Goal: Information Seeking & Learning: Learn about a topic

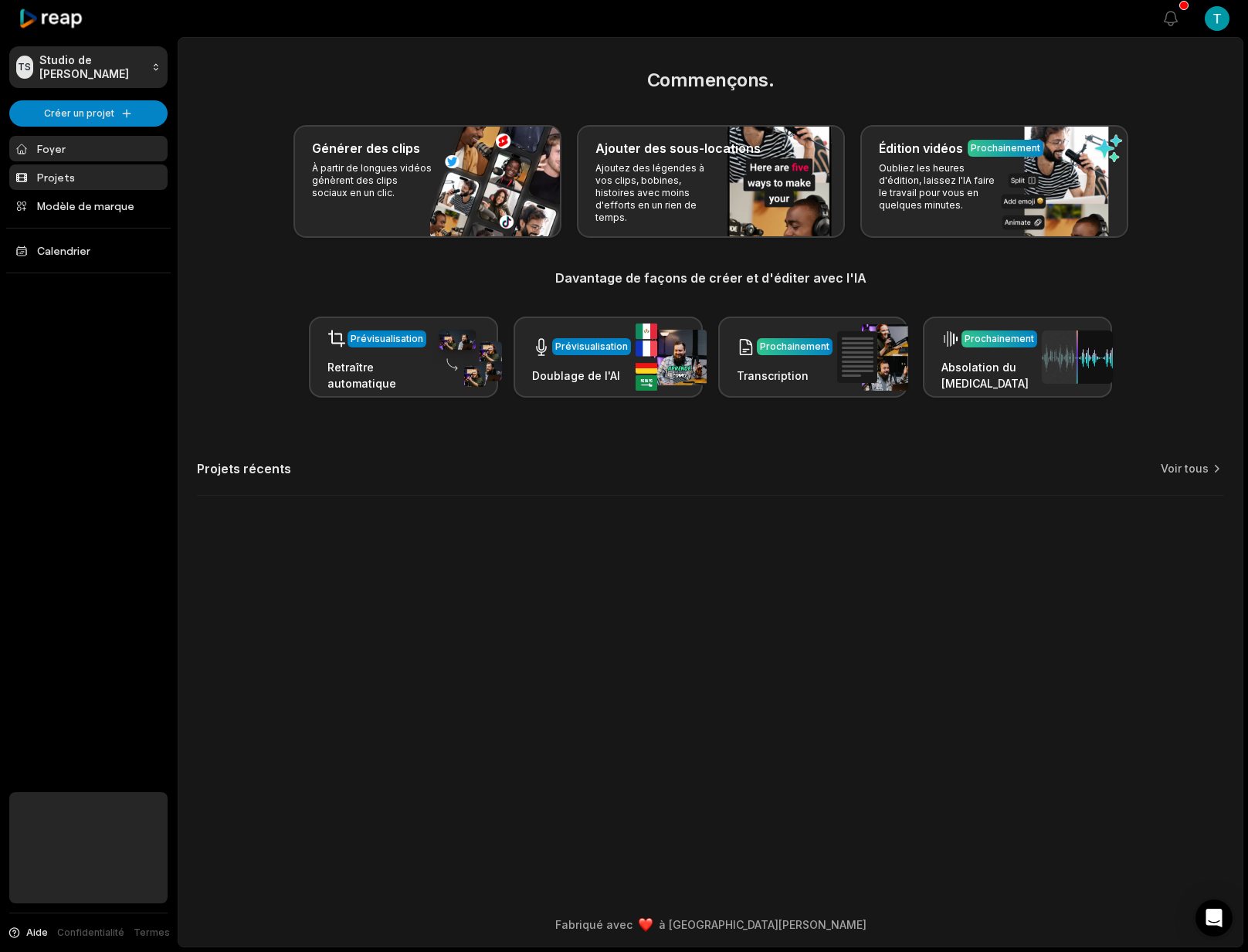
click at [56, 176] on link "Projets" at bounding box center [88, 177] width 159 height 26
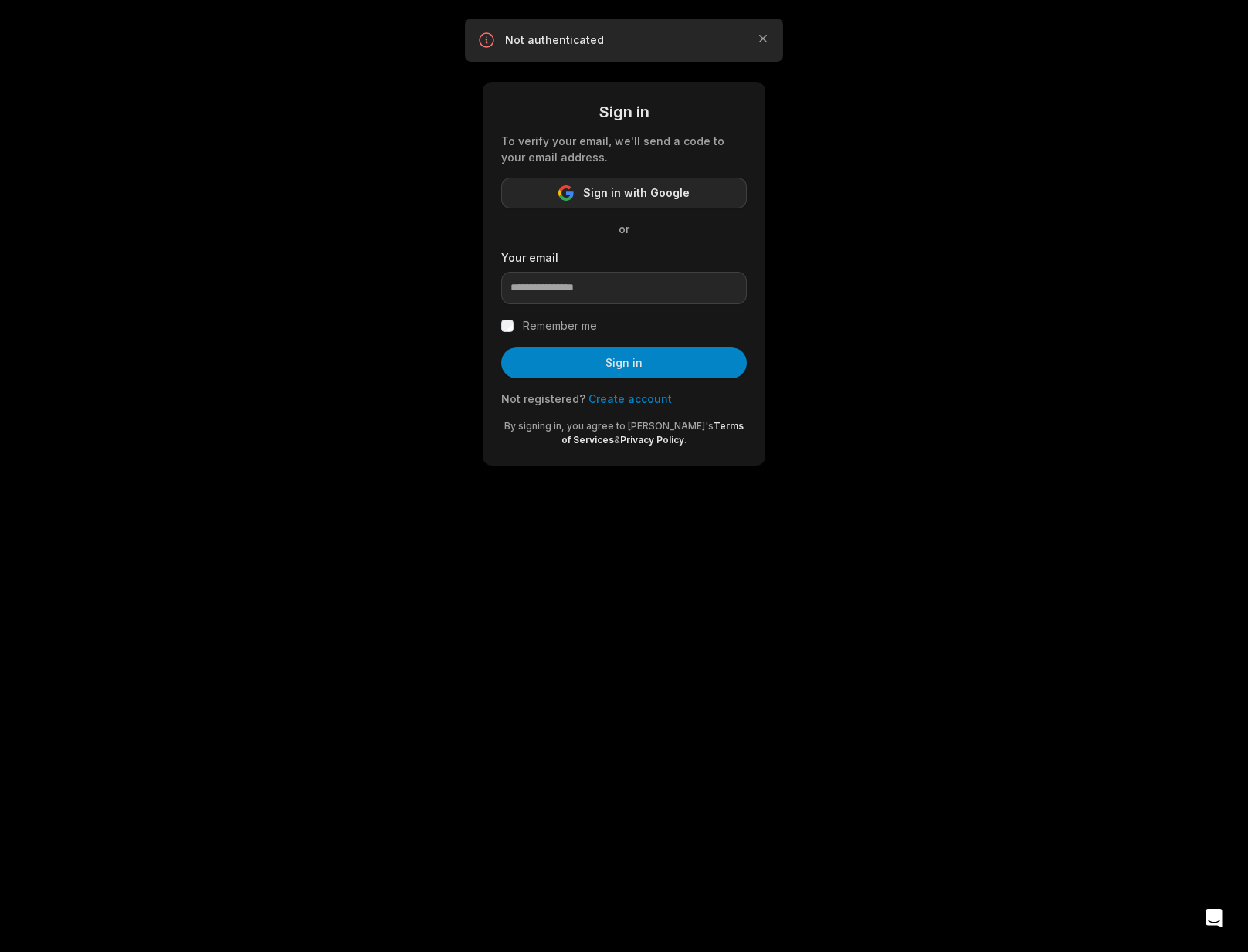
click at [624, 196] on span "Sign in with Google" at bounding box center [637, 192] width 106 height 19
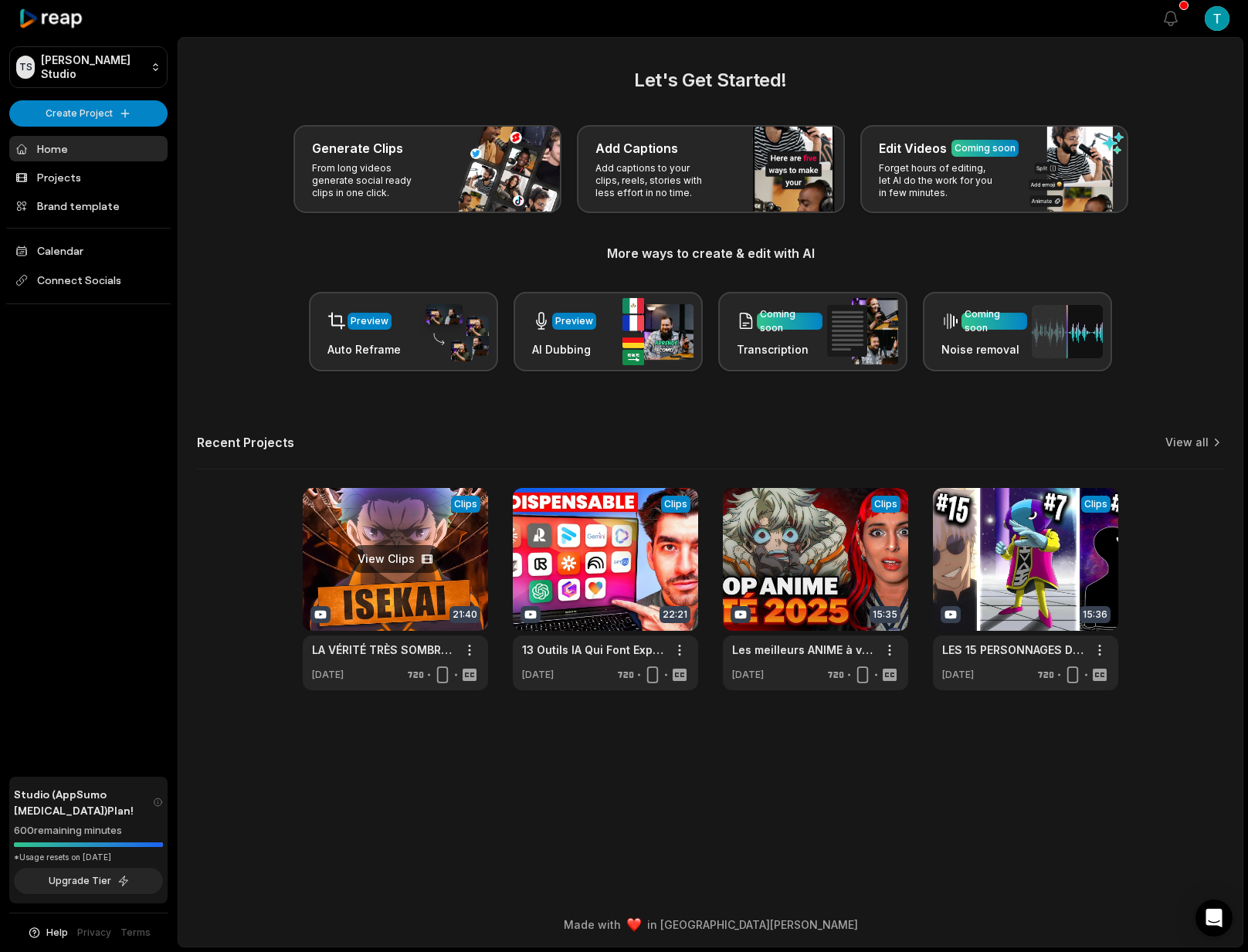
click at [397, 547] on link at bounding box center [395, 588] width 185 height 202
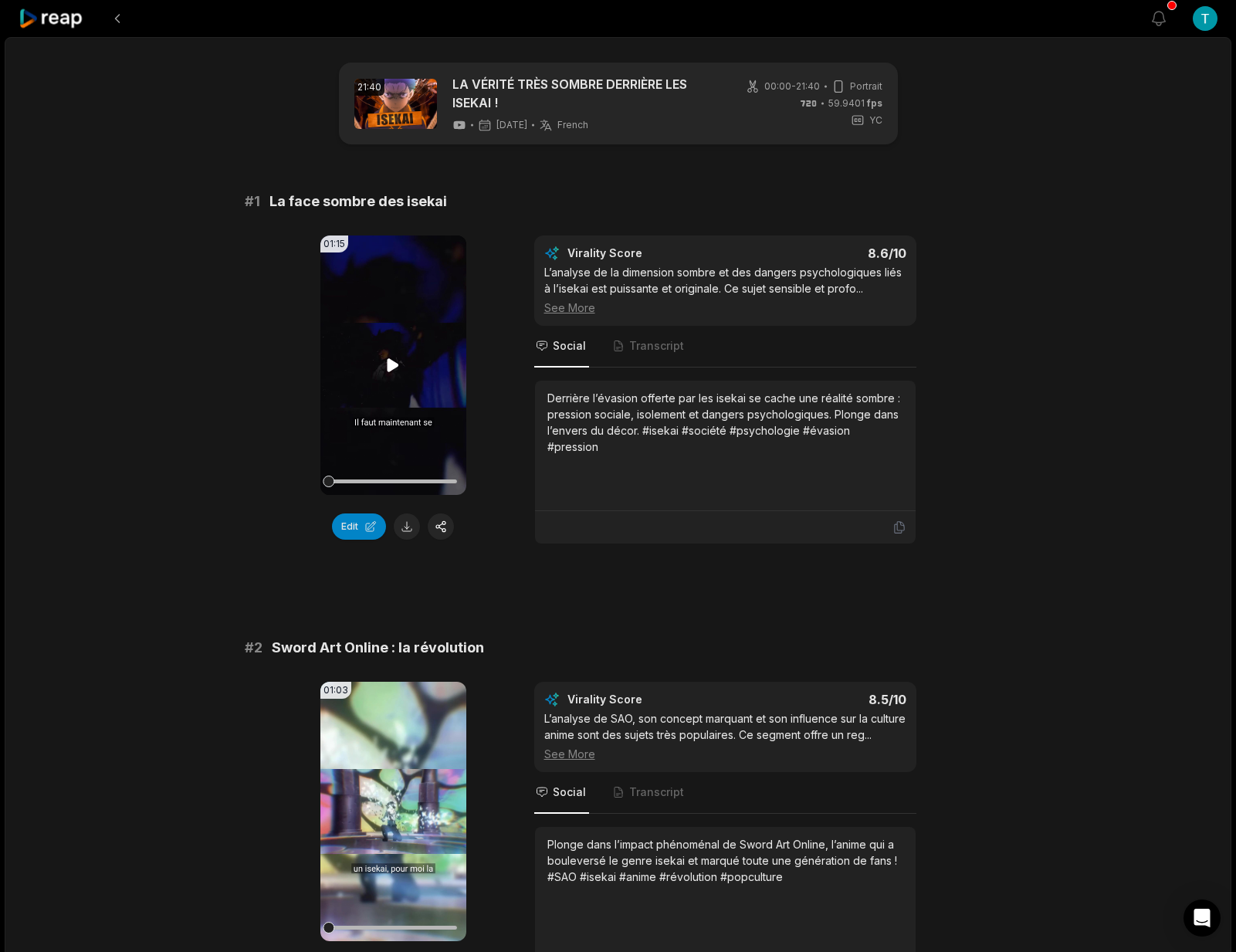
click at [394, 360] on icon at bounding box center [392, 365] width 19 height 19
click at [409, 530] on button at bounding box center [407, 526] width 27 height 27
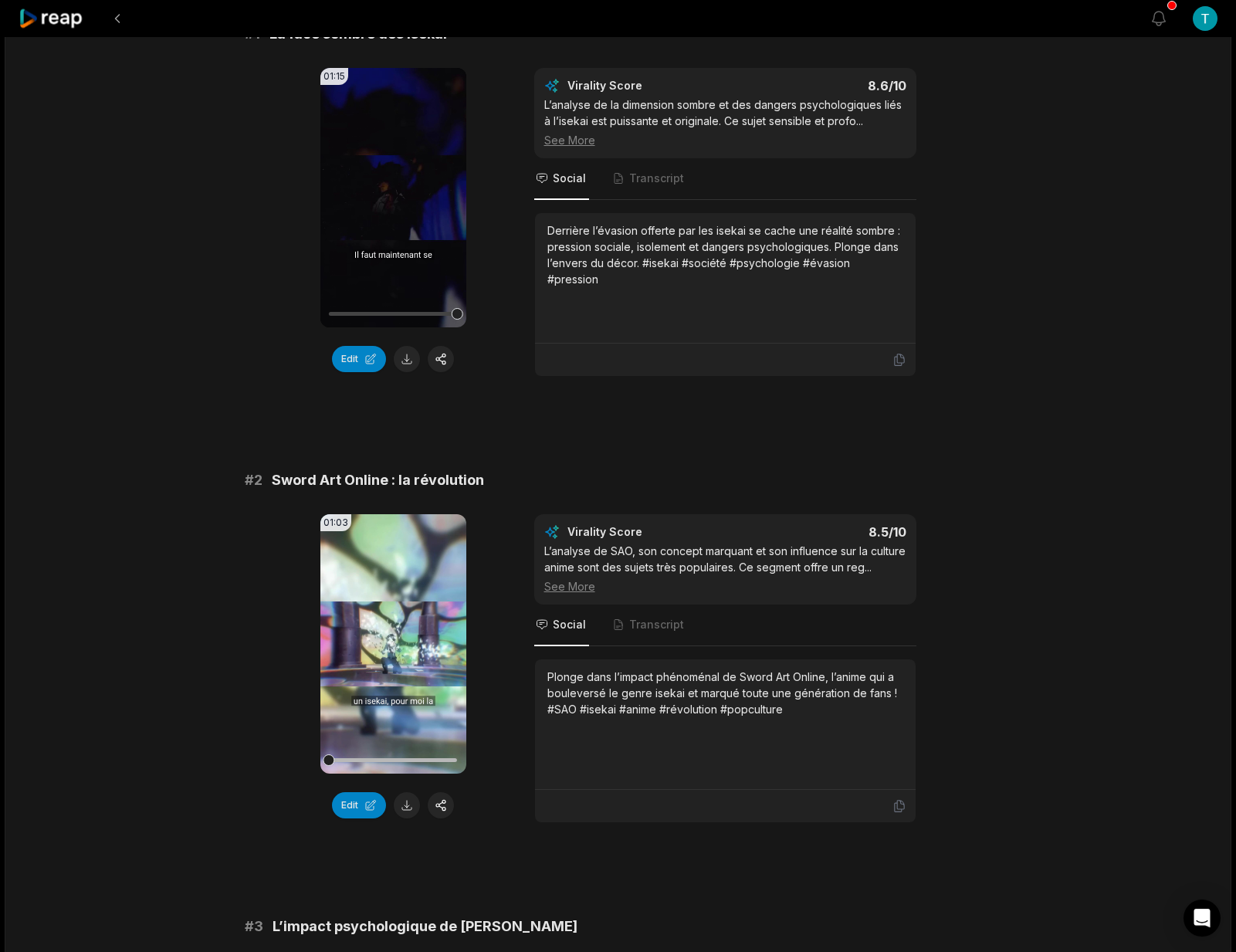
scroll to position [172, 0]
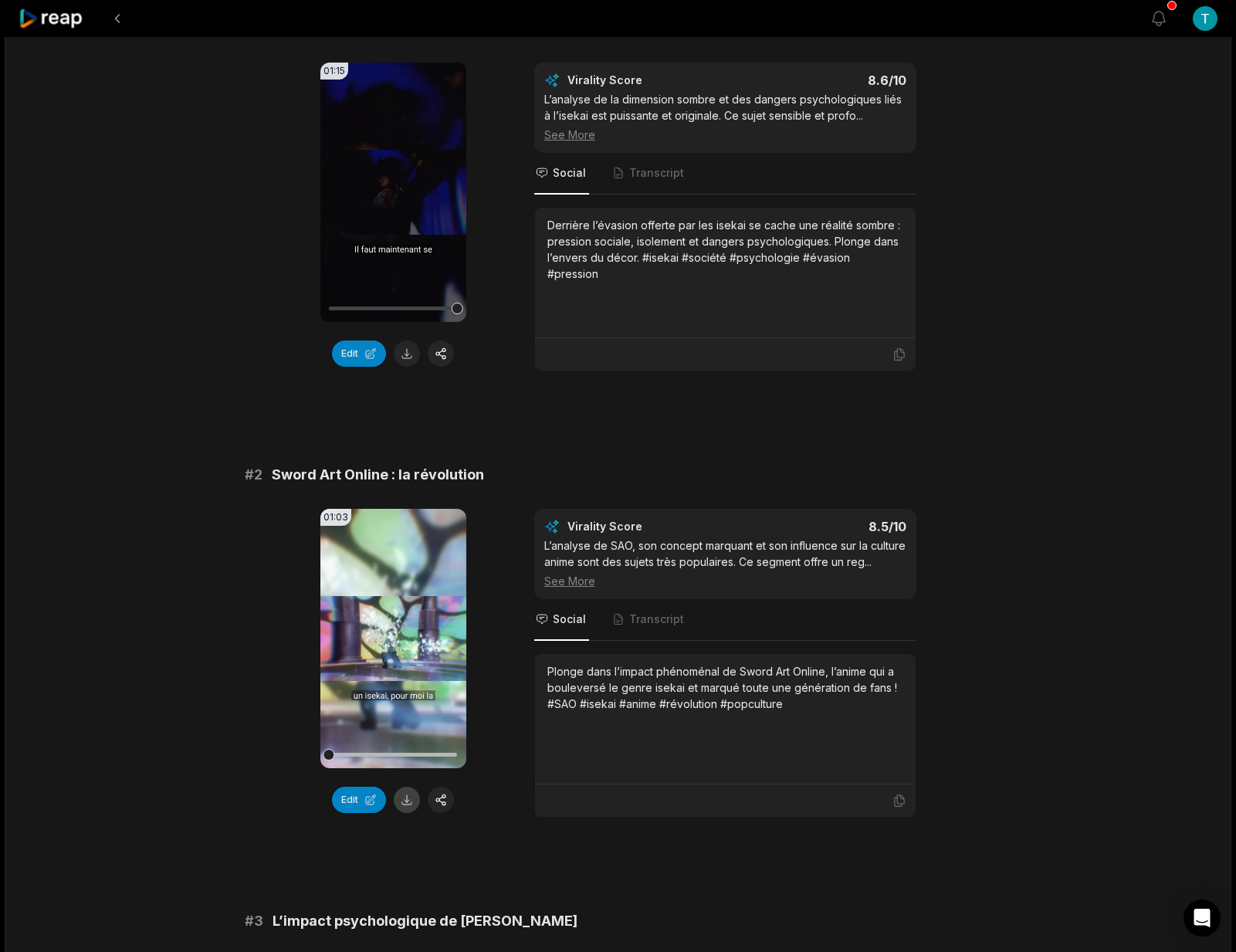
click at [409, 802] on button at bounding box center [407, 799] width 27 height 27
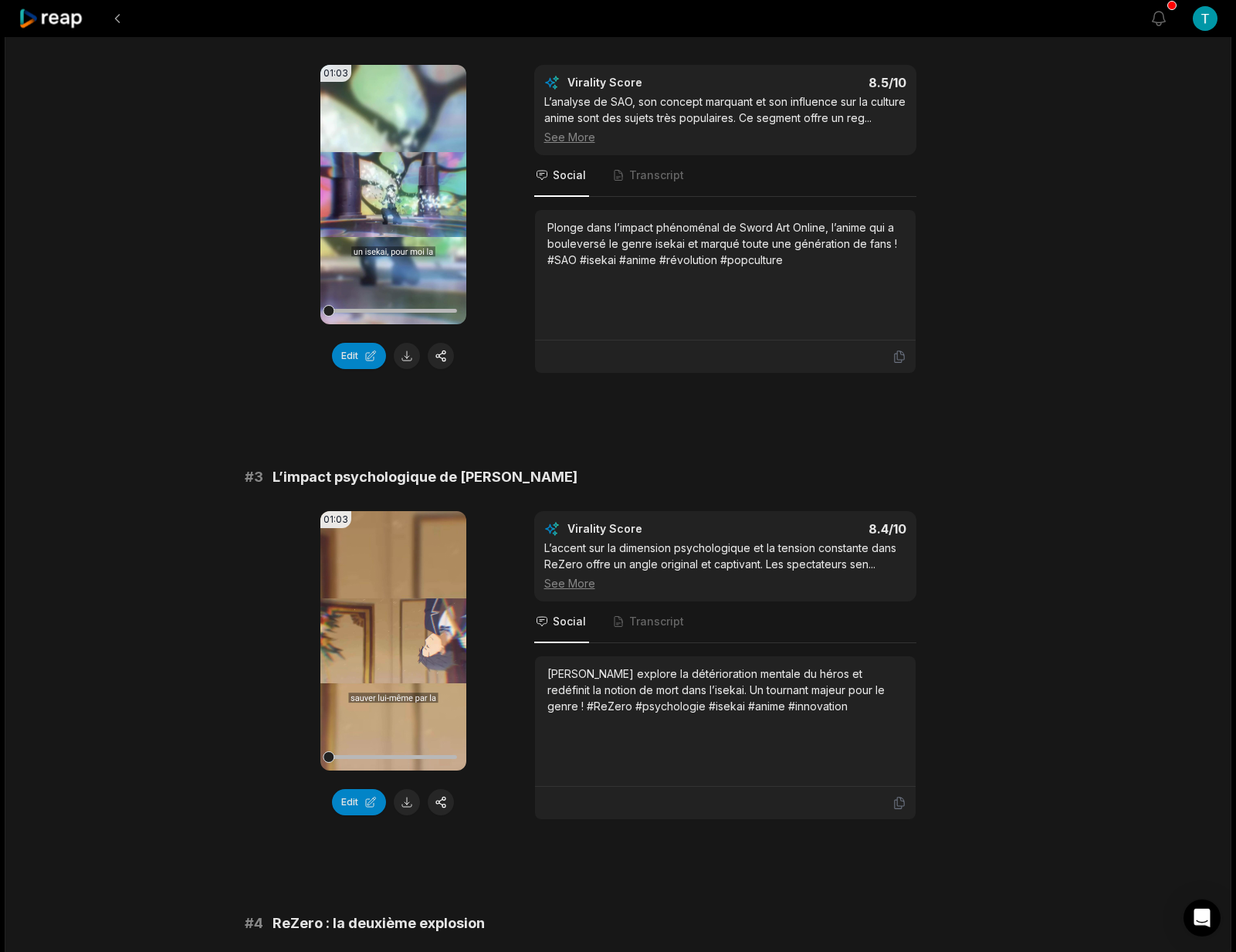
scroll to position [667, 0]
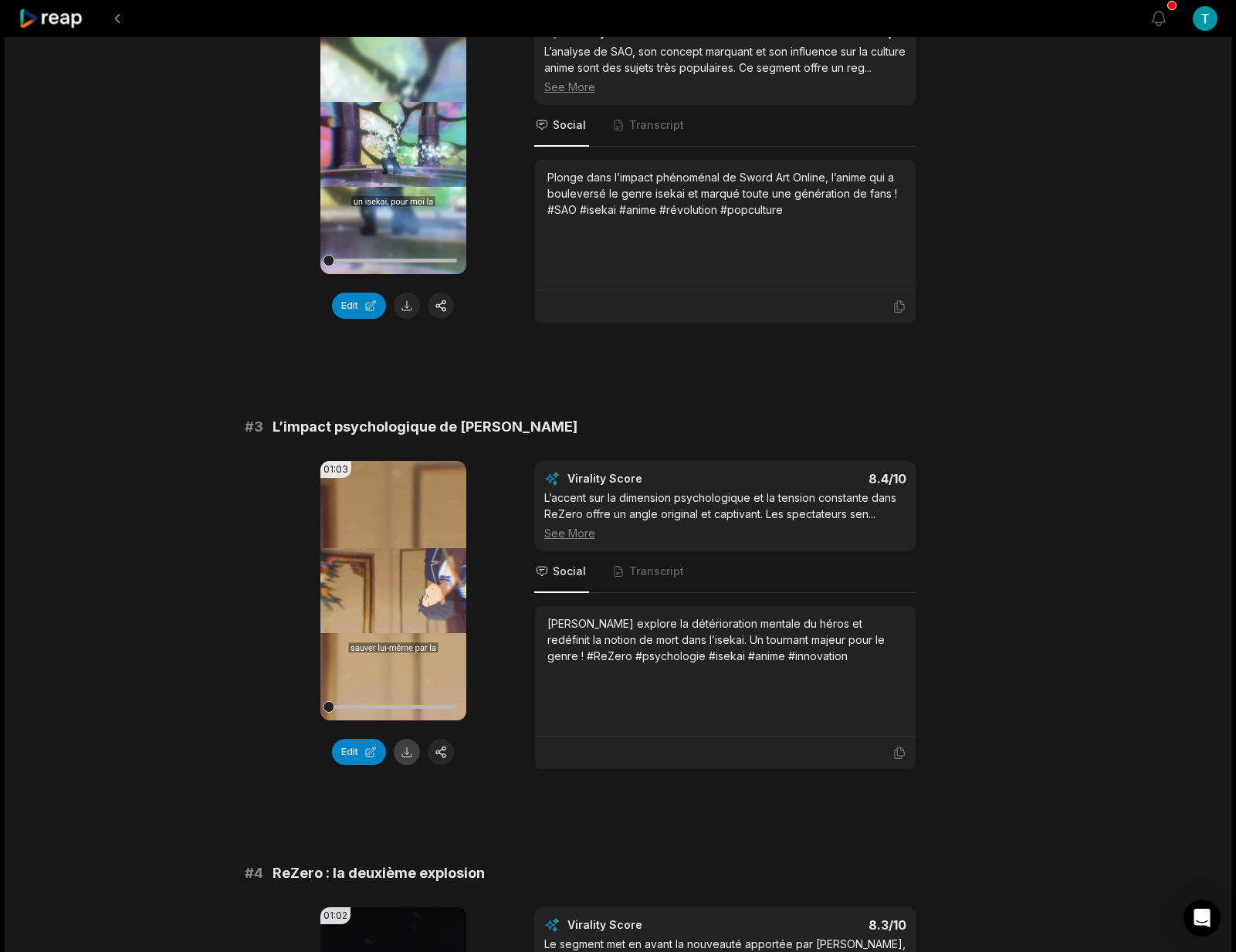
click at [410, 765] on button at bounding box center [407, 752] width 27 height 27
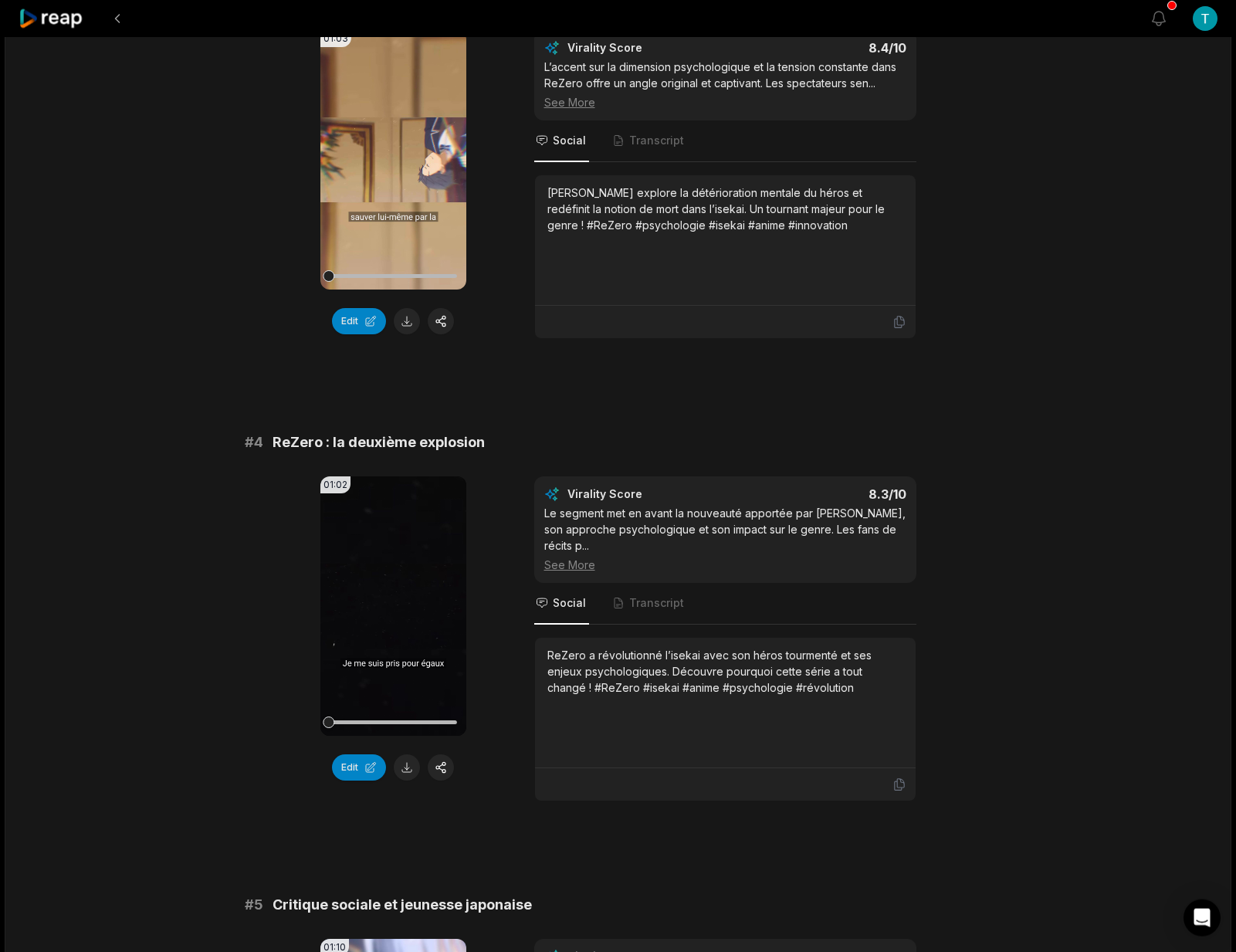
scroll to position [1100, 0]
click at [391, 631] on video "Your browser does not support mp4 format." at bounding box center [393, 604] width 146 height 259
click at [392, 614] on icon at bounding box center [392, 604] width 19 height 19
click at [406, 780] on button at bounding box center [407, 766] width 27 height 27
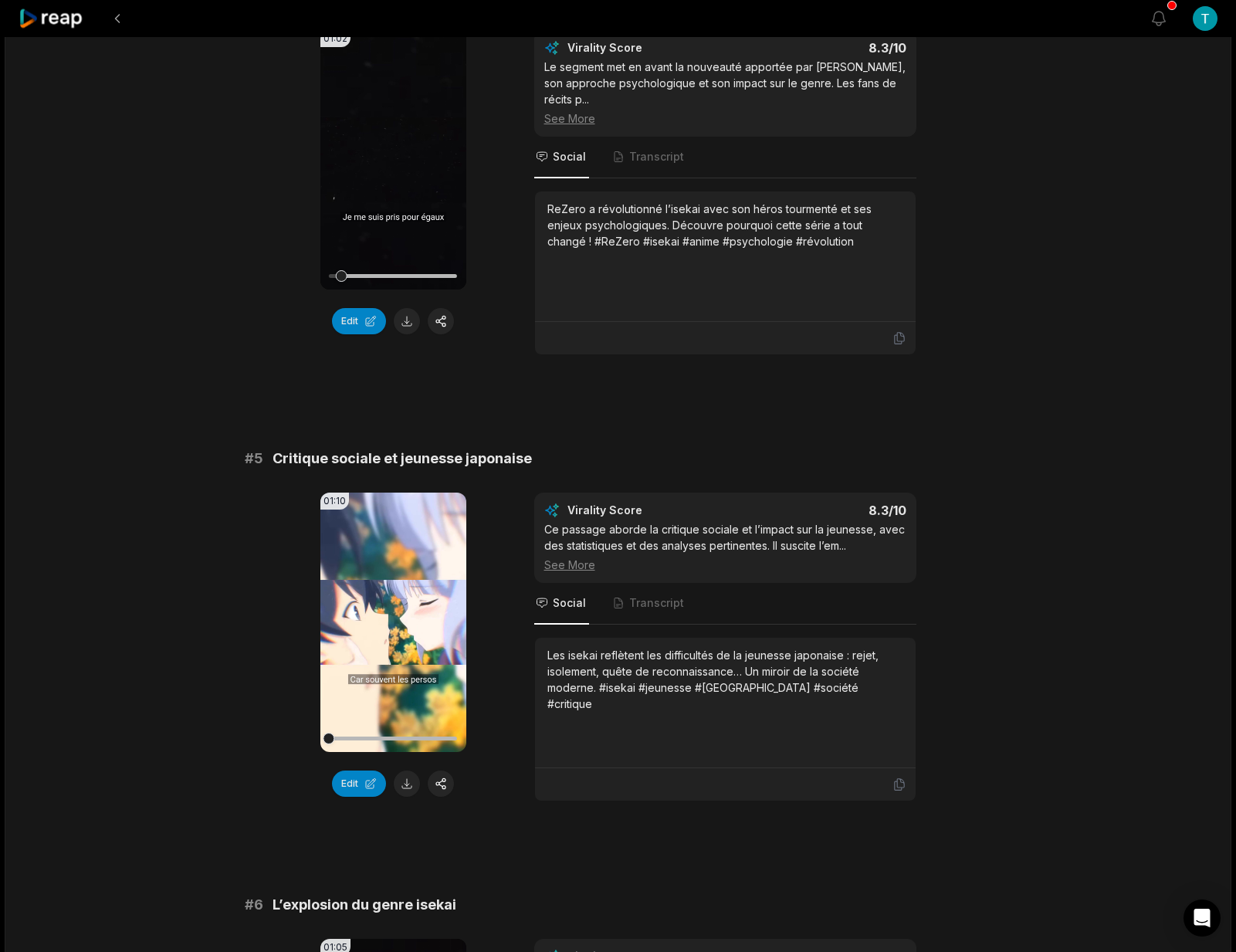
scroll to position [1618, 0]
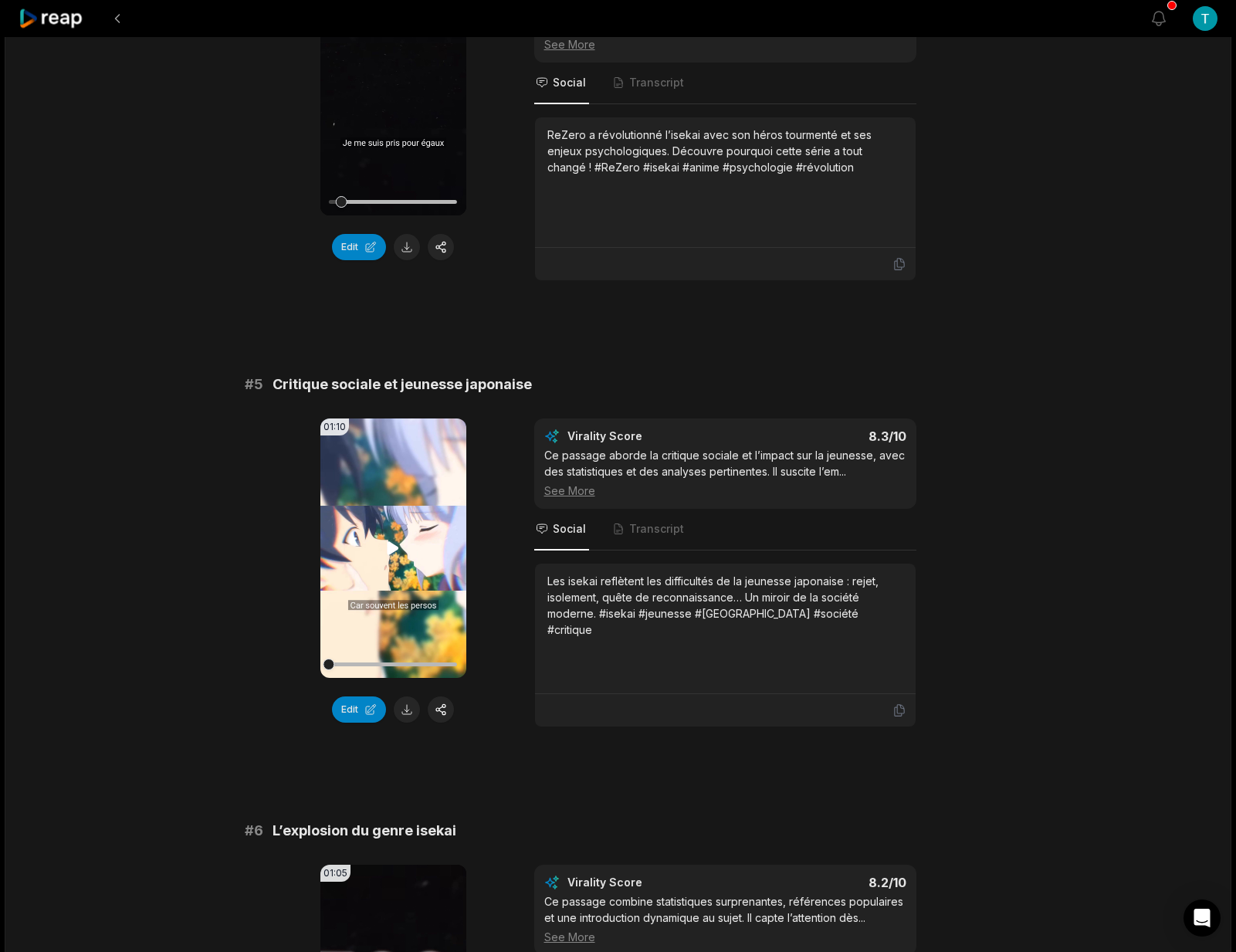
click at [395, 555] on icon at bounding box center [393, 547] width 12 height 13
click at [395, 558] on icon at bounding box center [392, 548] width 19 height 19
click at [408, 718] on button at bounding box center [407, 710] width 27 height 27
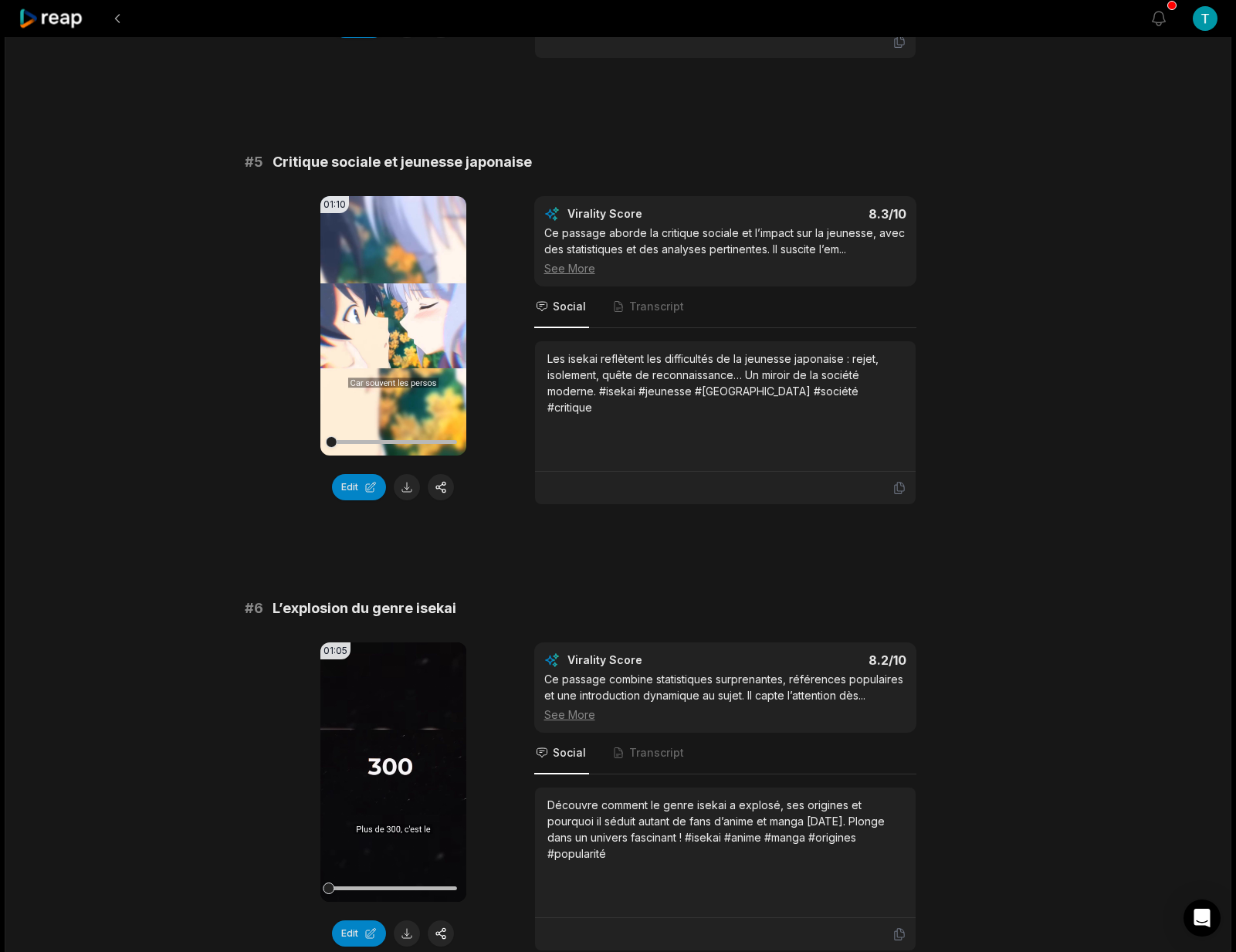
scroll to position [1977, 0]
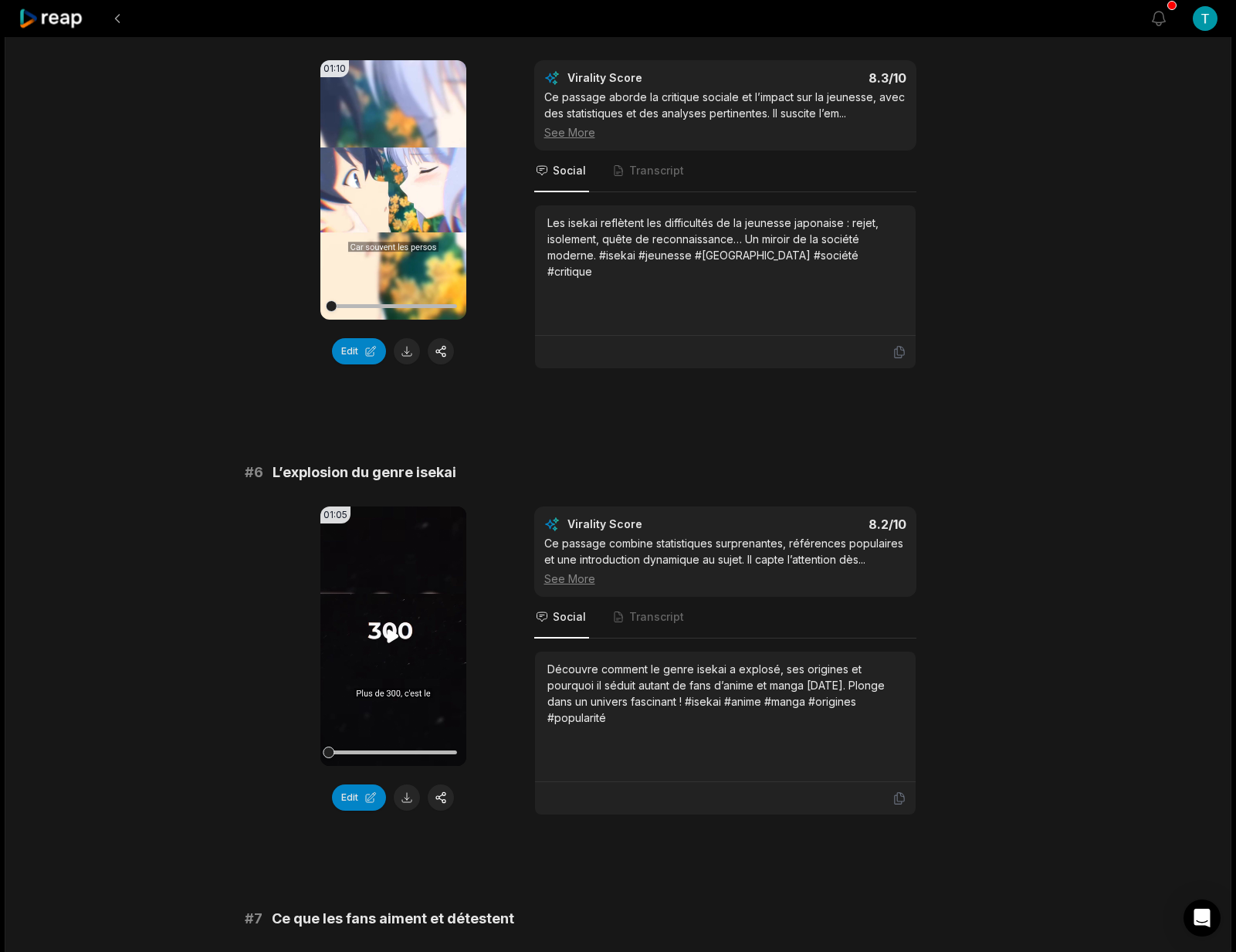
click at [392, 643] on icon at bounding box center [393, 636] width 12 height 13
click at [408, 811] on button at bounding box center [407, 797] width 27 height 27
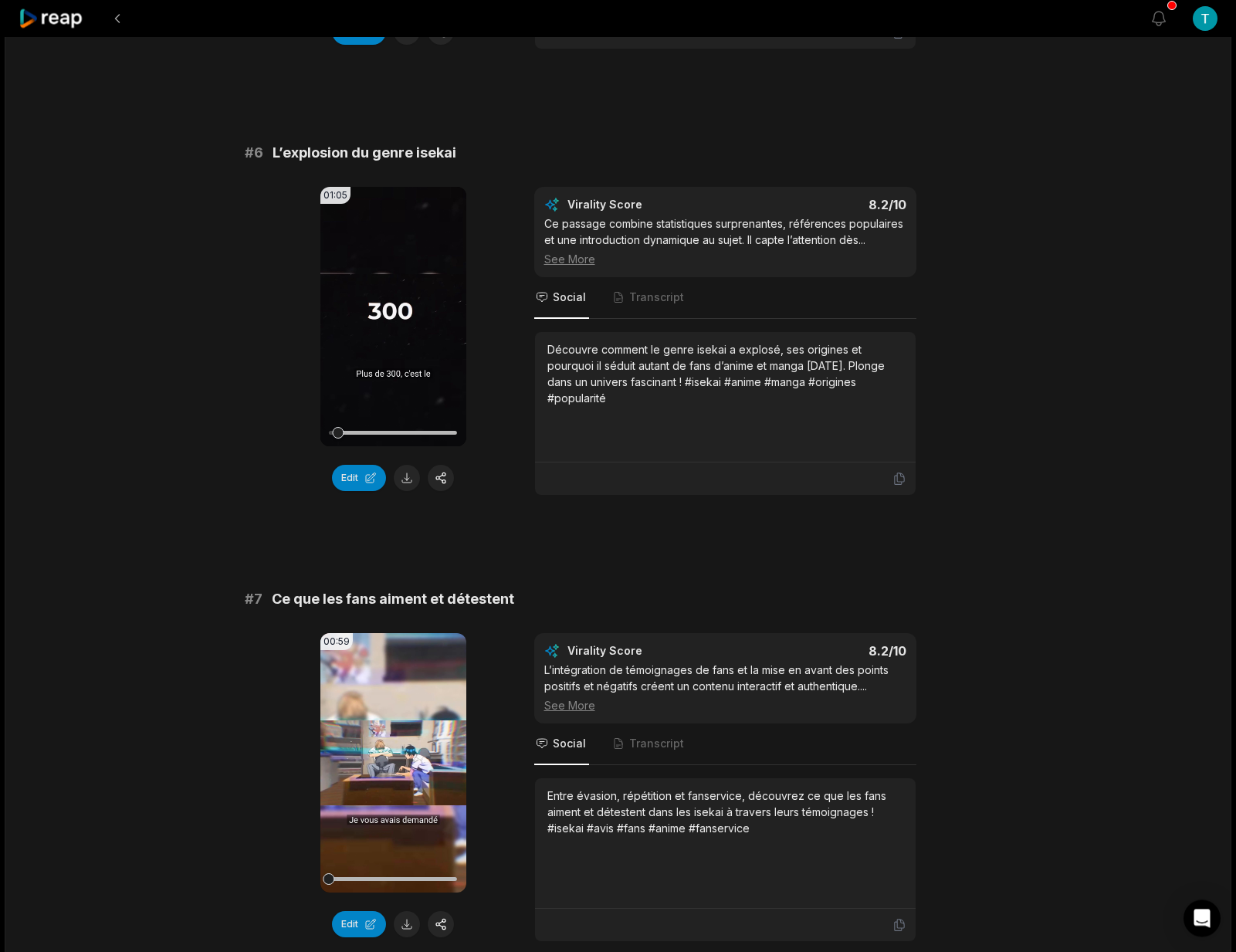
scroll to position [2347, 0]
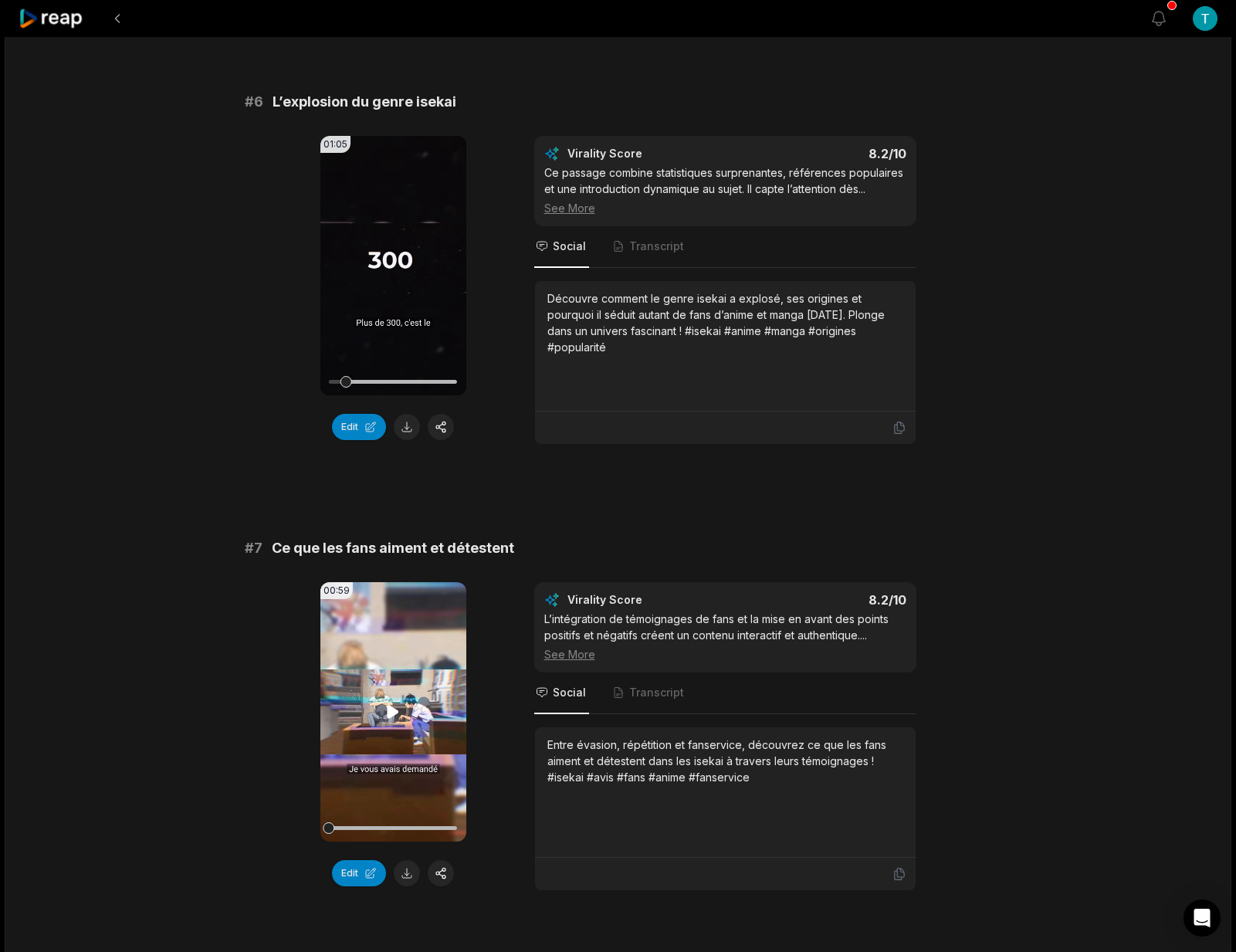
click at [388, 718] on icon at bounding box center [393, 711] width 12 height 13
click at [411, 886] on button at bounding box center [407, 873] width 27 height 27
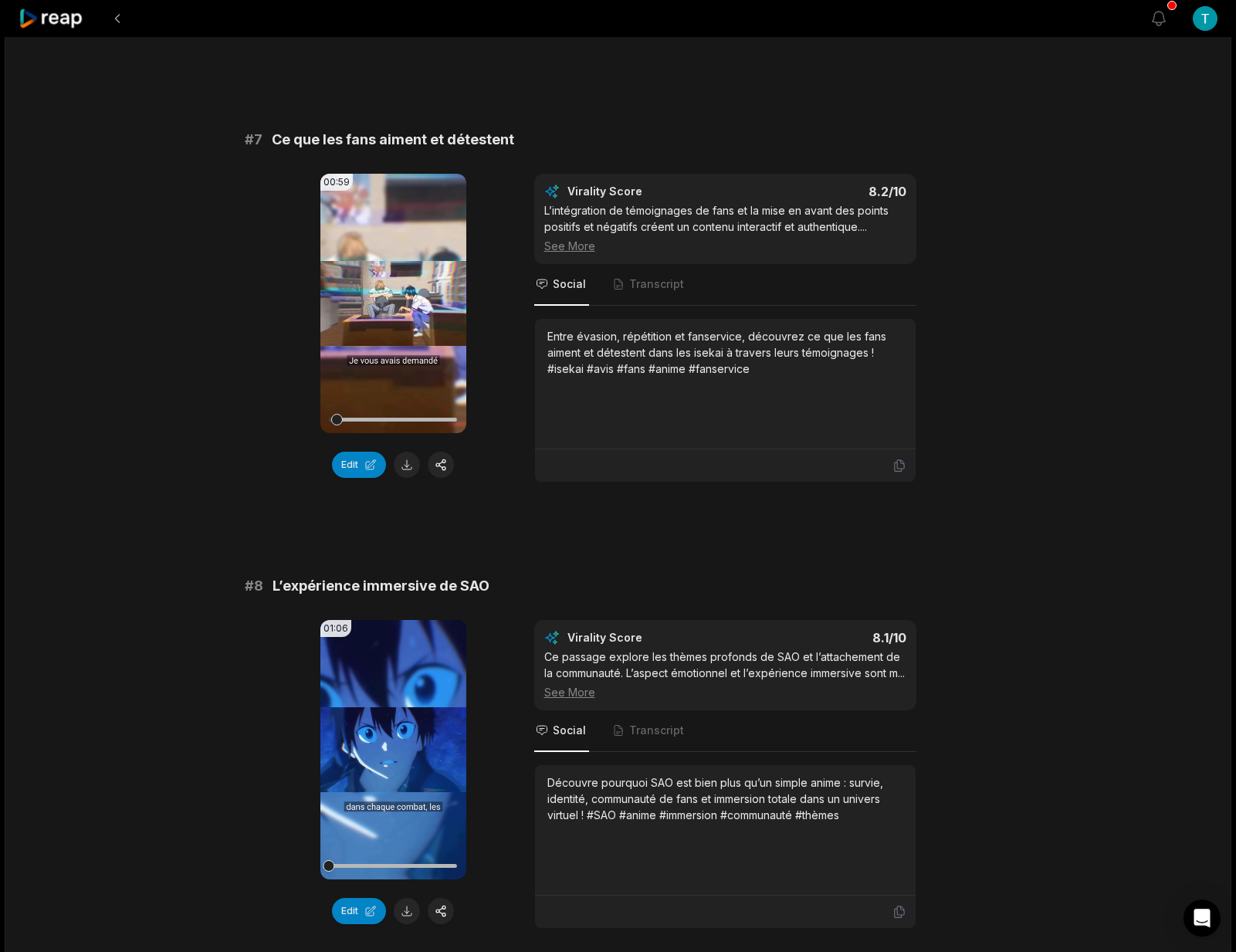
scroll to position [2817, 0]
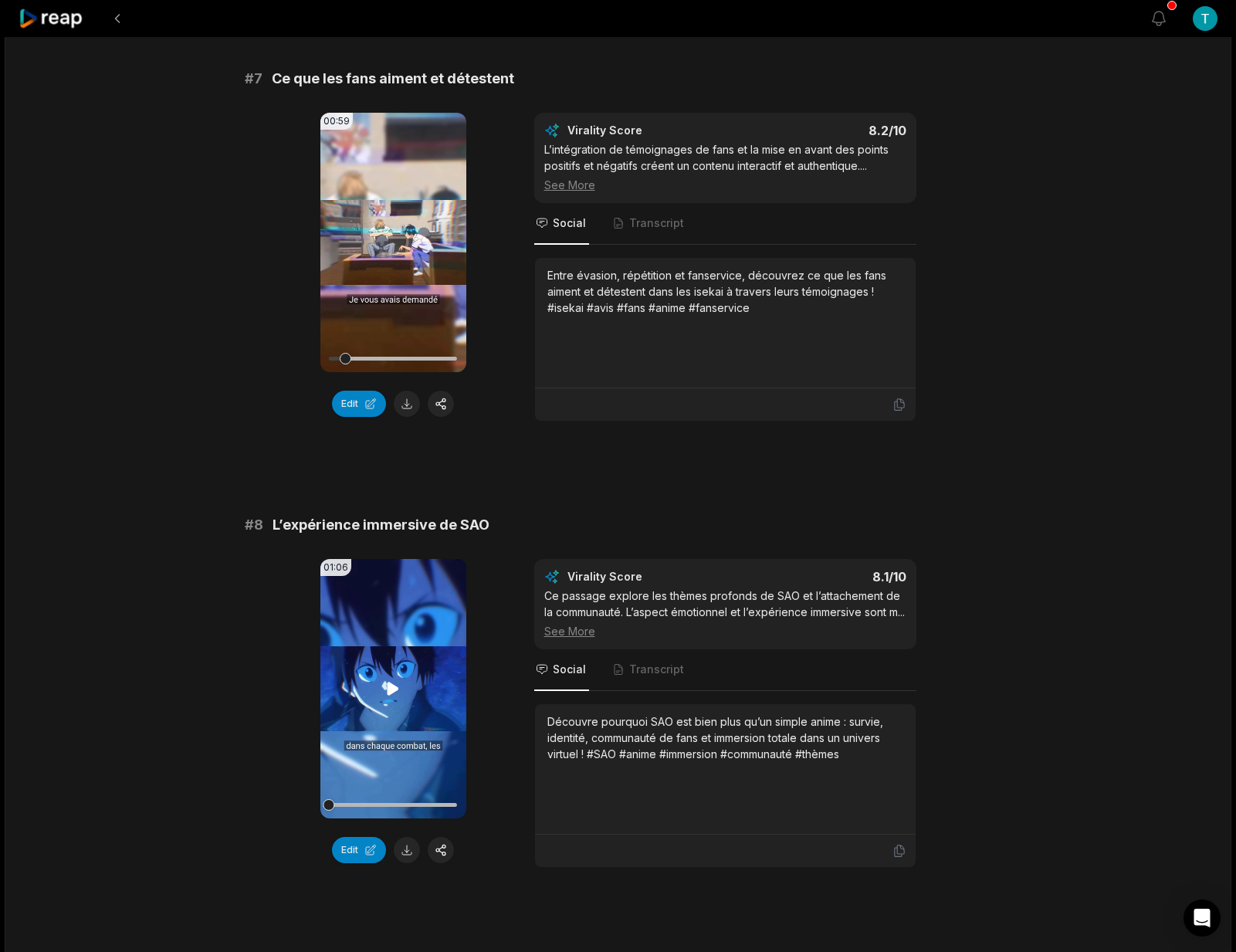
click at [392, 695] on icon at bounding box center [393, 688] width 12 height 13
click at [406, 863] on button at bounding box center [407, 850] width 27 height 27
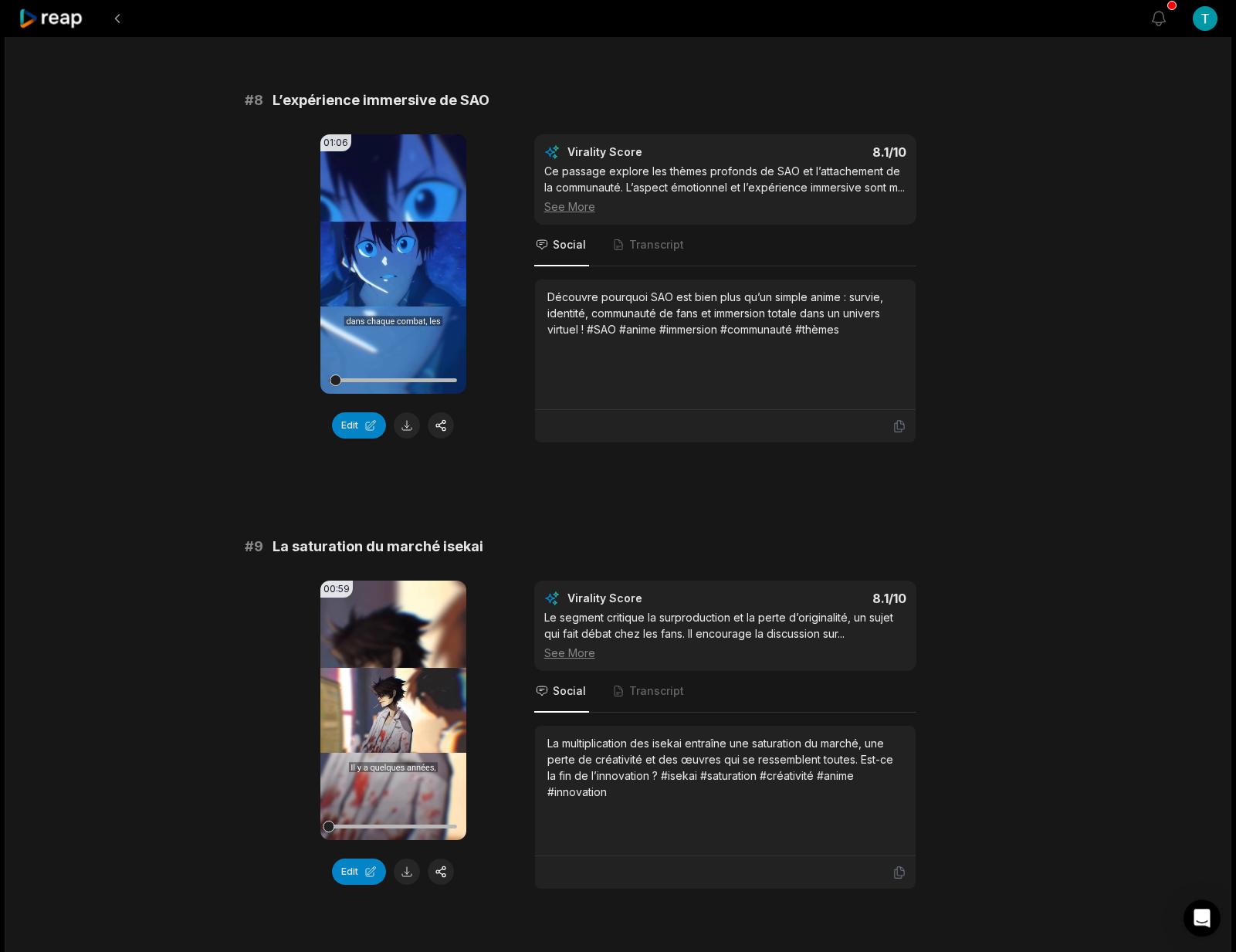
scroll to position [3298, 0]
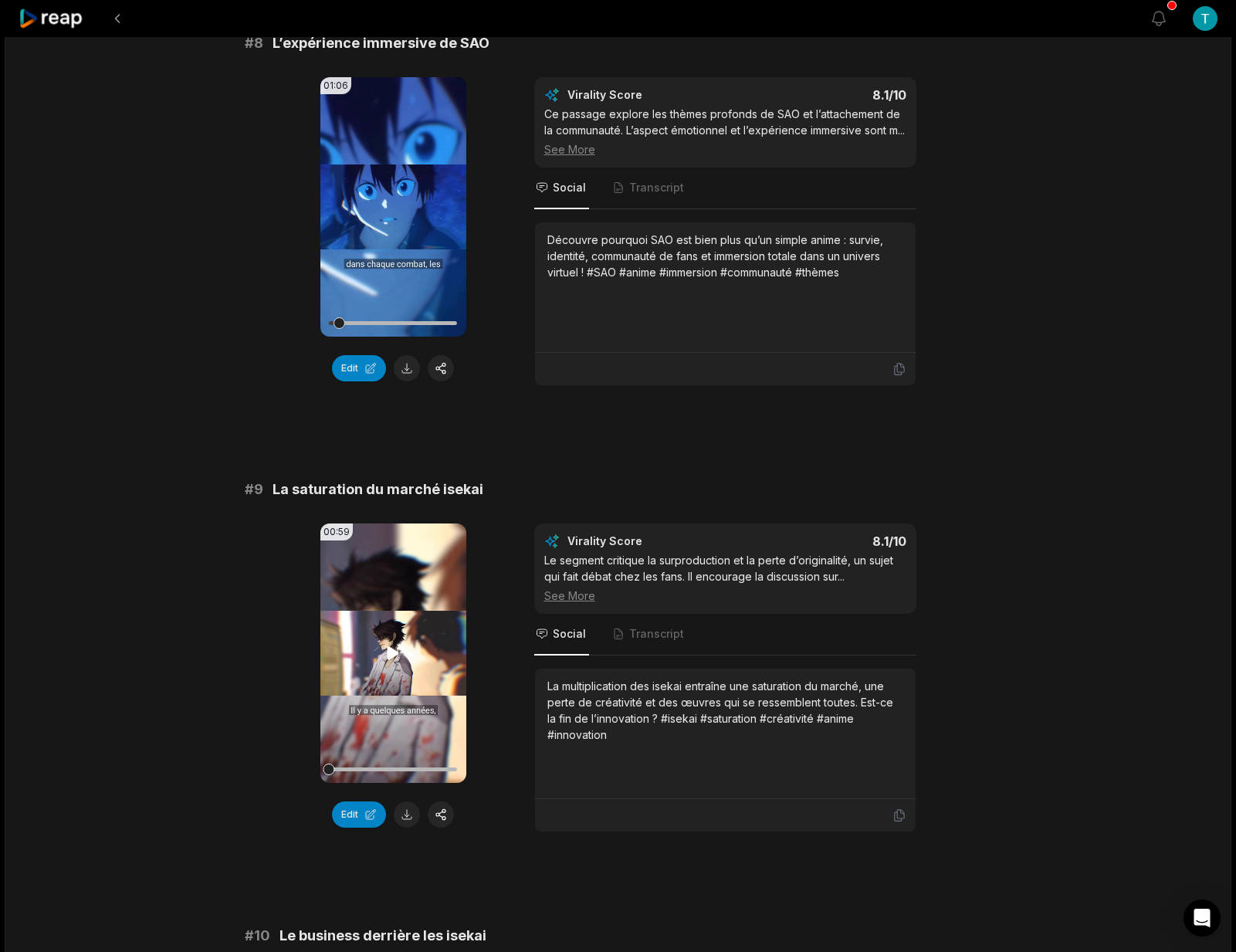
click at [394, 659] on icon at bounding box center [393, 652] width 12 height 13
click at [410, 828] on button at bounding box center [407, 814] width 27 height 27
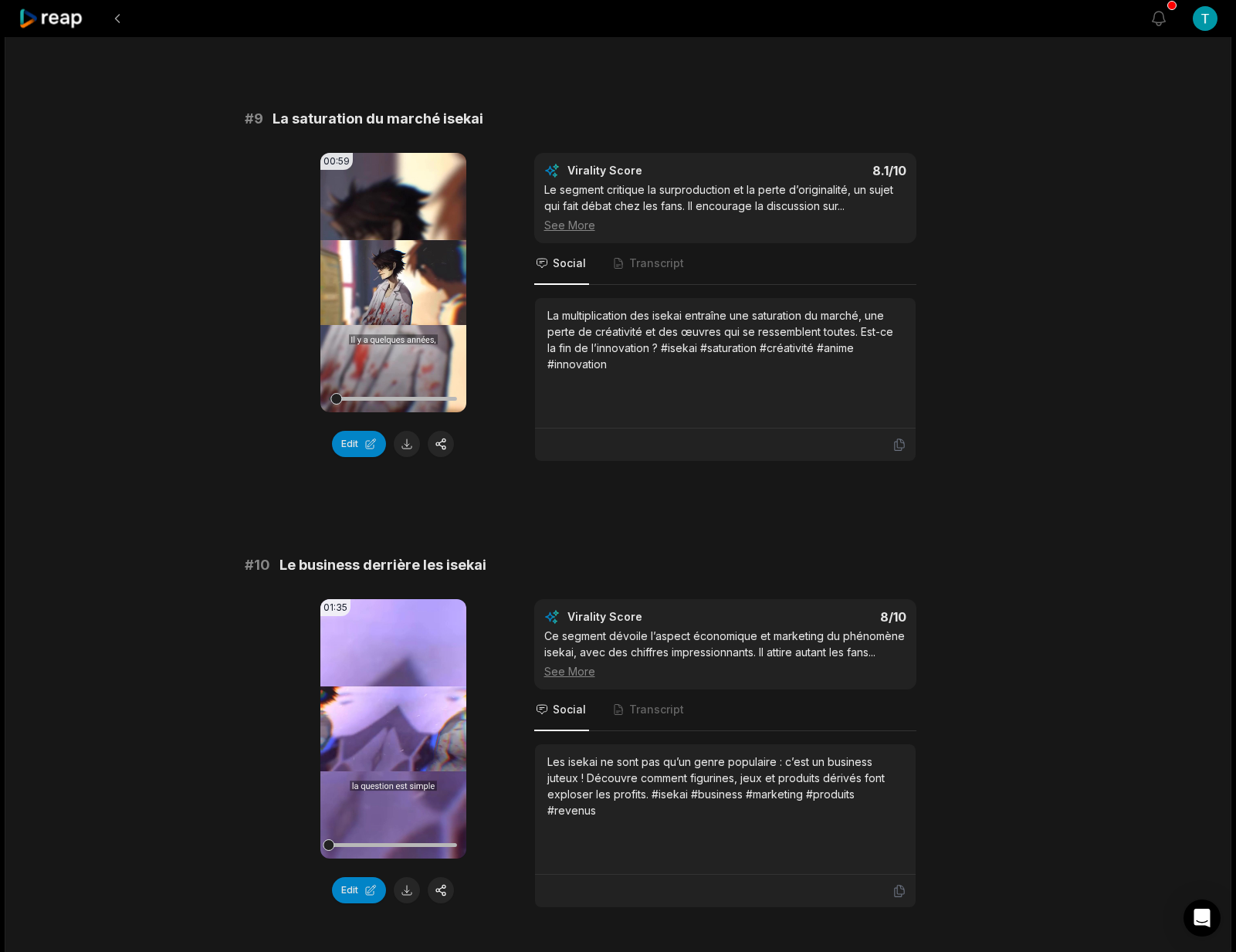
scroll to position [3743, 0]
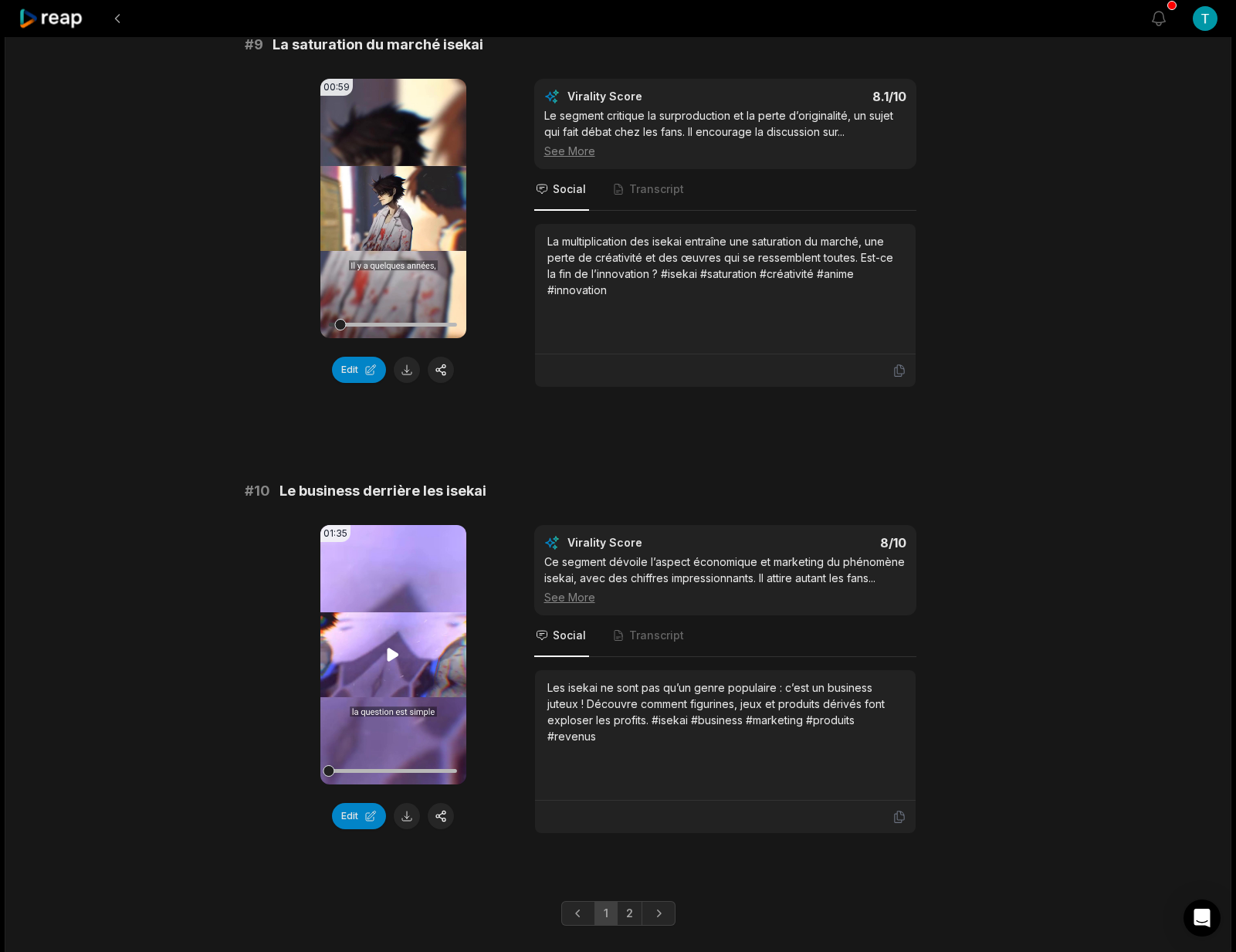
click at [399, 664] on icon at bounding box center [392, 654] width 19 height 19
click at [412, 829] on button at bounding box center [407, 816] width 27 height 27
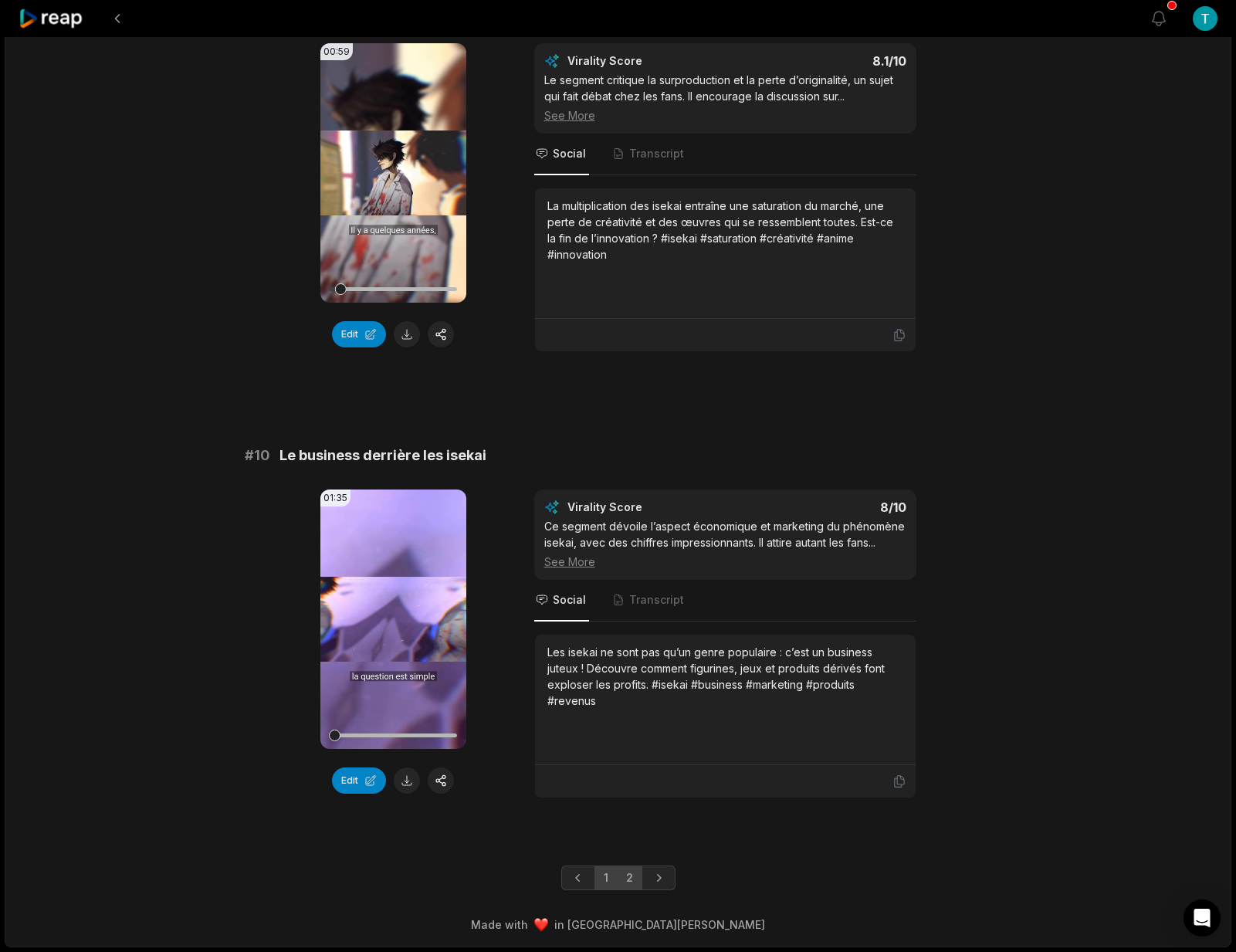
click at [630, 878] on link "2" at bounding box center [630, 877] width 26 height 25
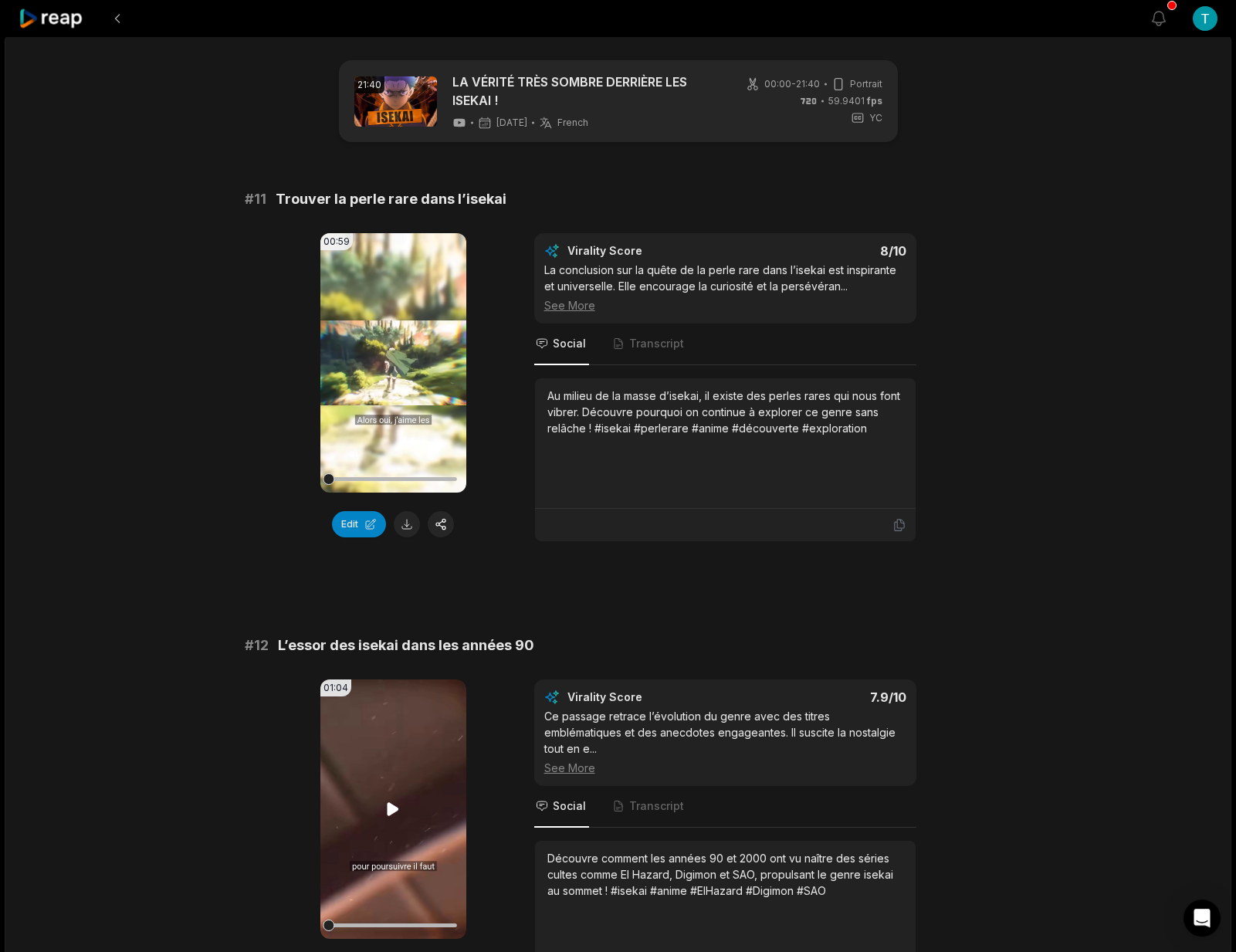
scroll to position [0, 0]
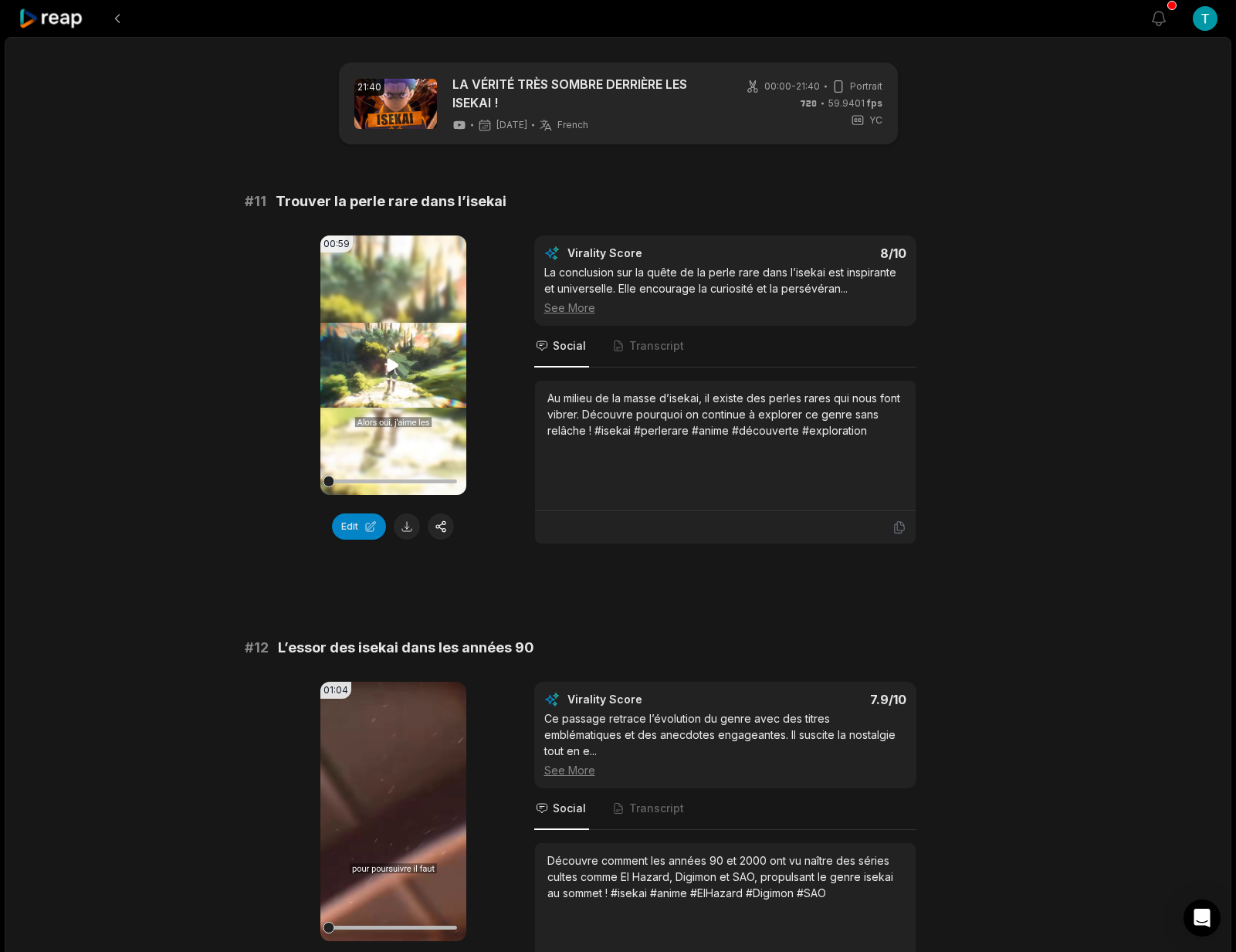
click at [391, 370] on icon at bounding box center [393, 365] width 12 height 13
click at [410, 535] on button at bounding box center [407, 526] width 27 height 27
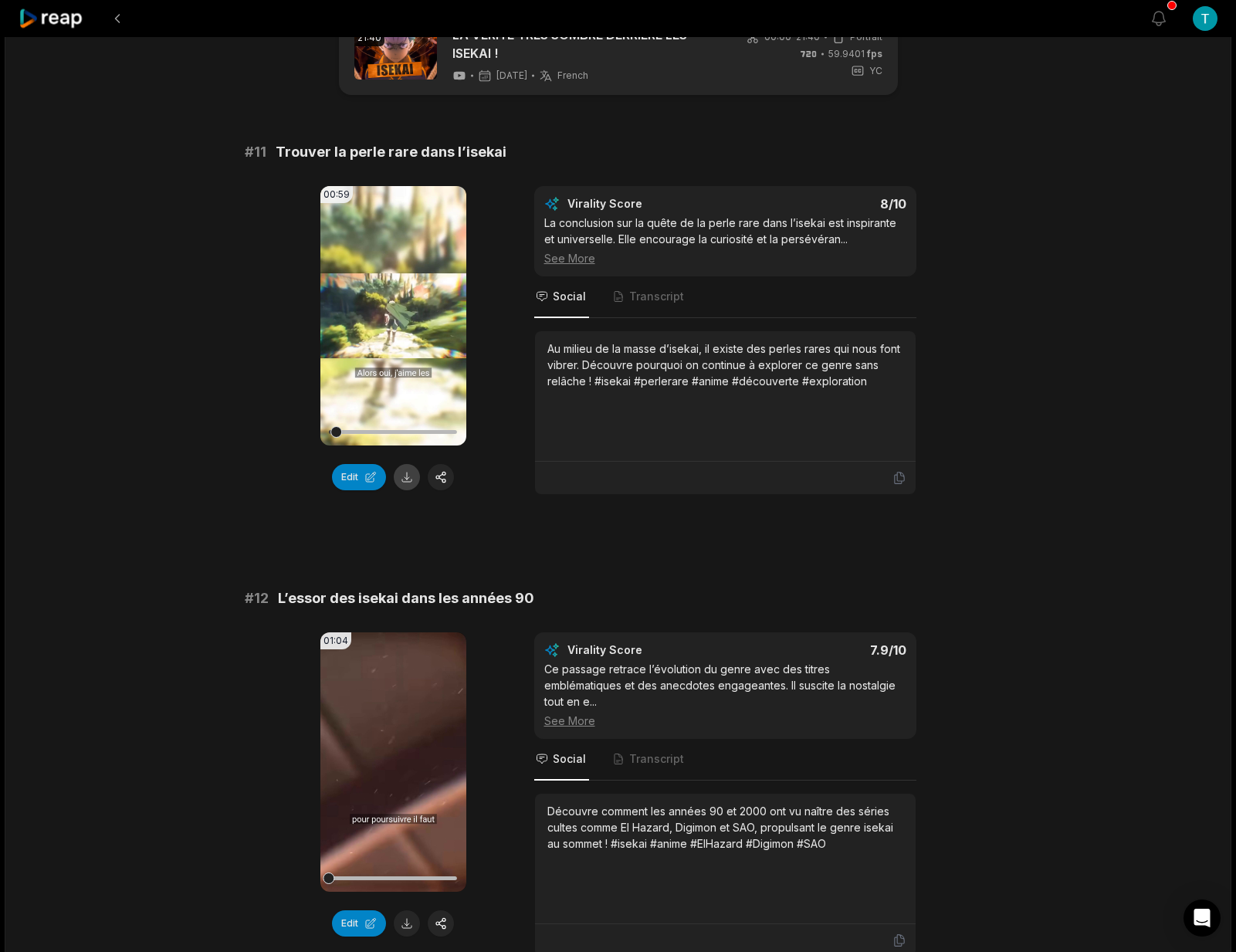
scroll to position [123, 0]
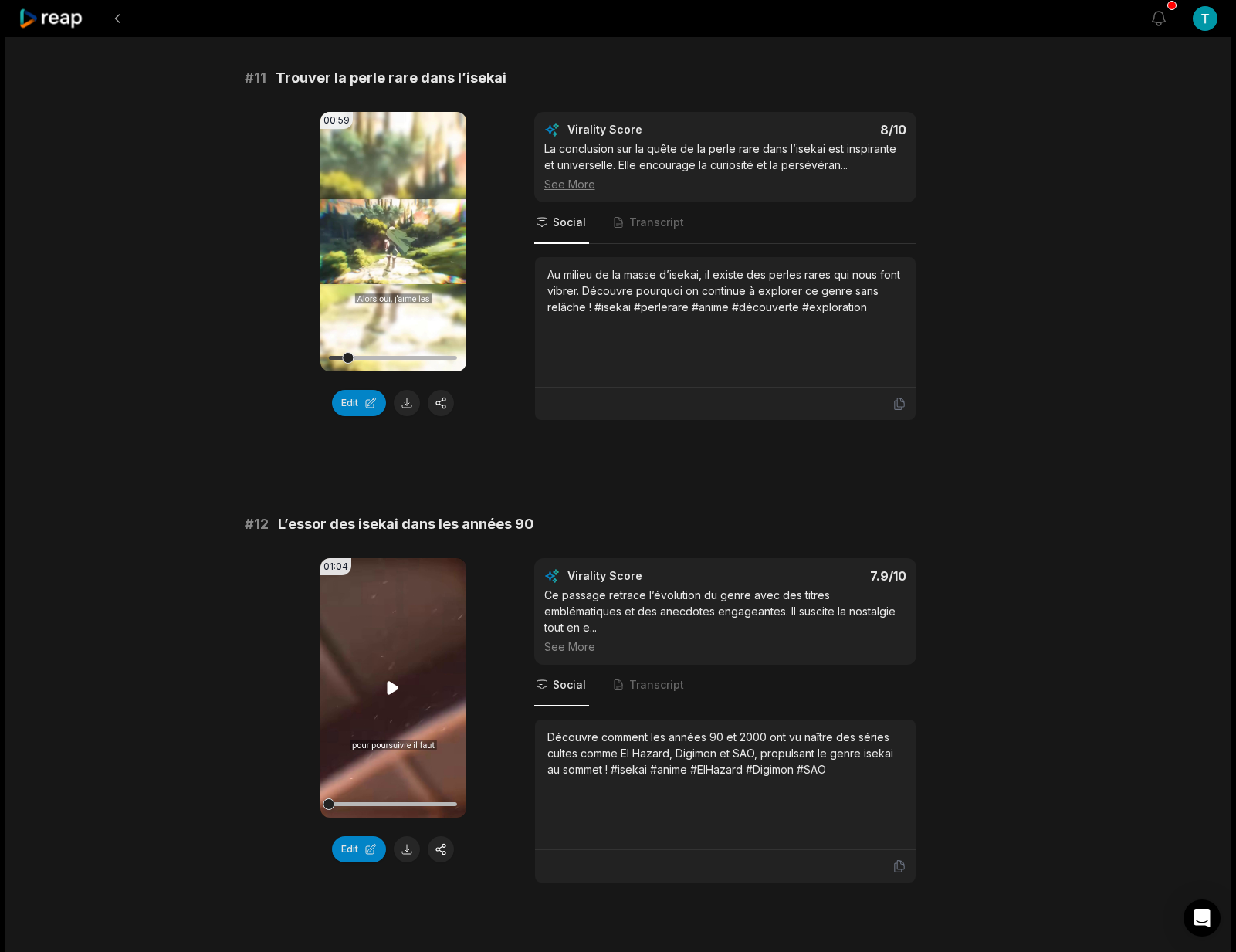
click at [390, 686] on icon at bounding box center [393, 687] width 12 height 13
click at [410, 850] on button at bounding box center [407, 849] width 27 height 27
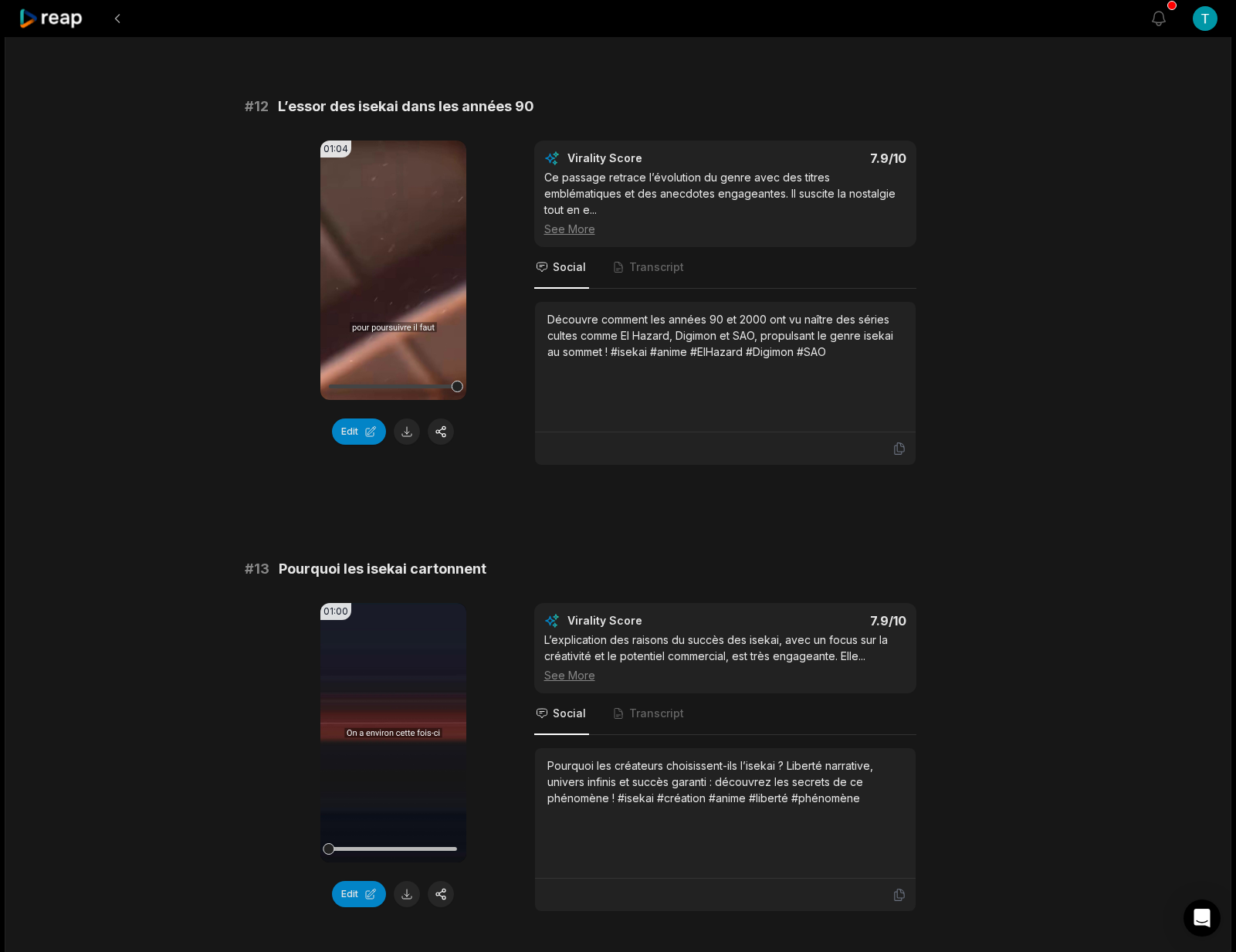
scroll to position [618, 0]
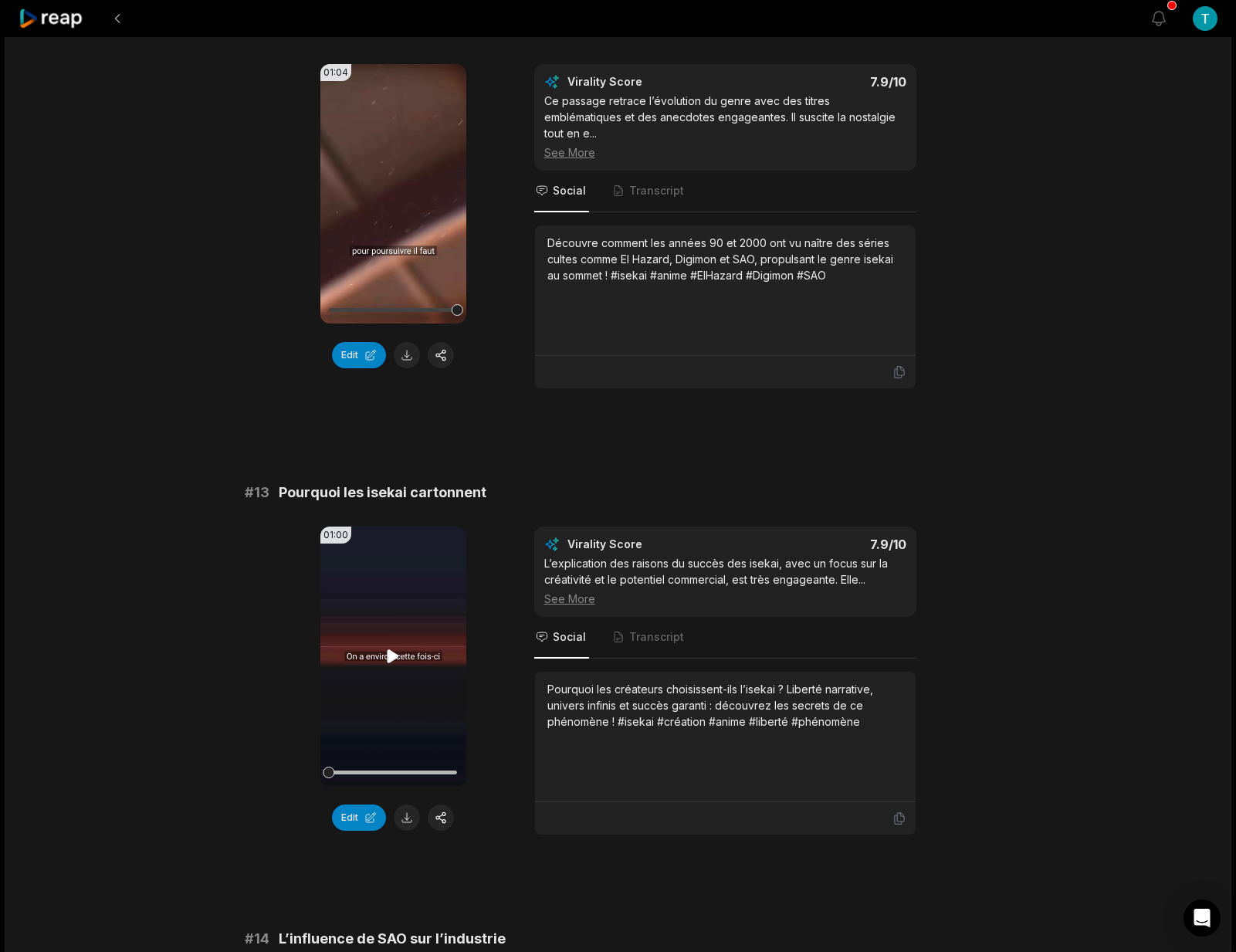
click at [395, 649] on icon at bounding box center [393, 655] width 12 height 13
click at [411, 804] on button at bounding box center [407, 817] width 27 height 27
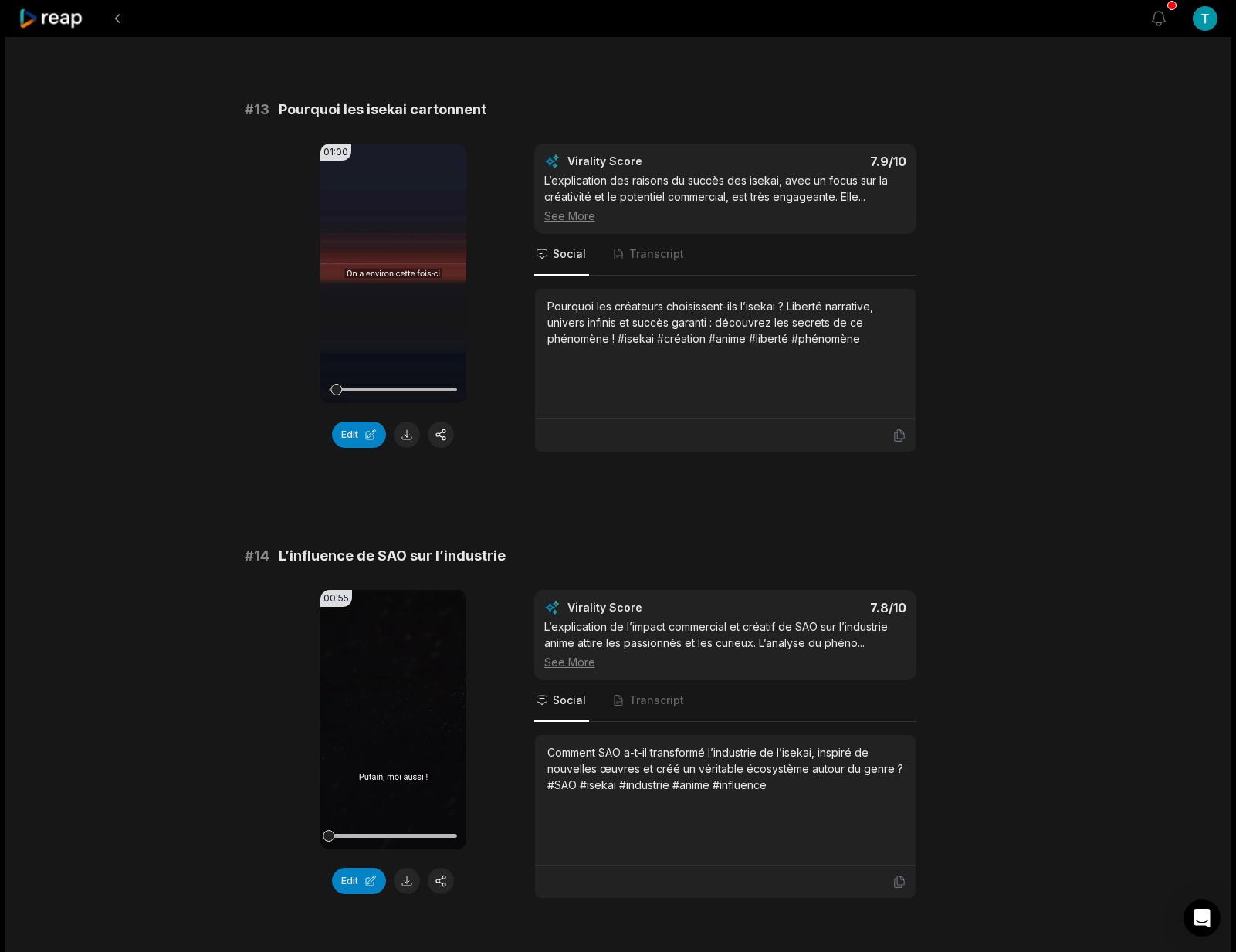
scroll to position [1149, 0]
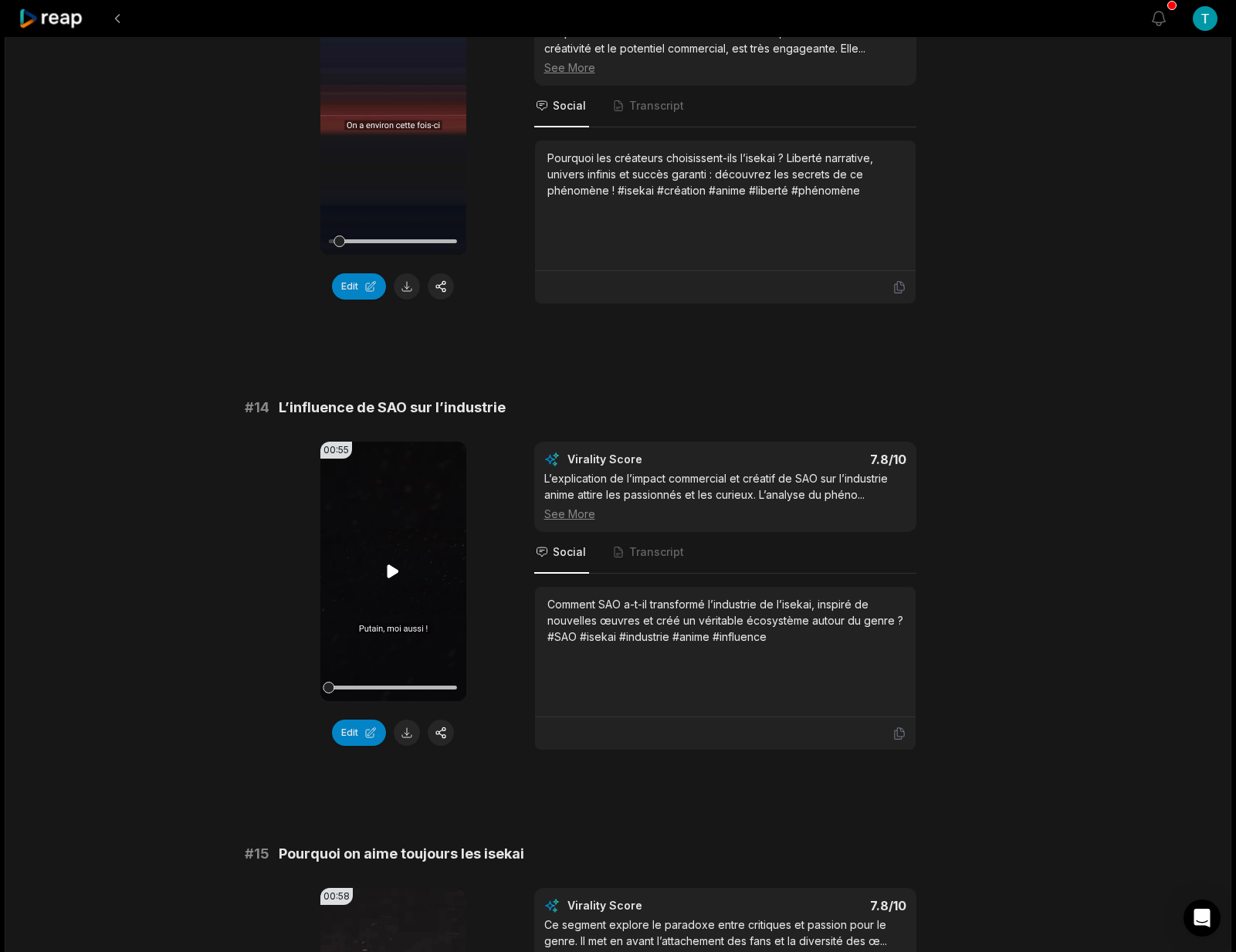
click at [395, 565] on icon at bounding box center [393, 571] width 12 height 13
click at [414, 719] on button at bounding box center [407, 732] width 27 height 27
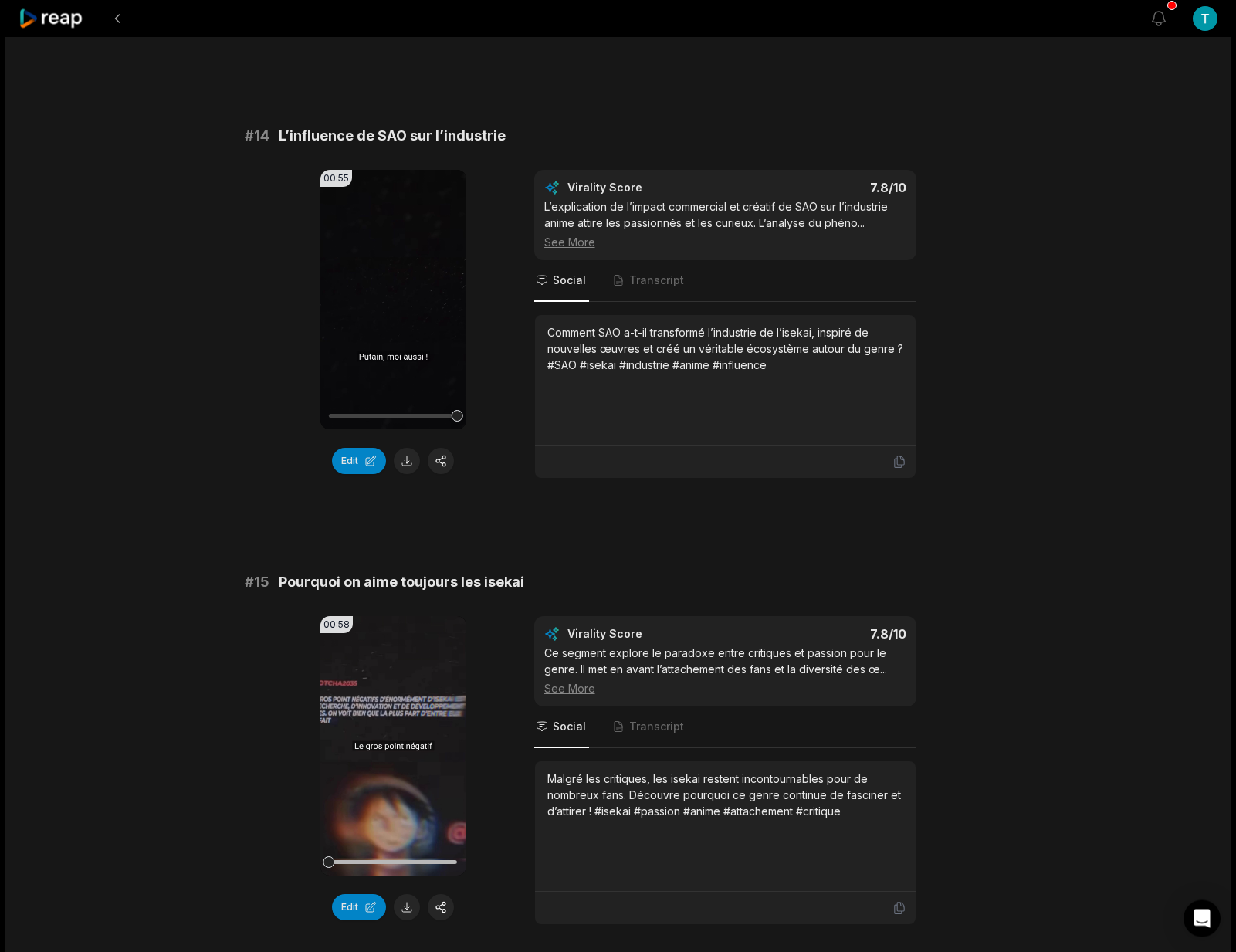
scroll to position [1507, 0]
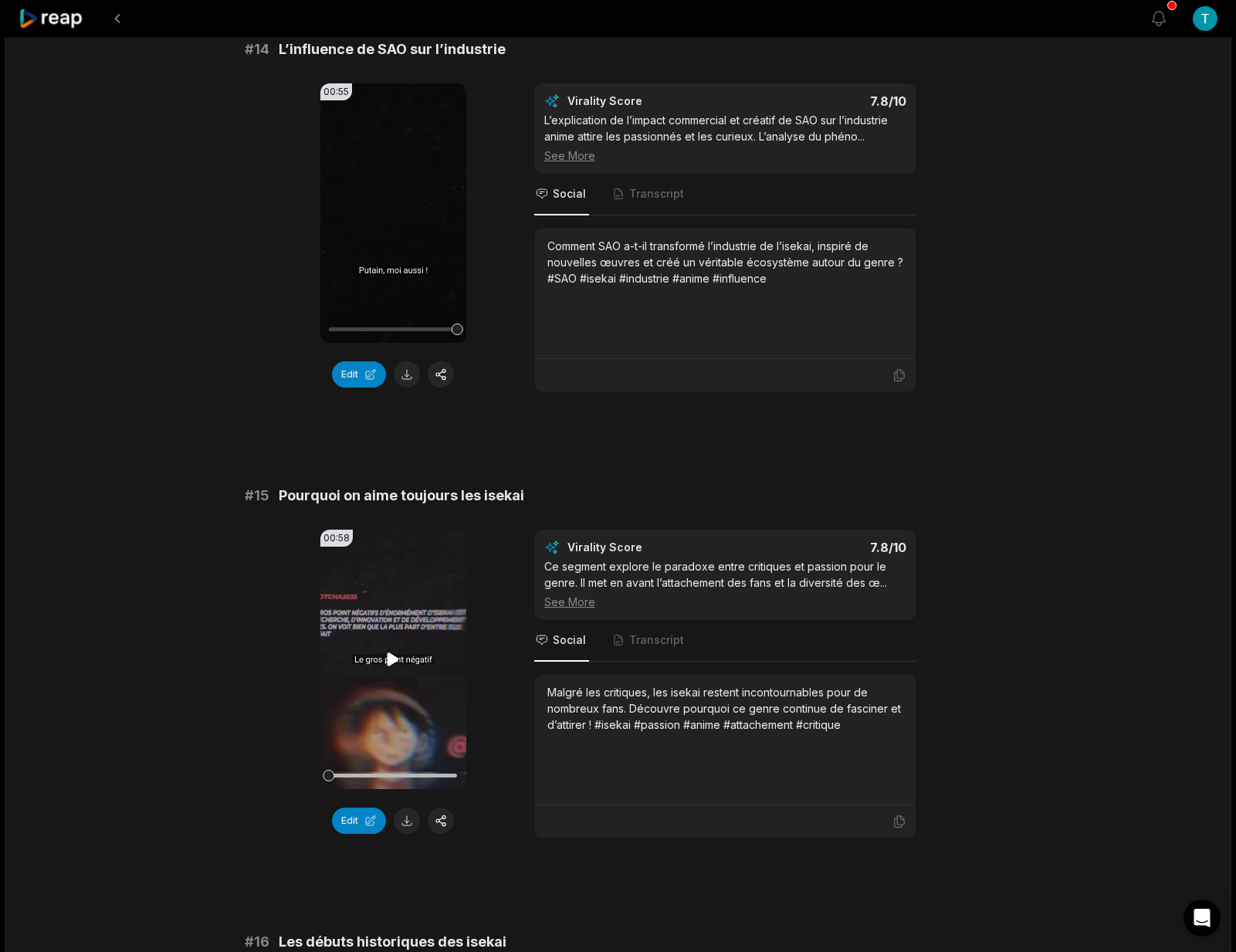
click at [390, 652] on icon at bounding box center [393, 658] width 12 height 13
click at [407, 807] on button at bounding box center [407, 820] width 27 height 27
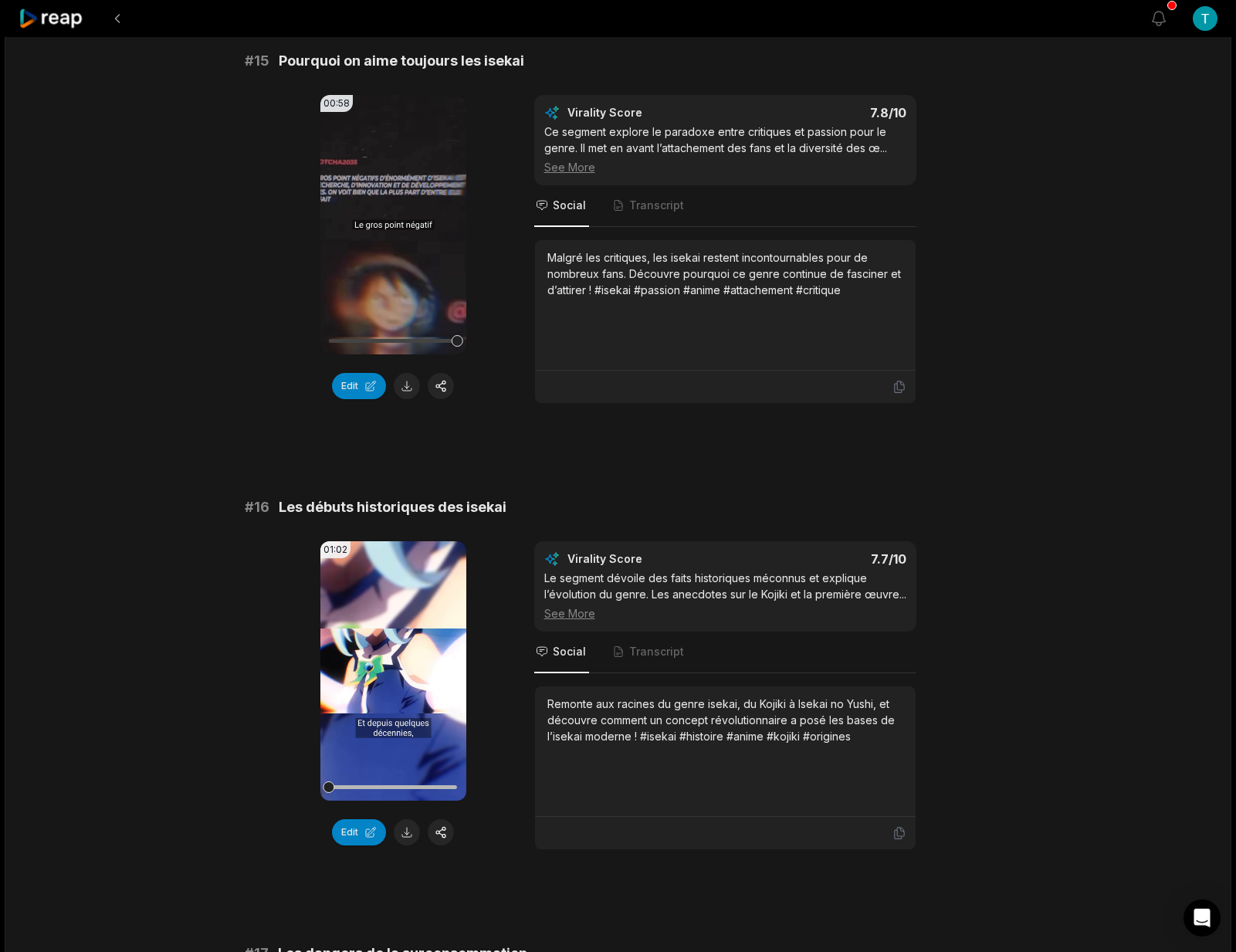
scroll to position [2026, 0]
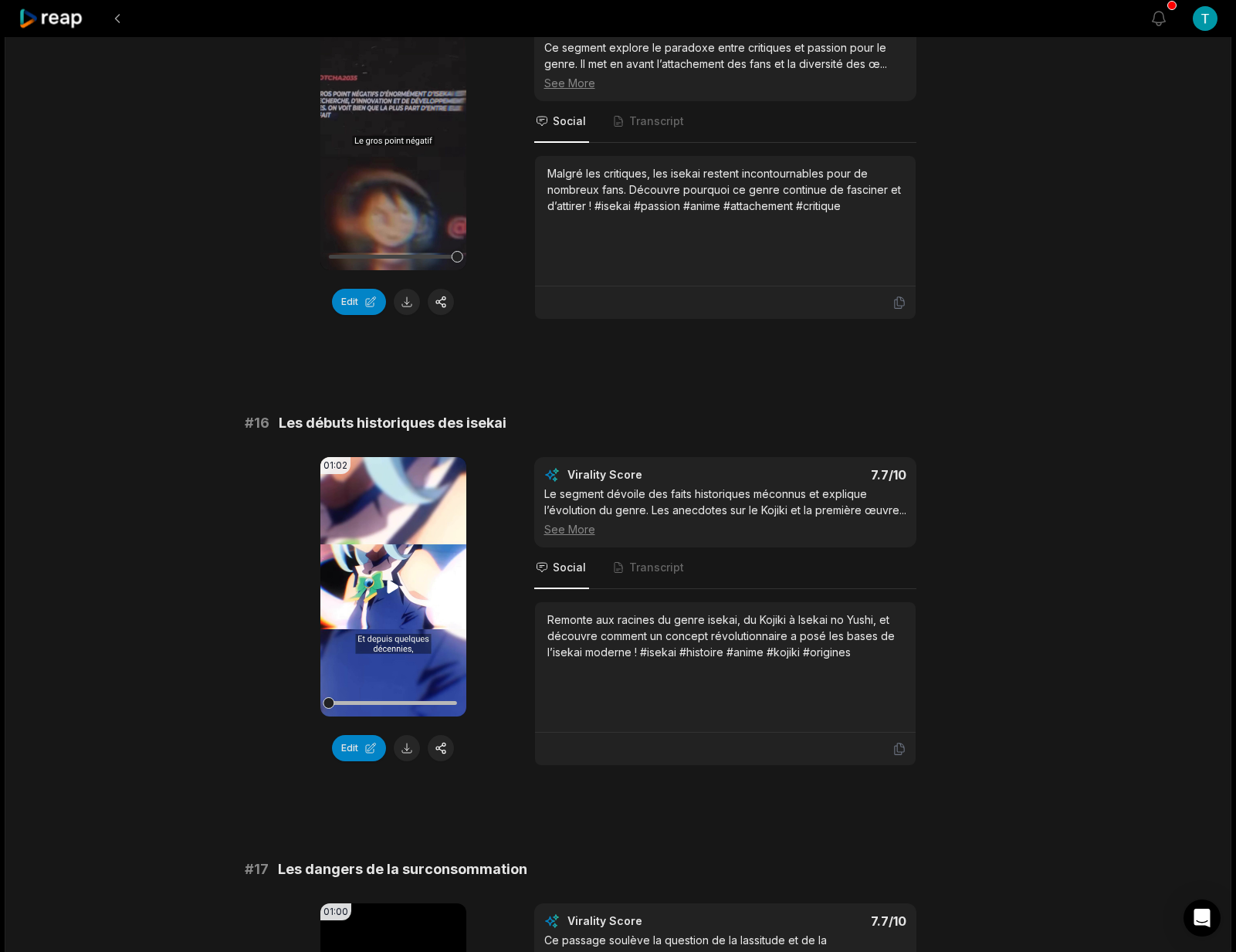
click at [394, 579] on icon at bounding box center [393, 585] width 12 height 13
click at [408, 739] on button at bounding box center [407, 748] width 27 height 27
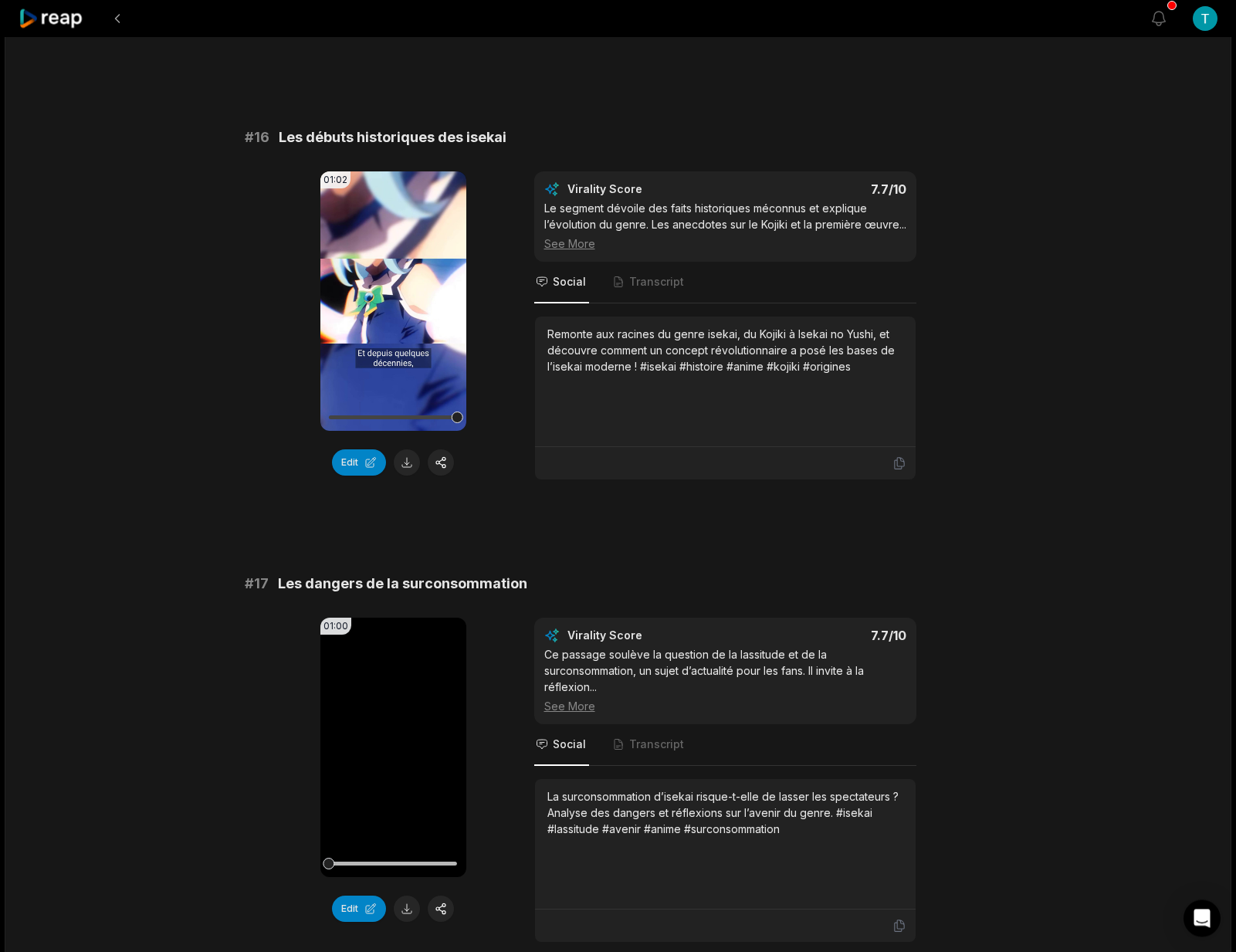
scroll to position [2311, 0]
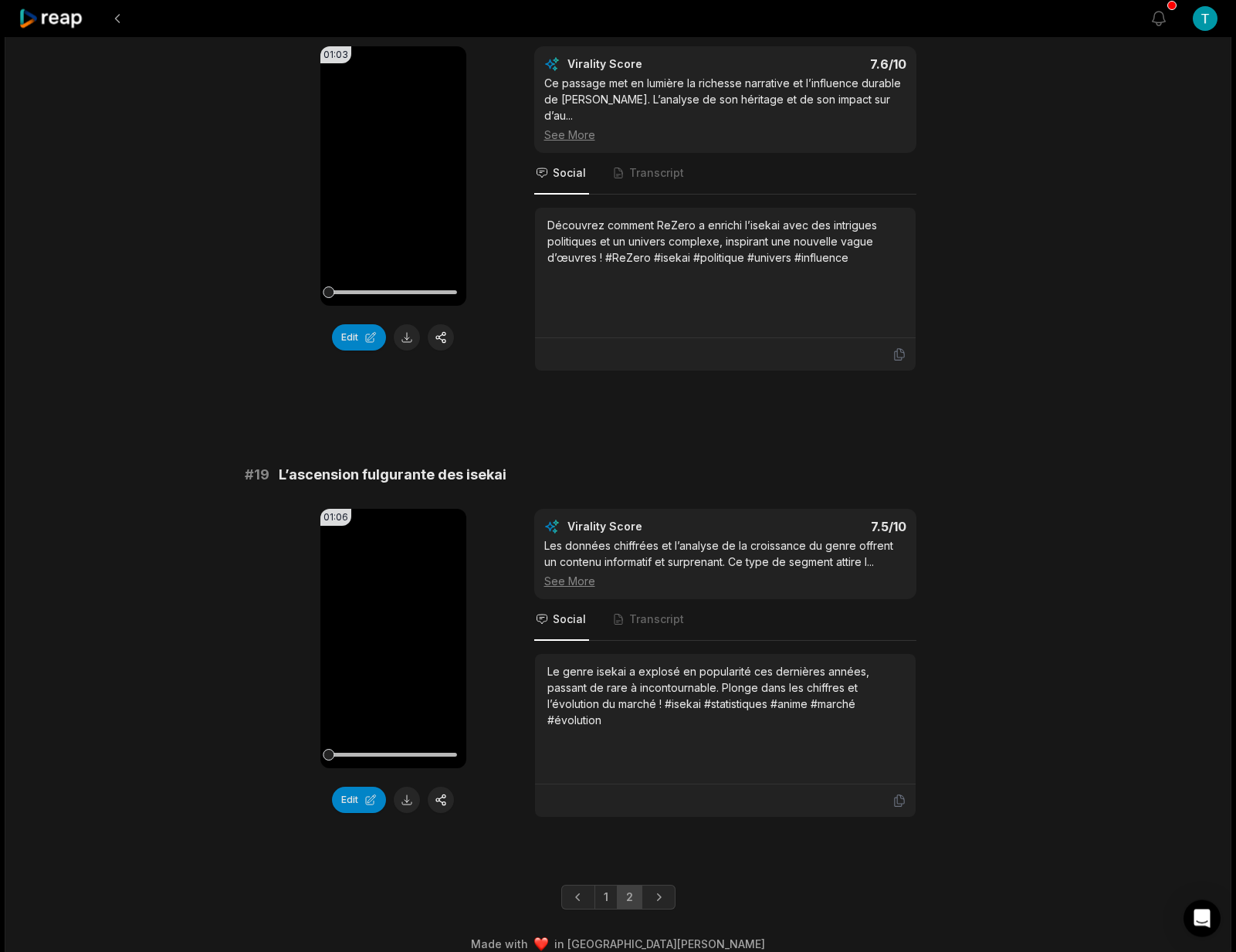
scroll to position [3349, 0]
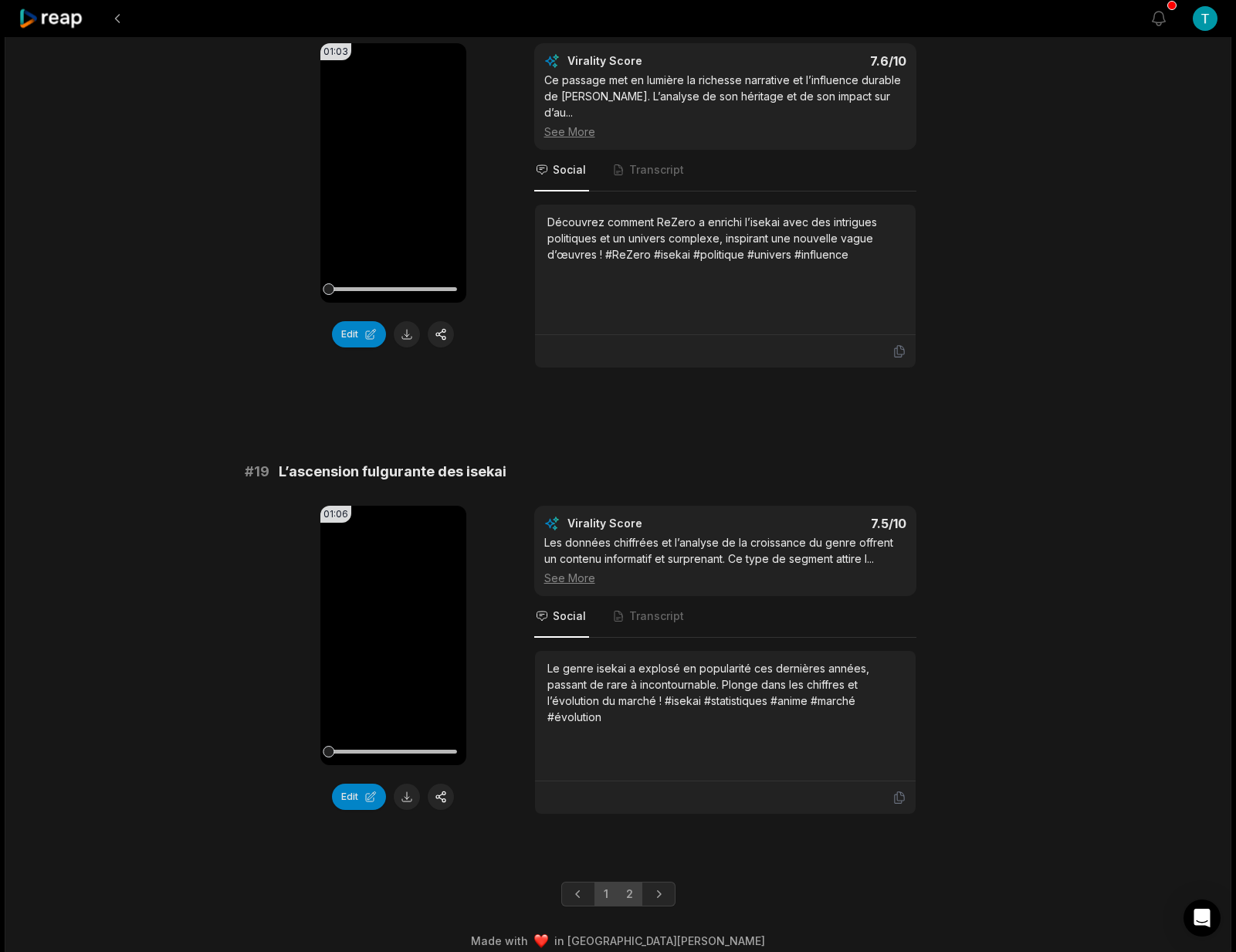
click at [611, 882] on link "1" at bounding box center [606, 894] width 24 height 25
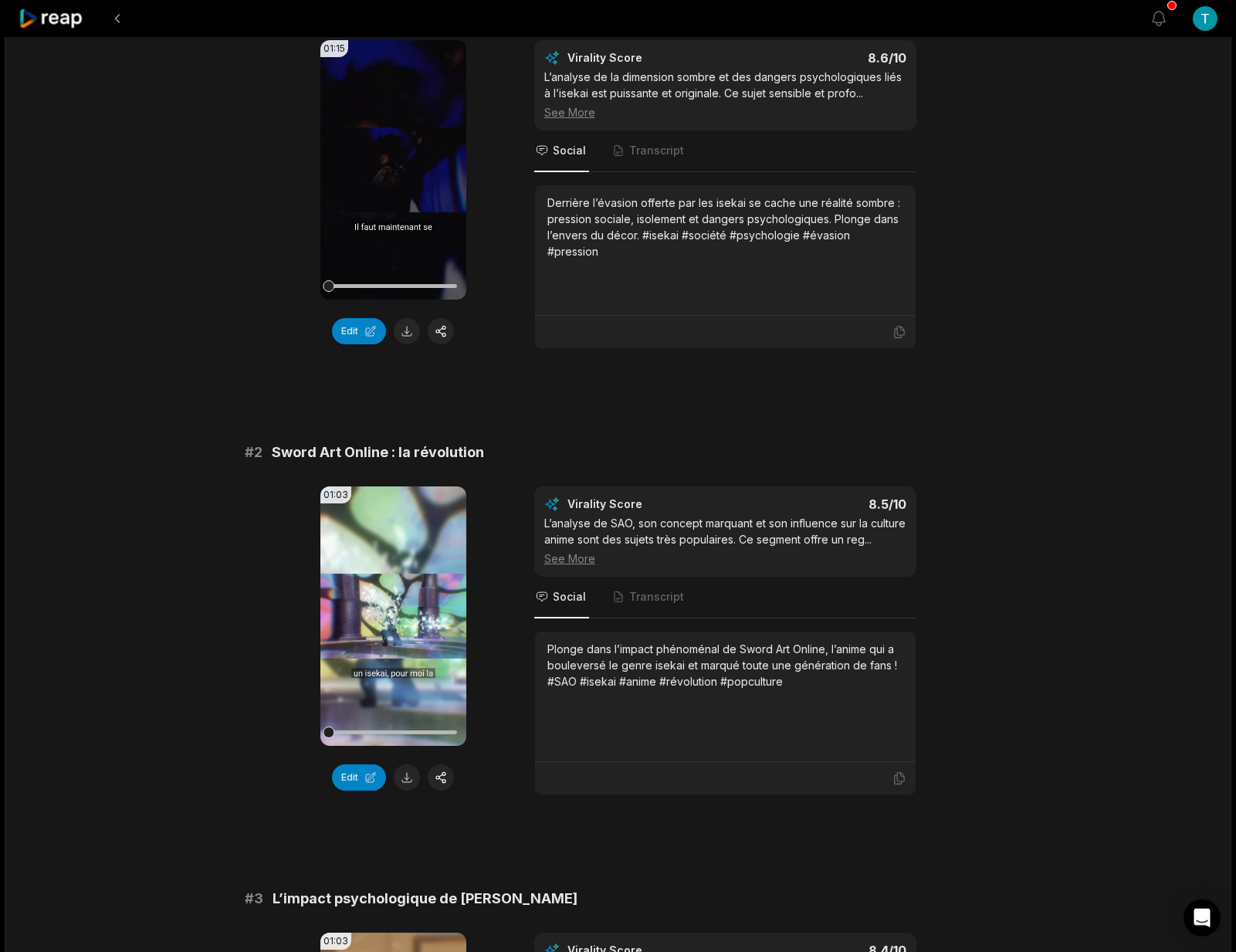
scroll to position [0, 0]
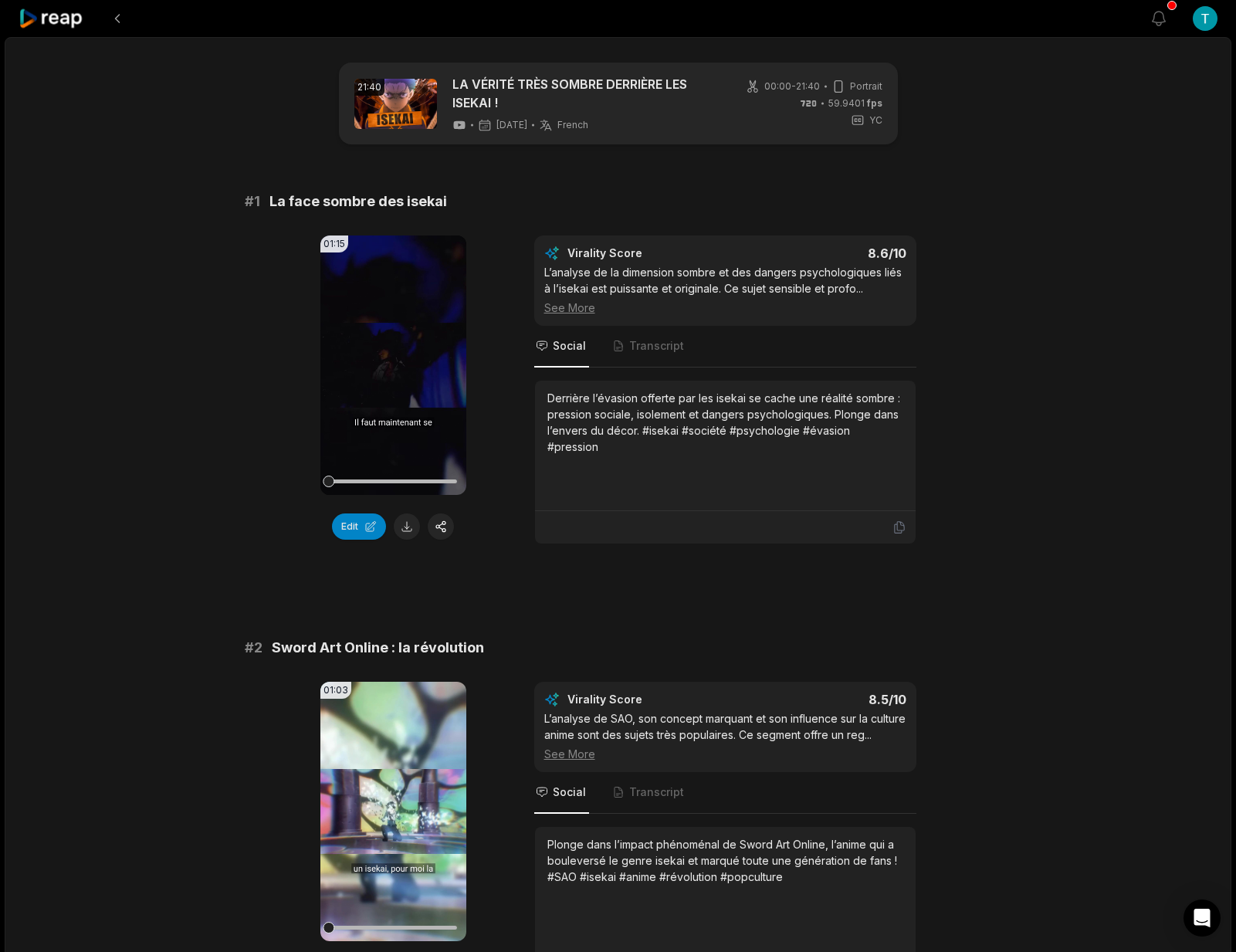
click at [341, 209] on div "# 1 La face sombre des isekai" at bounding box center [618, 202] width 747 height 22
click at [397, 209] on span "La face sombre des isekai" at bounding box center [358, 202] width 177 height 22
click at [293, 191] on div "# 1 La face sombre des isekai" at bounding box center [618, 202] width 747 height 22
click at [455, 205] on div "# 1 La face sombre des isekai" at bounding box center [618, 202] width 747 height 22
click at [268, 268] on div "01:15 Your browser does not support mp4 format. Edit Virality Score 8.6 /10 L’a…" at bounding box center [618, 389] width 747 height 308
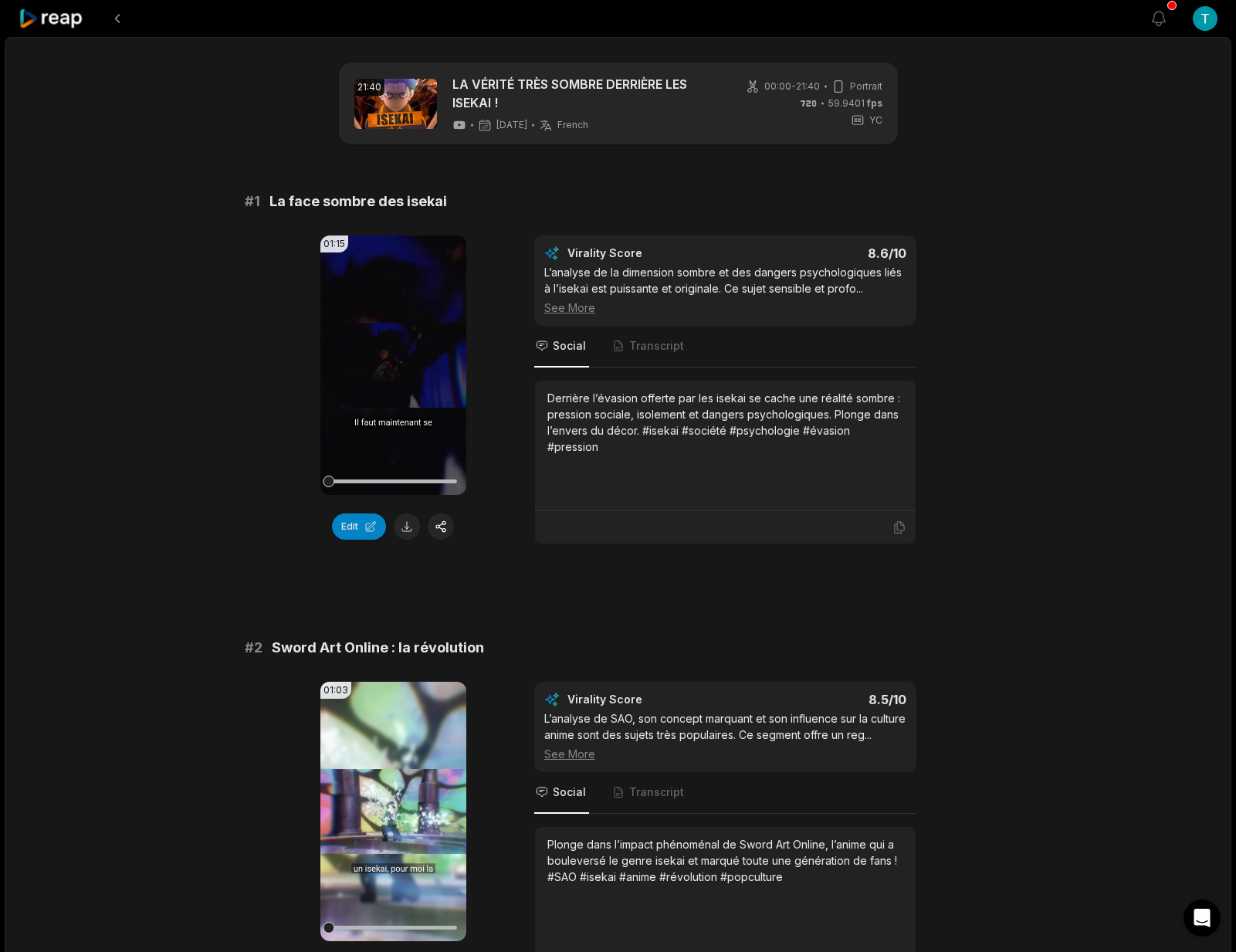
click at [266, 199] on div "# 1 La face sombre des isekai" at bounding box center [618, 202] width 747 height 22
copy span "La face sombre des isekai"
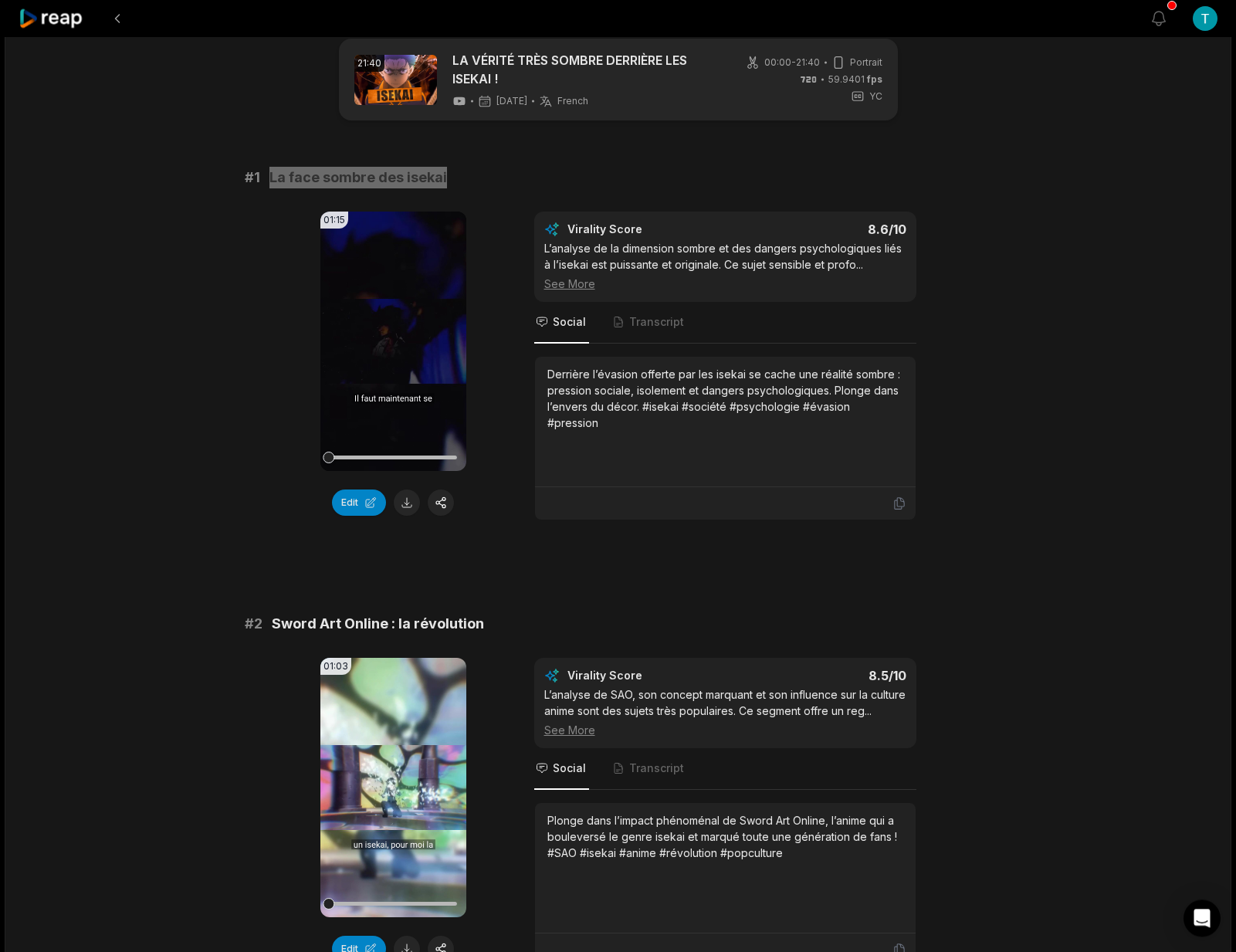
scroll to position [25, 0]
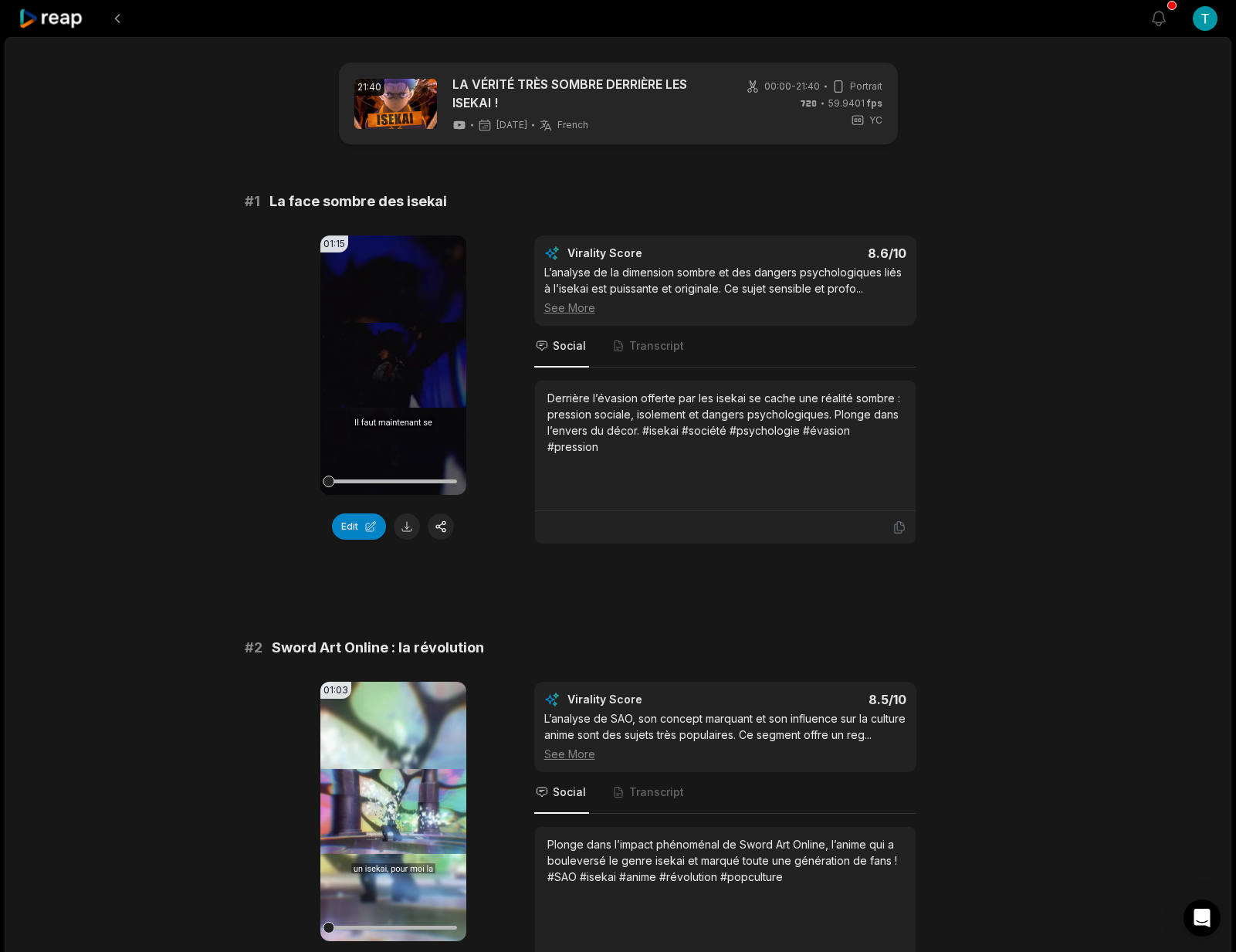
scroll to position [25, 0]
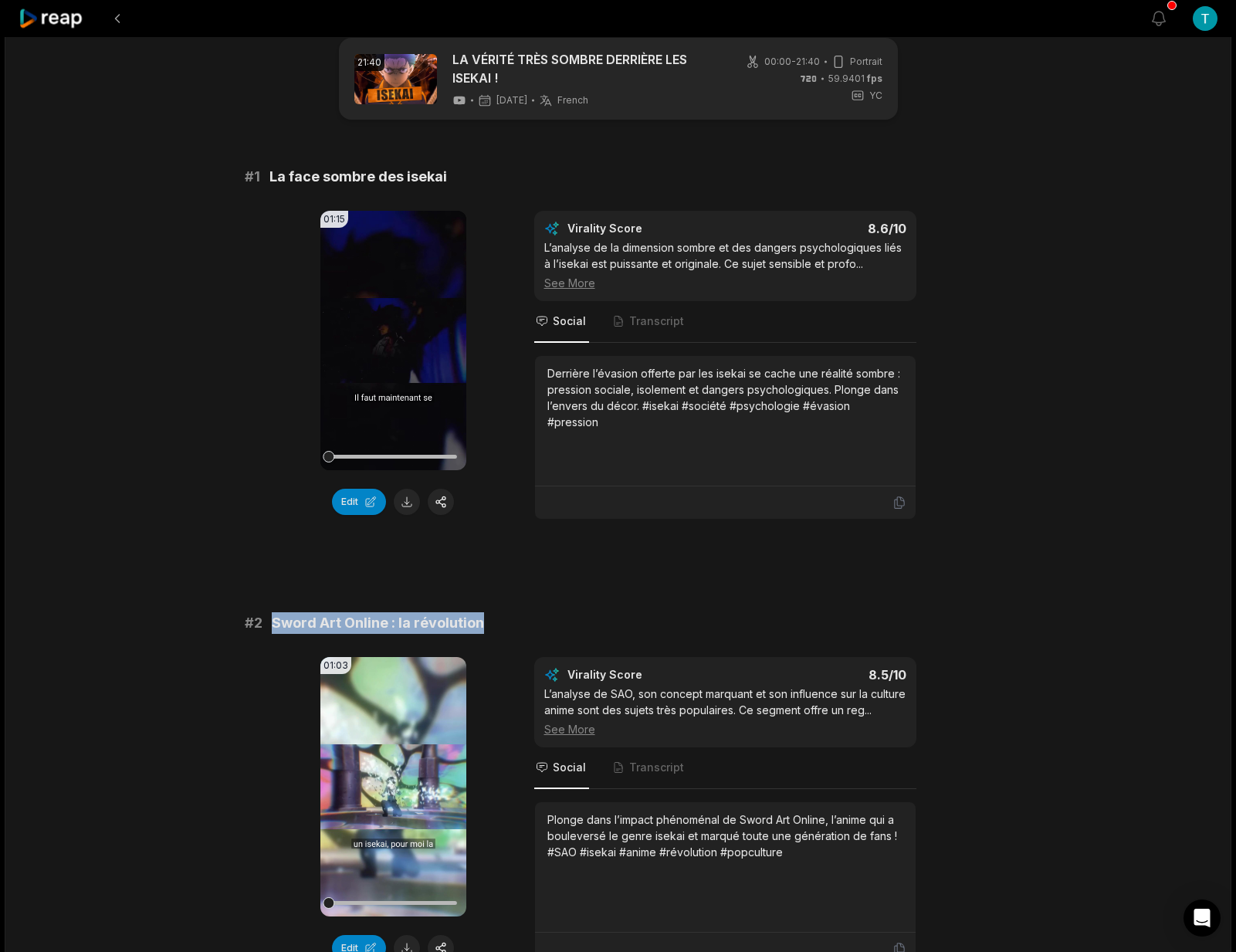
drag, startPoint x: 481, startPoint y: 626, endPoint x: 273, endPoint y: 625, distance: 208.0
click at [273, 625] on span "Sword Art Online : la révolution" at bounding box center [378, 623] width 212 height 22
copy span "Sword Art Online : la révolution"
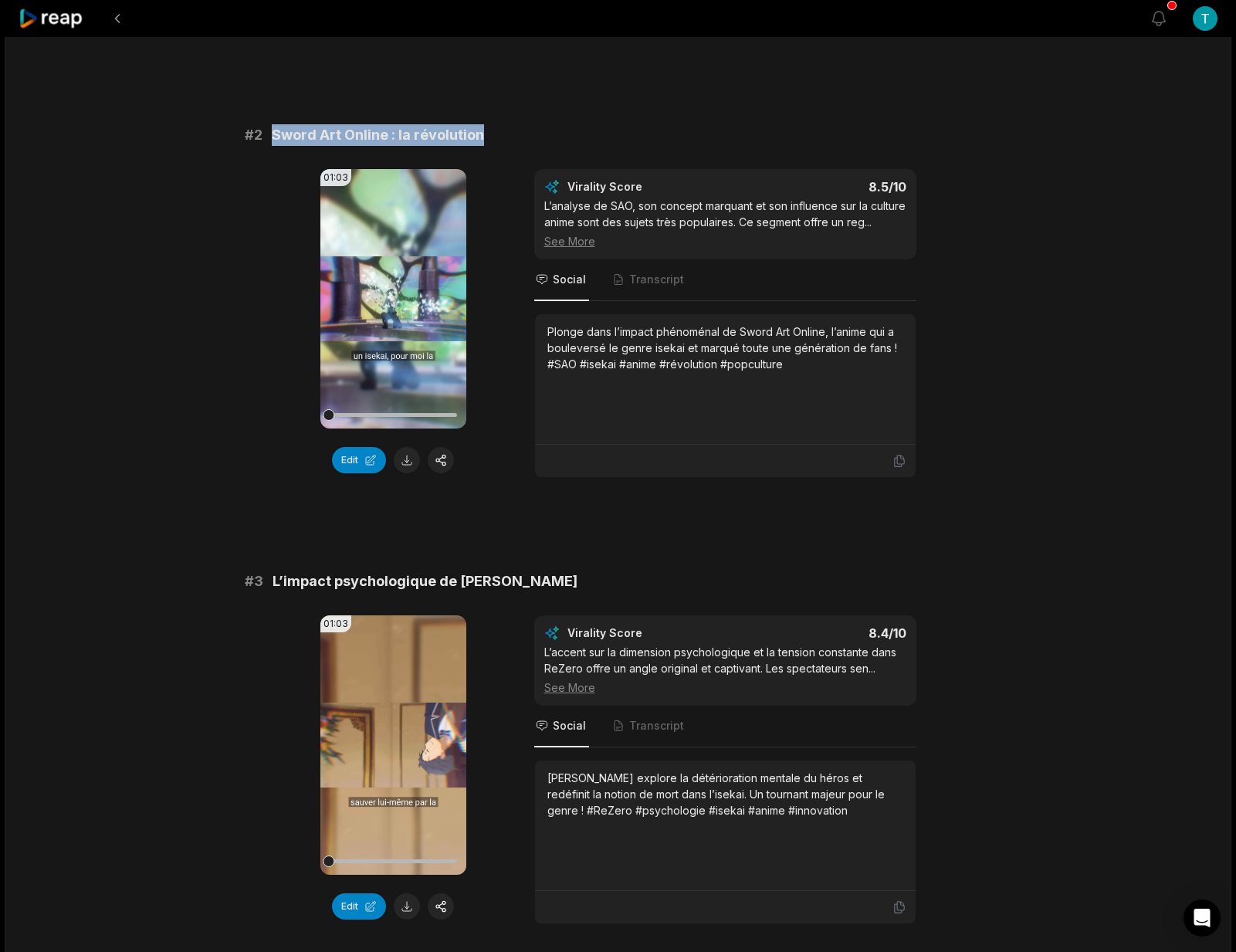
scroll to position [518, 0]
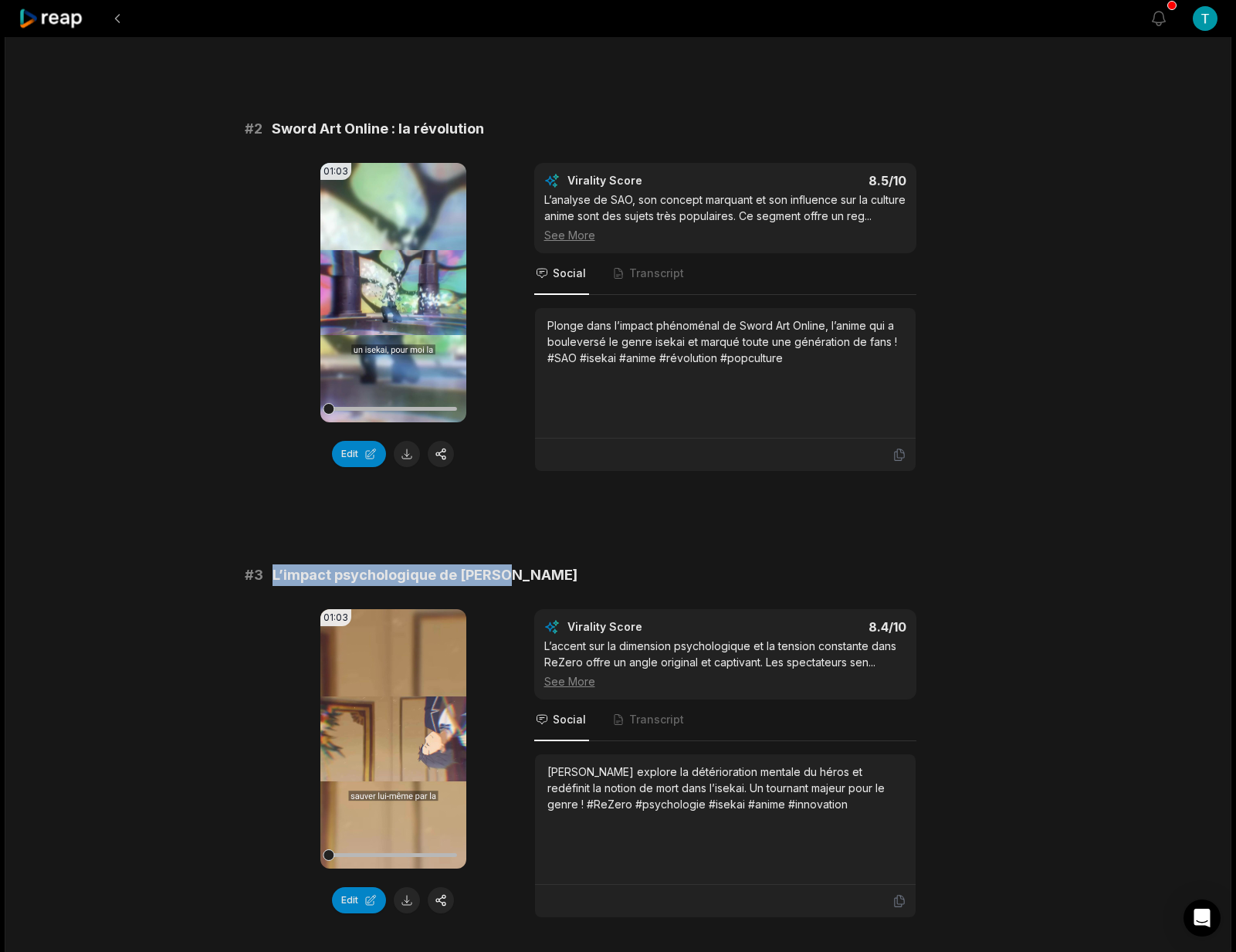
drag, startPoint x: 506, startPoint y: 593, endPoint x: 275, endPoint y: 593, distance: 231.0
click at [275, 586] on div "# 3 L’impact psychologique de ReZero" at bounding box center [618, 576] width 747 height 22
copy span "L’impact psychologique de [PERSON_NAME]"
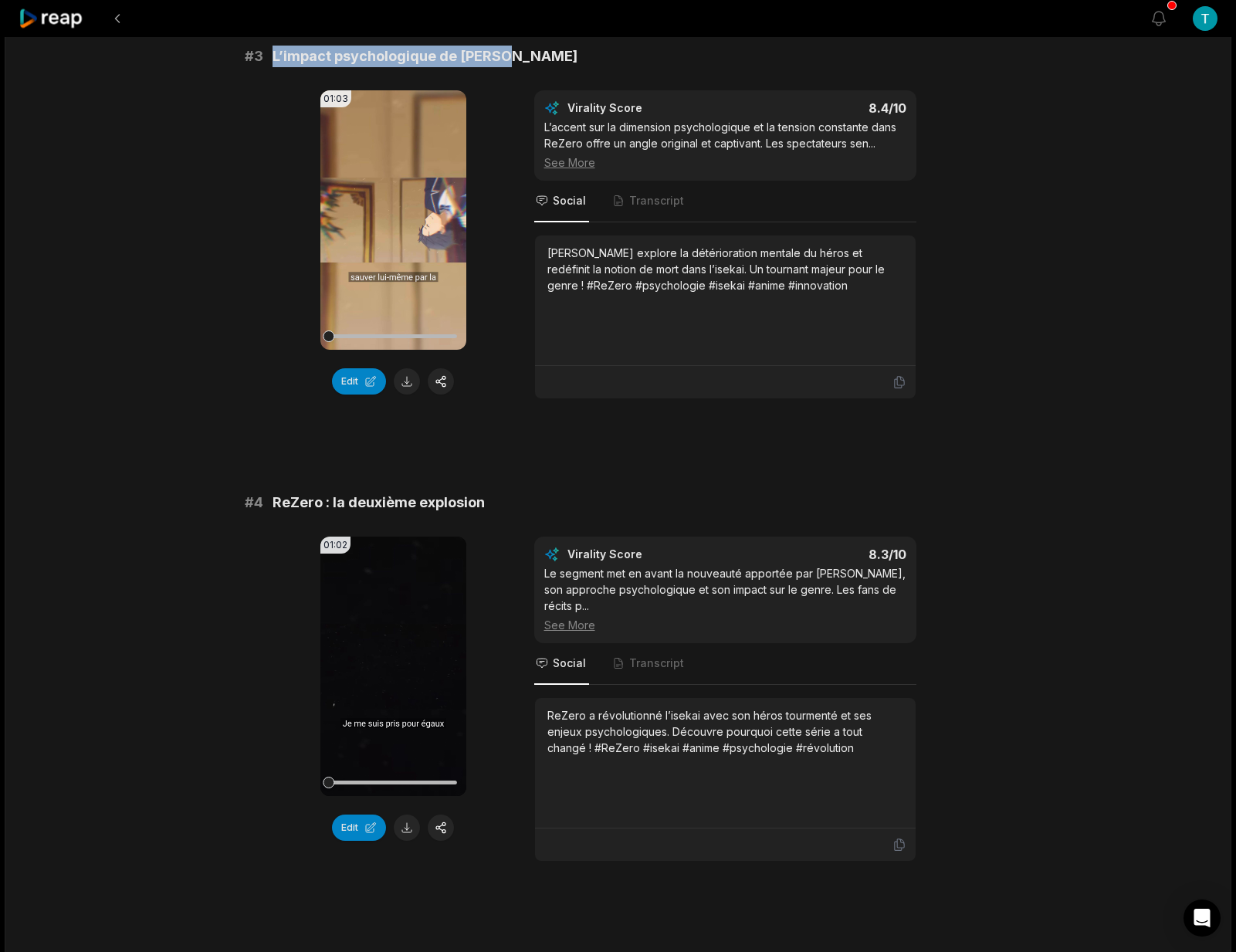
scroll to position [1062, 0]
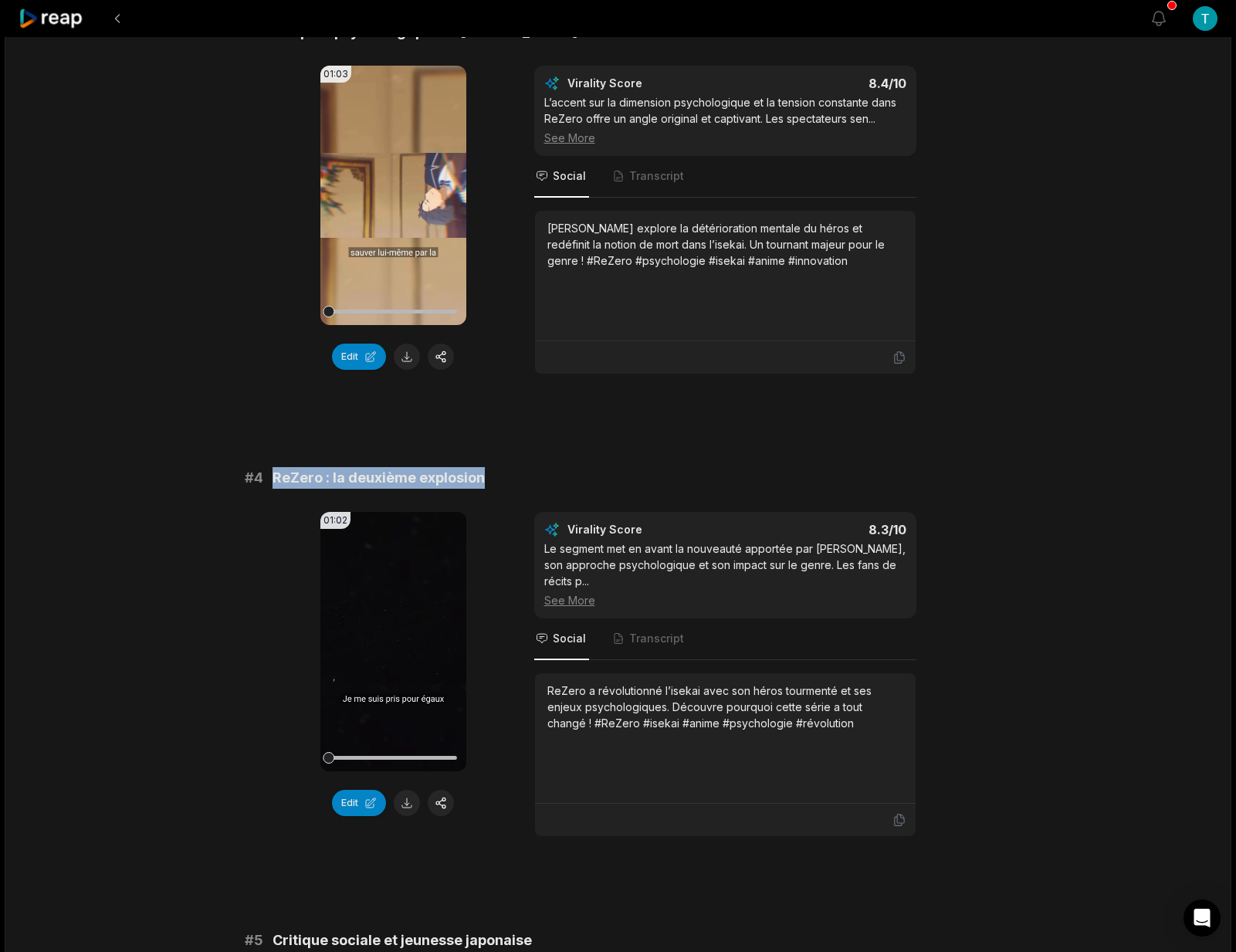
drag, startPoint x: 476, startPoint y: 494, endPoint x: 266, endPoint y: 497, distance: 210.0
click at [266, 489] on div "# 4 ReZero : la deuxième explosion" at bounding box center [618, 478] width 747 height 22
copy div "ReZero : la deuxième explosion"
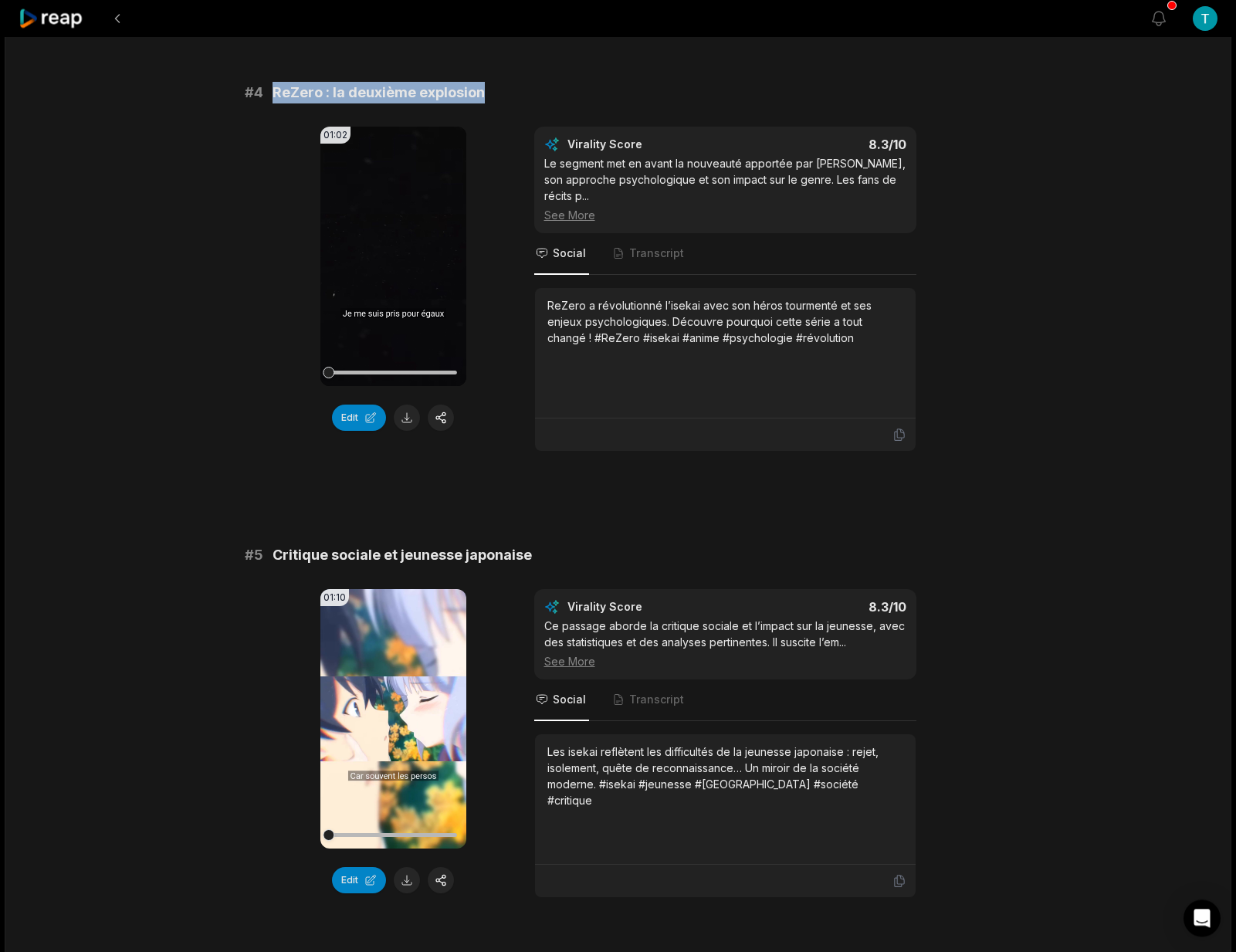
scroll to position [1470, 0]
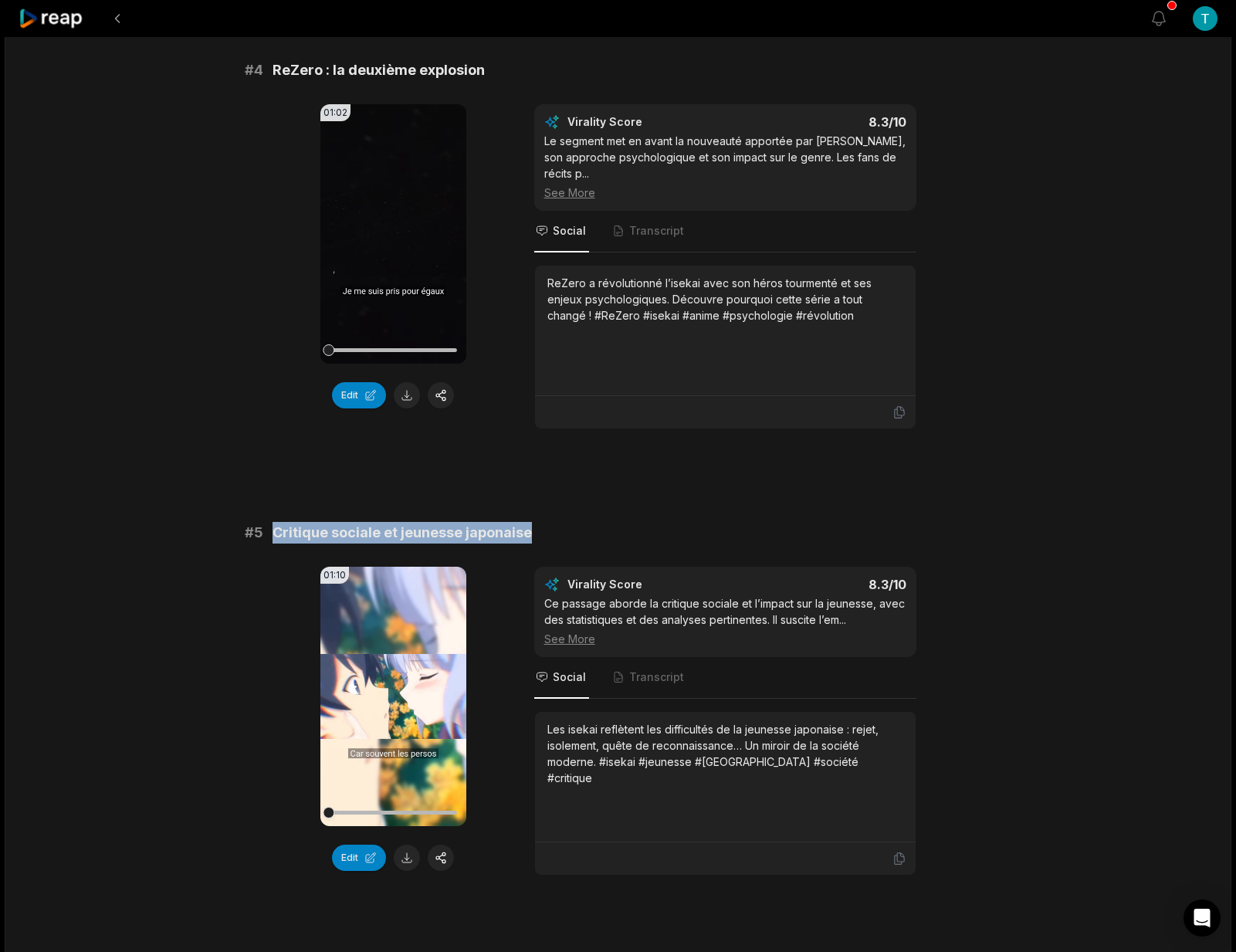
drag, startPoint x: 545, startPoint y: 554, endPoint x: 276, endPoint y: 554, distance: 269.0
click at [276, 544] on div "# 5 Critique sociale et jeunesse japonaise" at bounding box center [618, 533] width 747 height 22
copy span "Critique sociale et jeunesse japonaise"
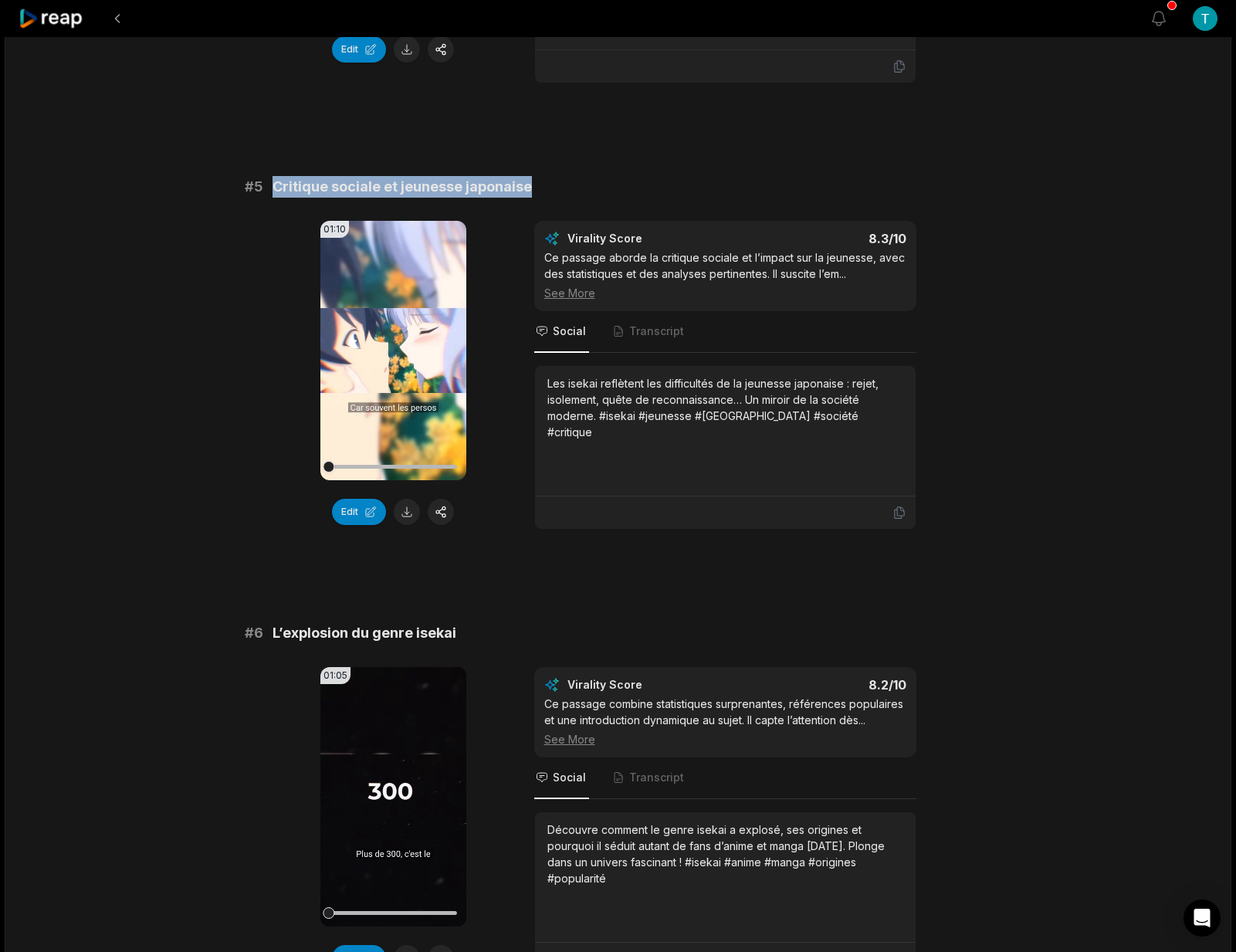
scroll to position [1952, 0]
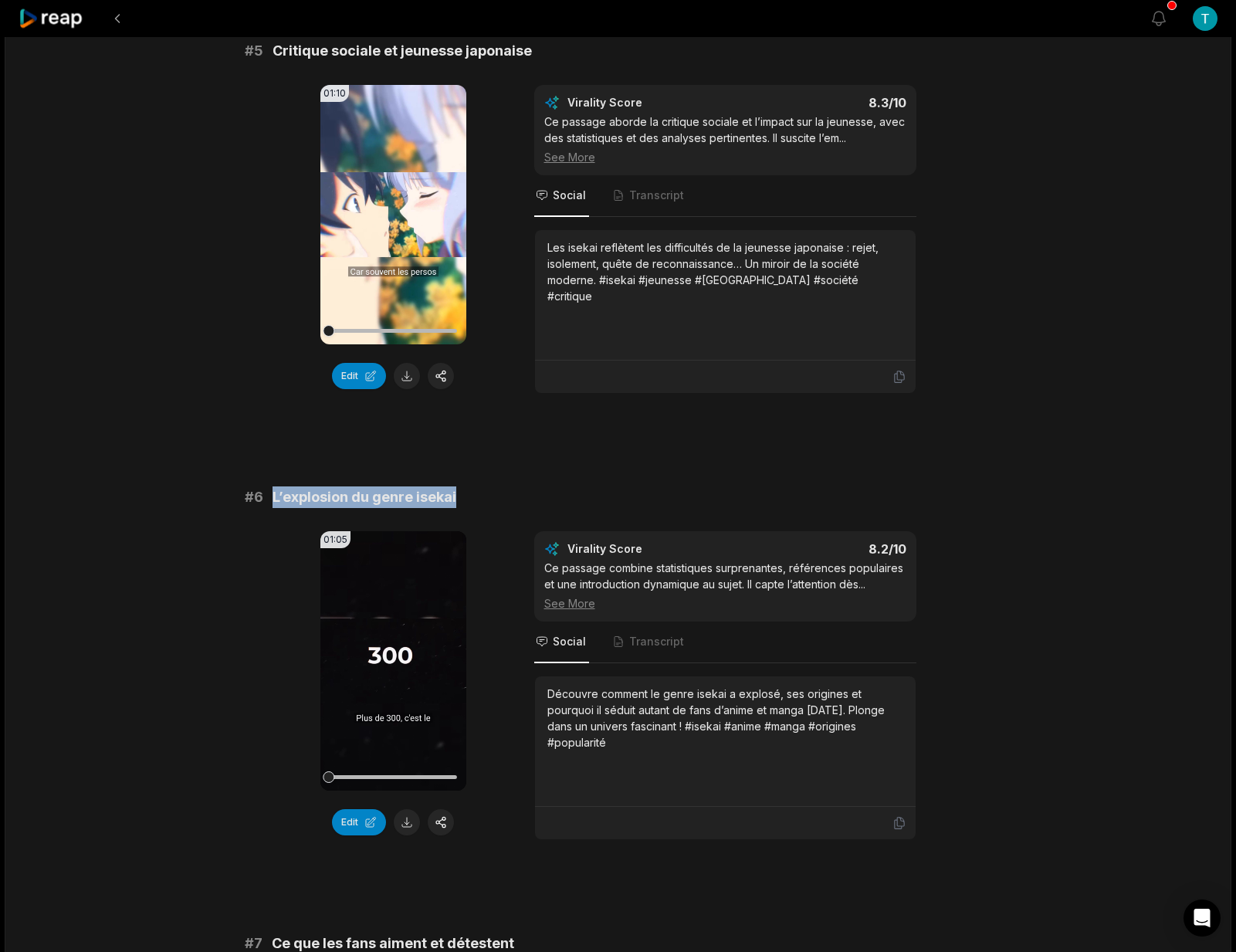
drag, startPoint x: 459, startPoint y: 511, endPoint x: 283, endPoint y: 514, distance: 176.0
click at [266, 509] on div "# 6 L’explosion du genre isekai" at bounding box center [618, 498] width 747 height 22
copy div "L’explosion du genre isekai"
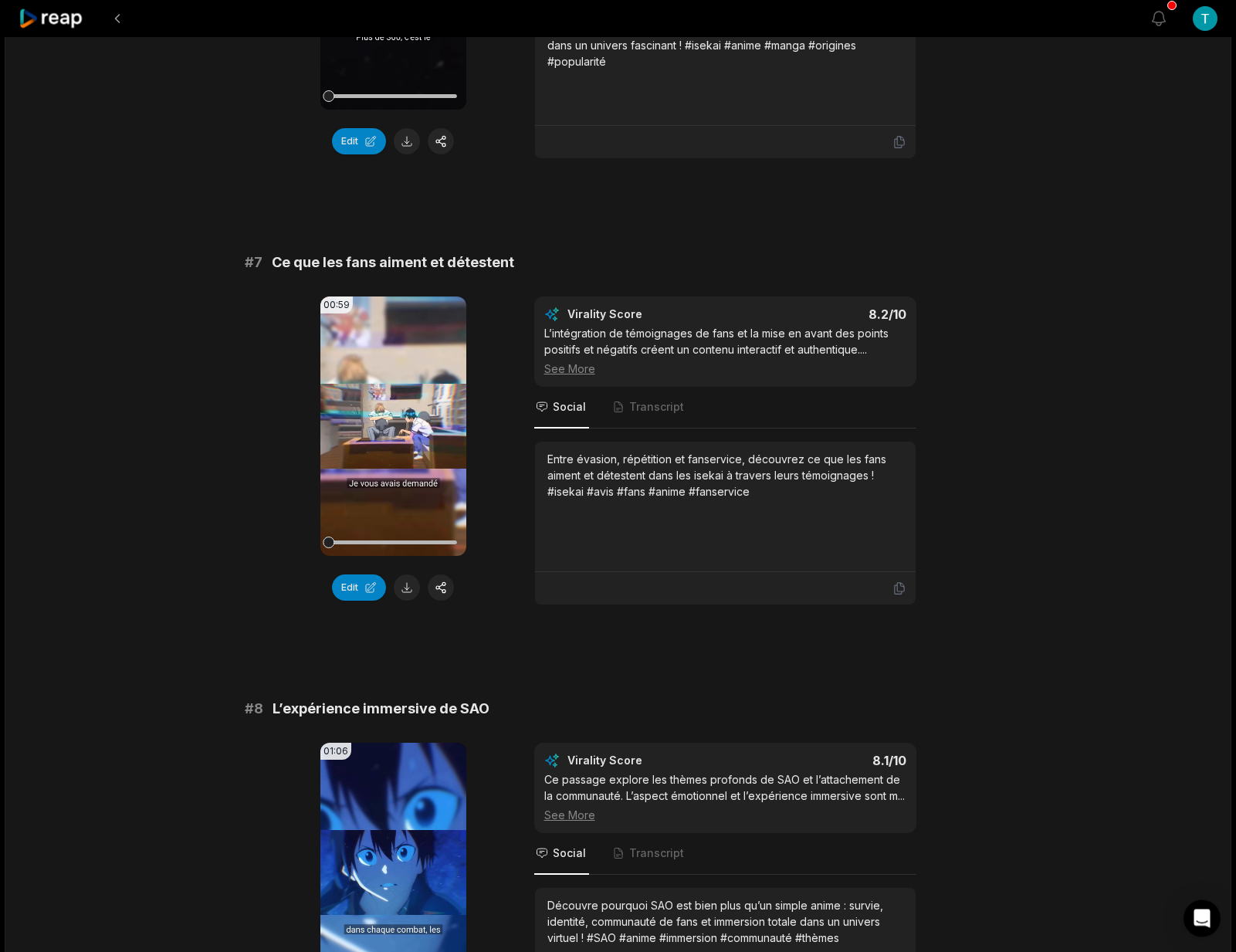
scroll to position [2644, 0]
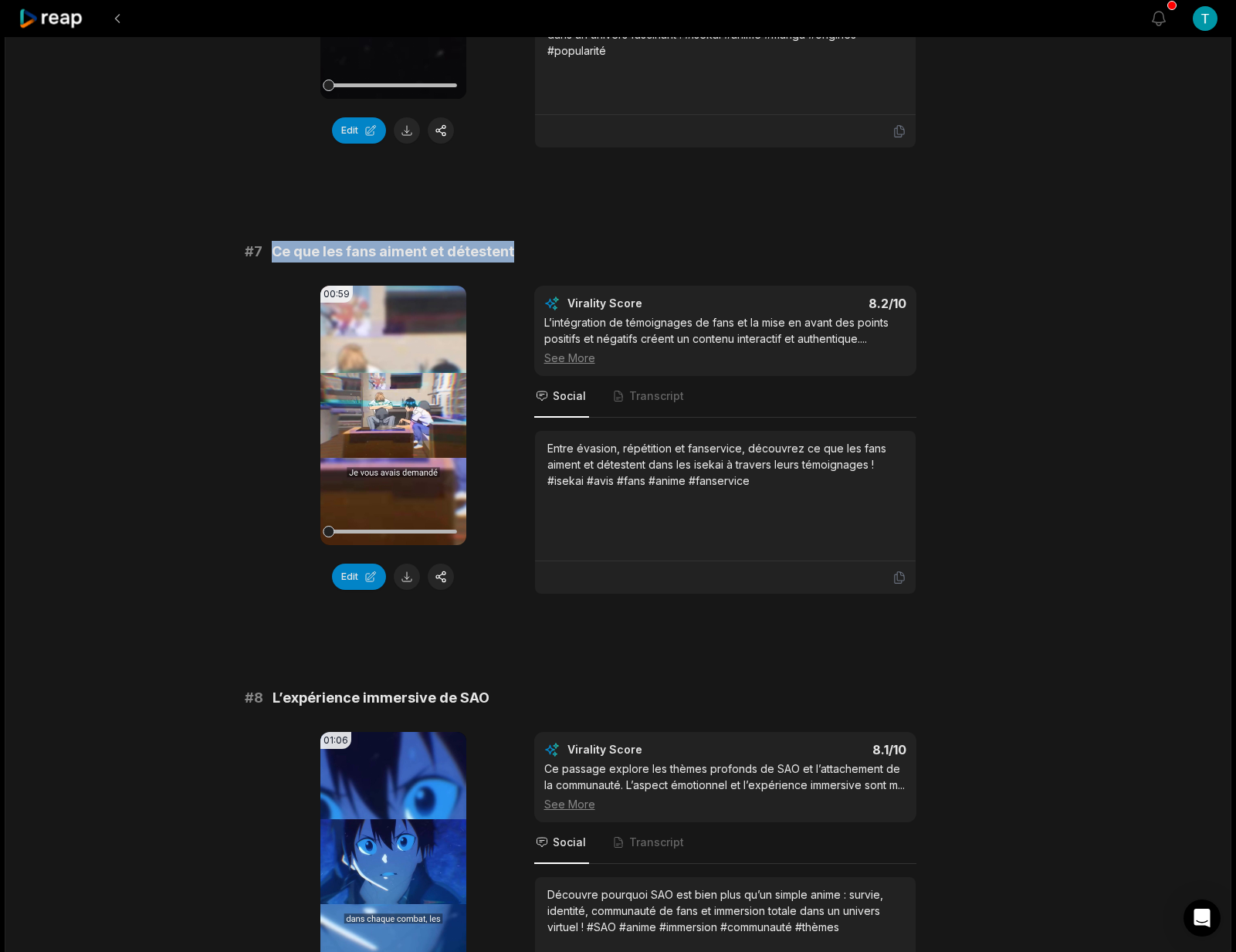
drag, startPoint x: 522, startPoint y: 272, endPoint x: 266, endPoint y: 273, distance: 256.0
click at [266, 262] on div "# 7 Ce que les fans aiment et détestent" at bounding box center [618, 251] width 747 height 22
copy div "Ce que les fans aiment et détestent"
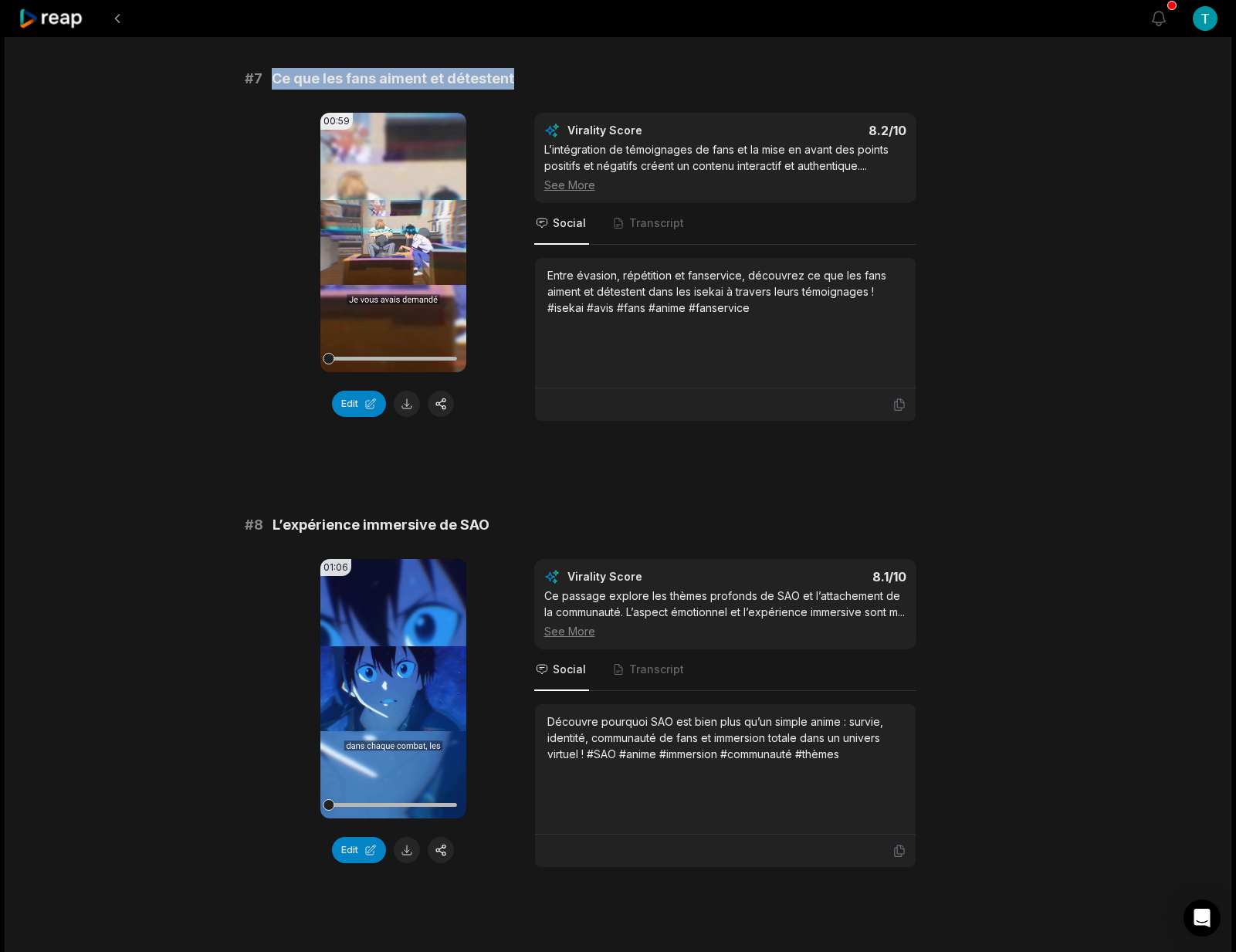
scroll to position [2890, 0]
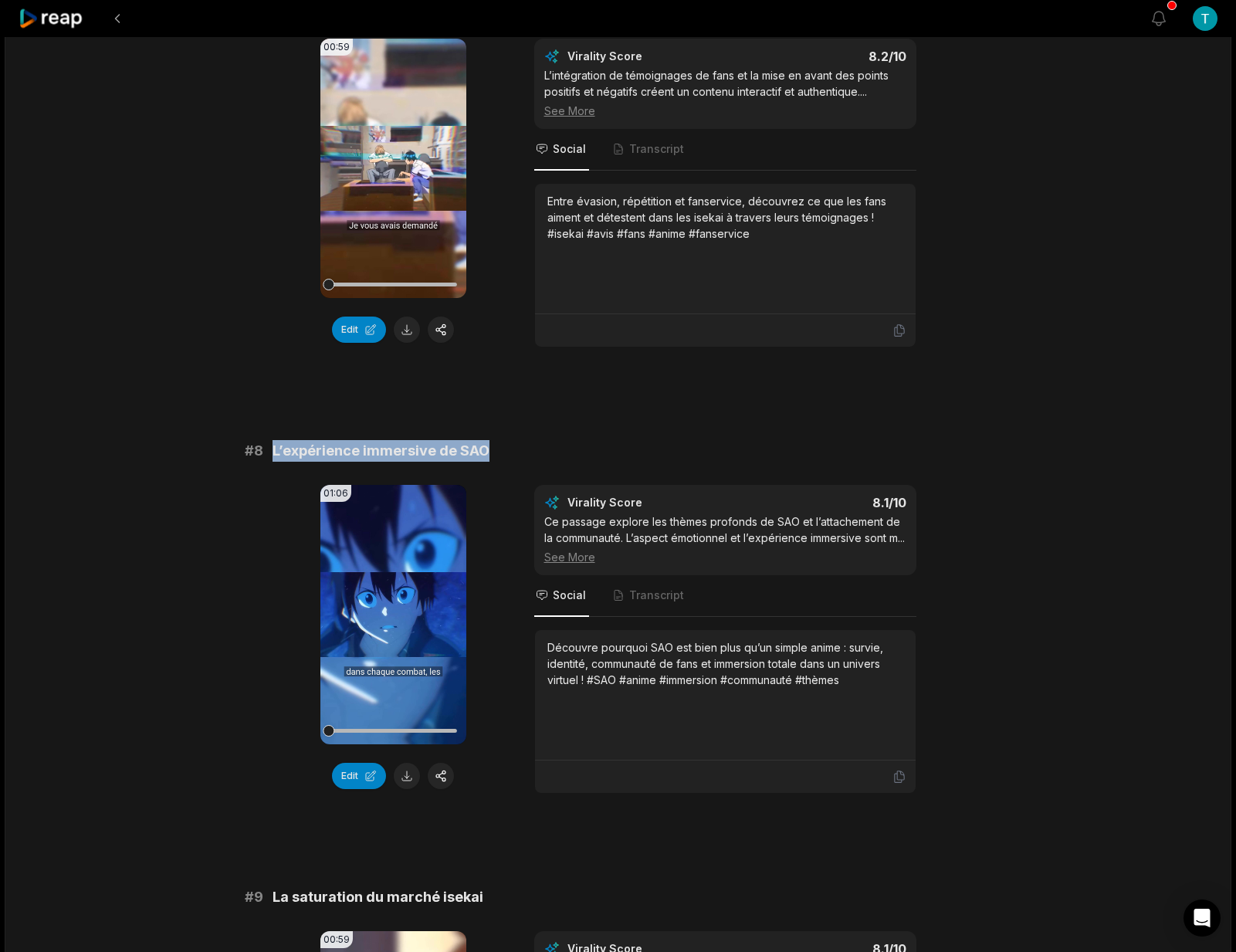
drag, startPoint x: 501, startPoint y: 465, endPoint x: 268, endPoint y: 468, distance: 233.0
click at [268, 462] on div "# 8 L’expérience immersive de SAO" at bounding box center [618, 451] width 747 height 22
copy span "L’expérience immersive de SAO"
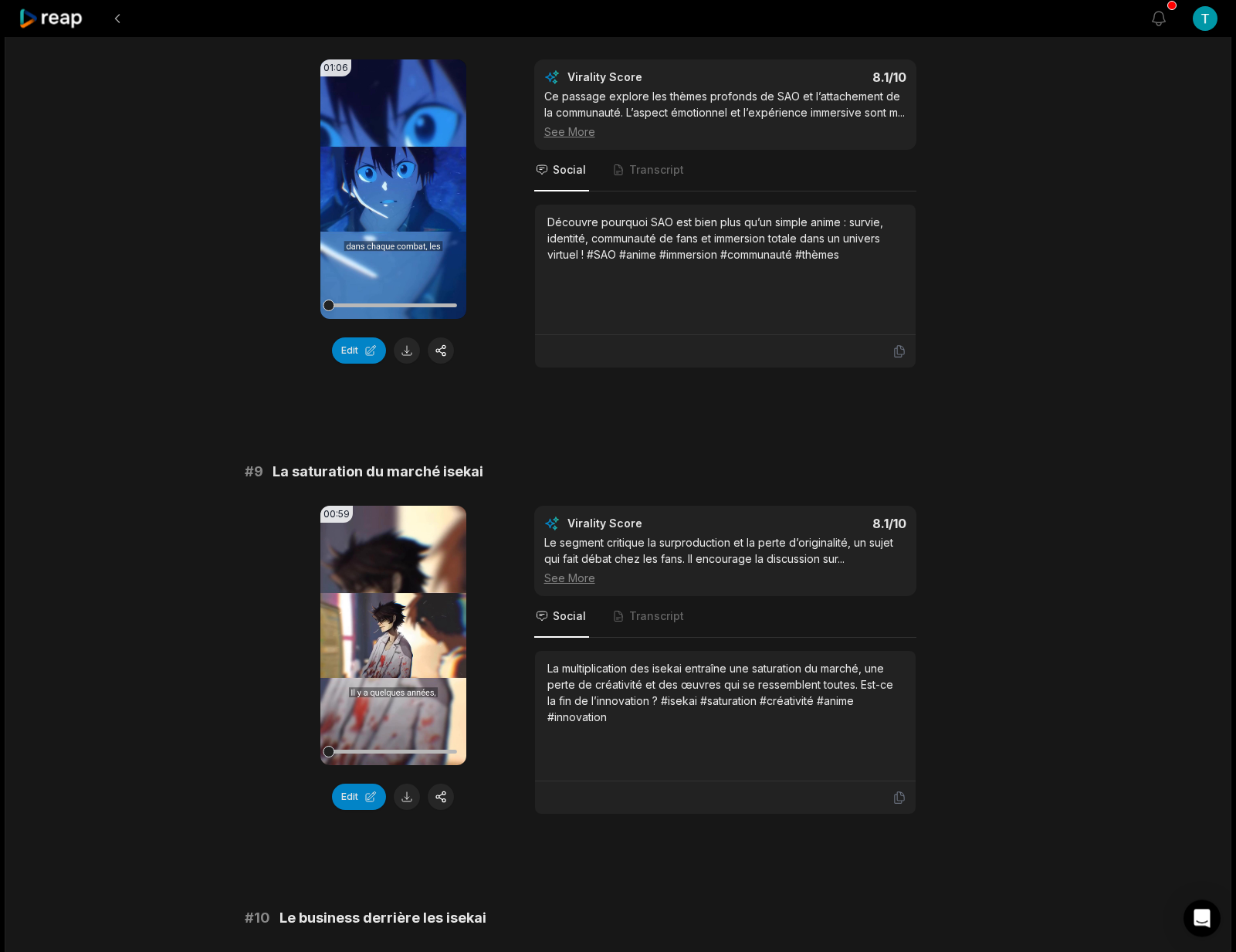
scroll to position [3361, 0]
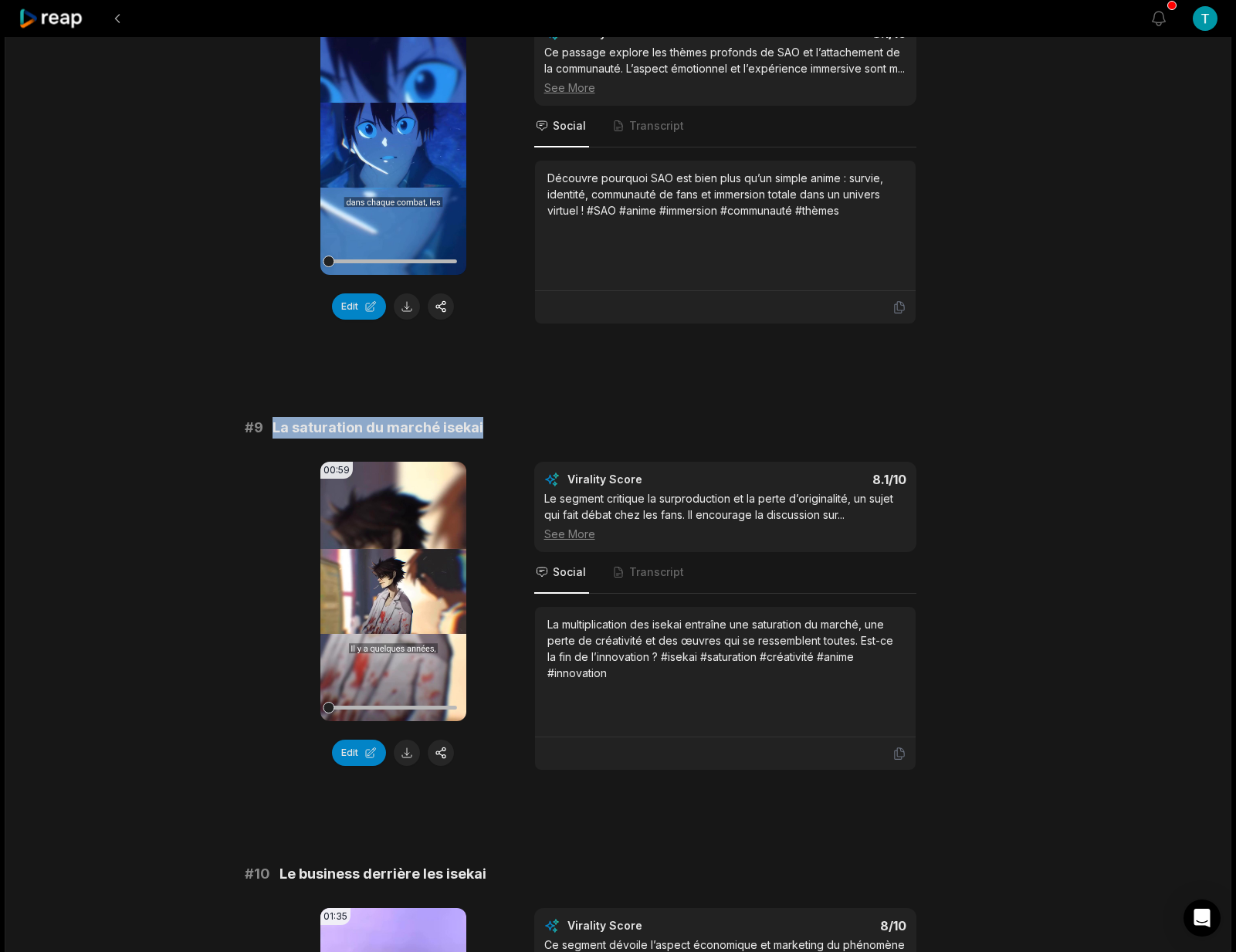
drag, startPoint x: 486, startPoint y: 458, endPoint x: 275, endPoint y: 459, distance: 211.0
click at [275, 439] on div "# 9 La saturation du marché isekai" at bounding box center [618, 428] width 747 height 22
copy span "La saturation du marché isekai"
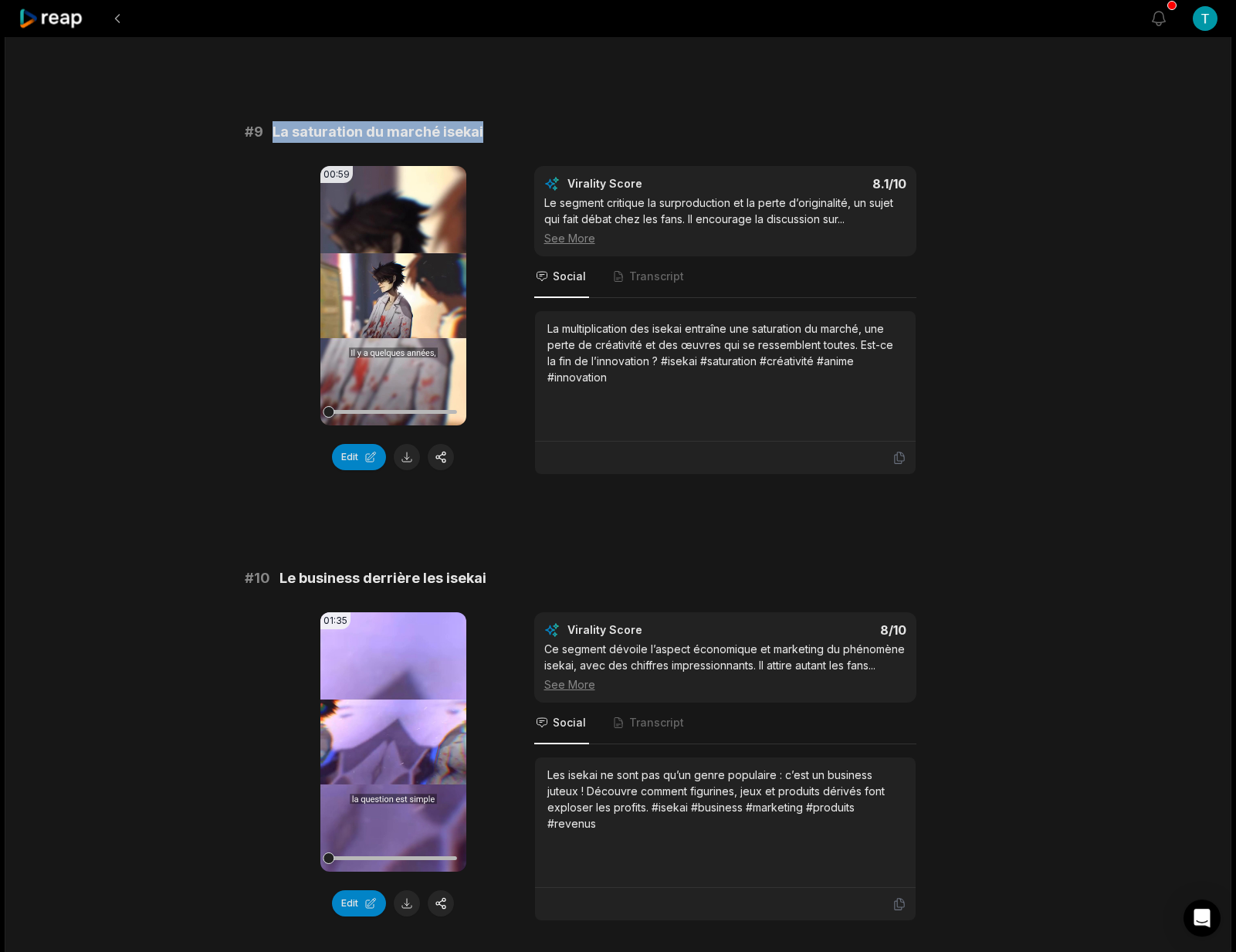
scroll to position [3681, 0]
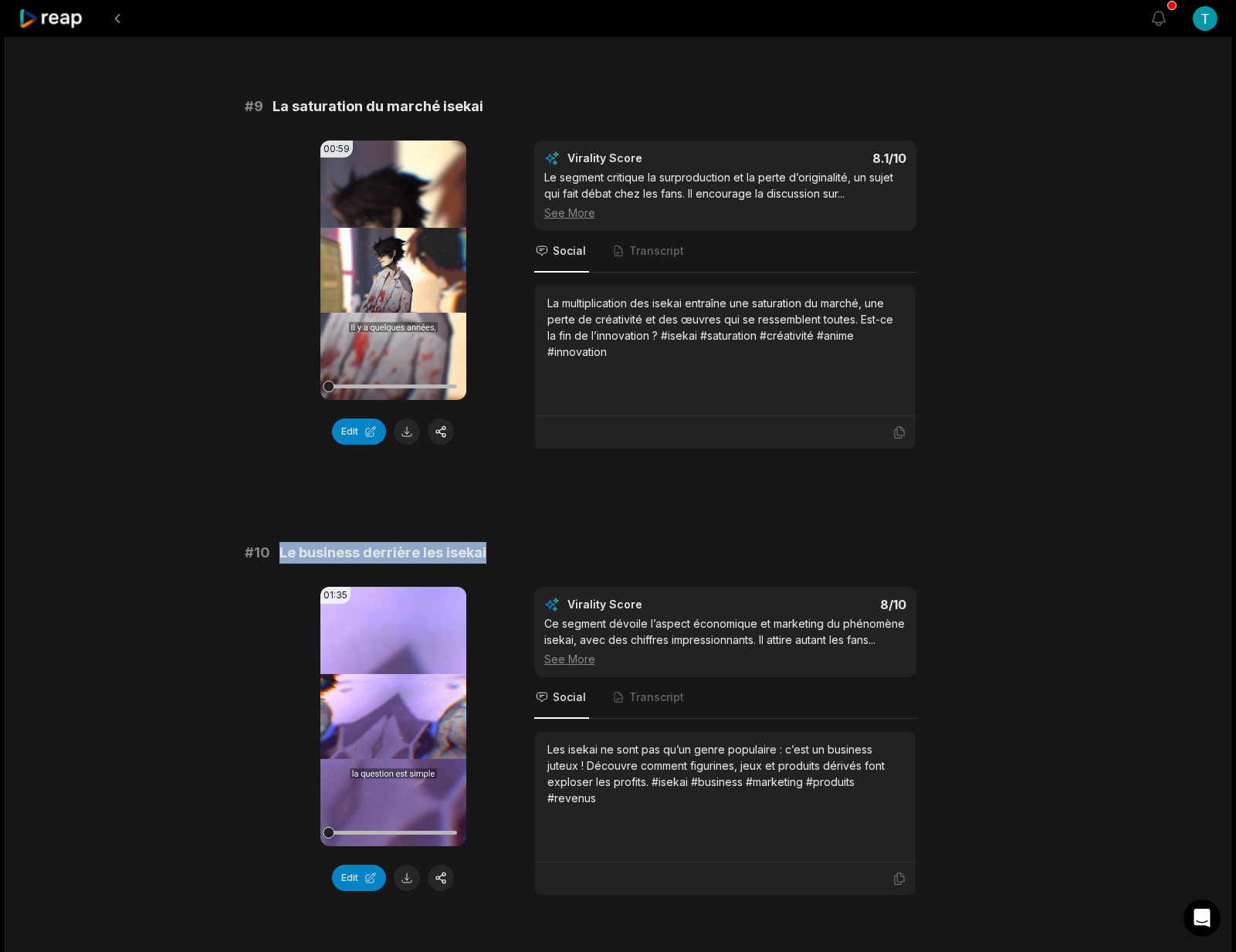
drag, startPoint x: 498, startPoint y: 590, endPoint x: 281, endPoint y: 591, distance: 217.0
click at [281, 564] on div "# 10 Le business derrière les isekai" at bounding box center [618, 553] width 747 height 22
copy span "Le business derrière les isekai"
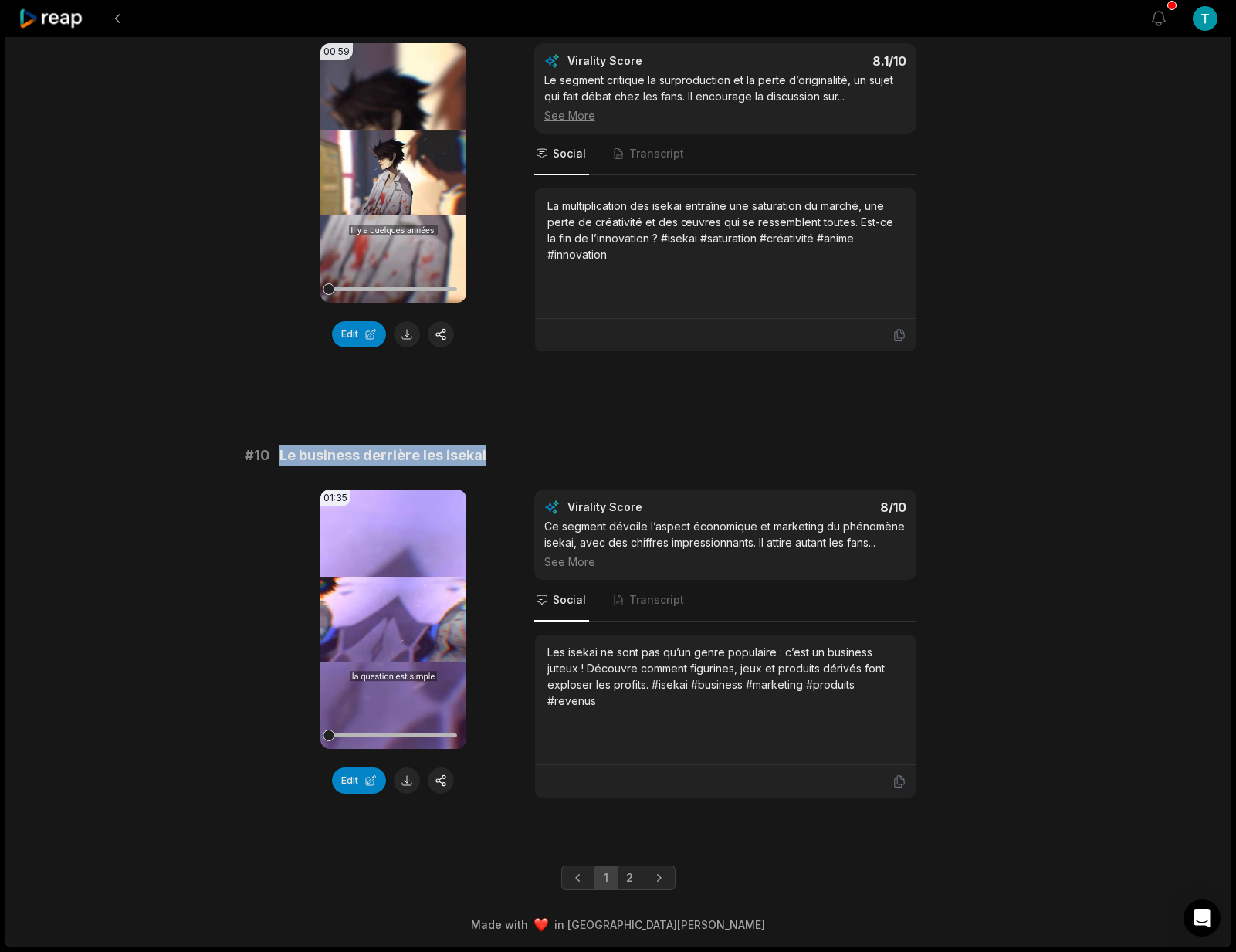
scroll to position [3811, 0]
click at [637, 877] on link "2" at bounding box center [630, 877] width 26 height 25
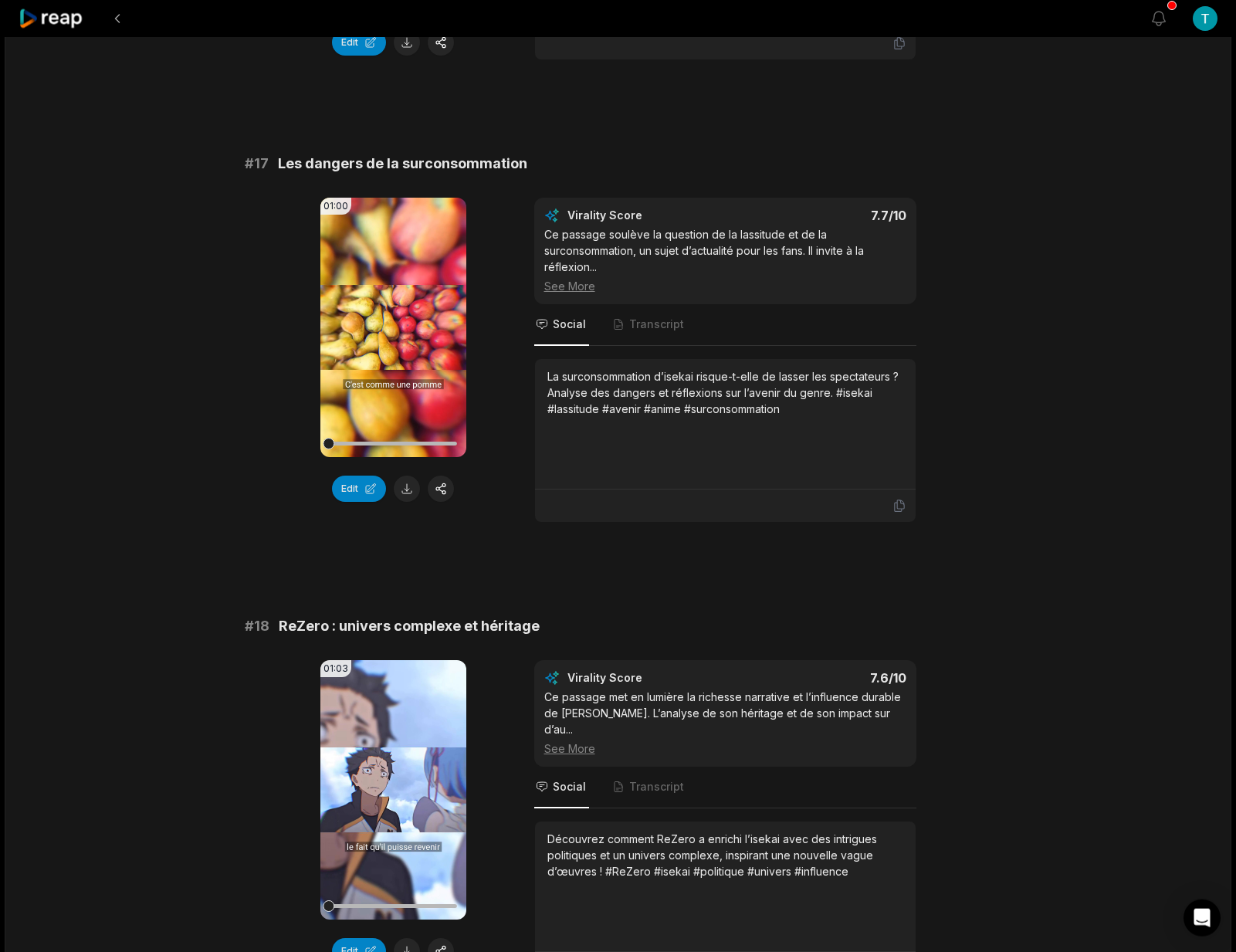
scroll to position [2644, 0]
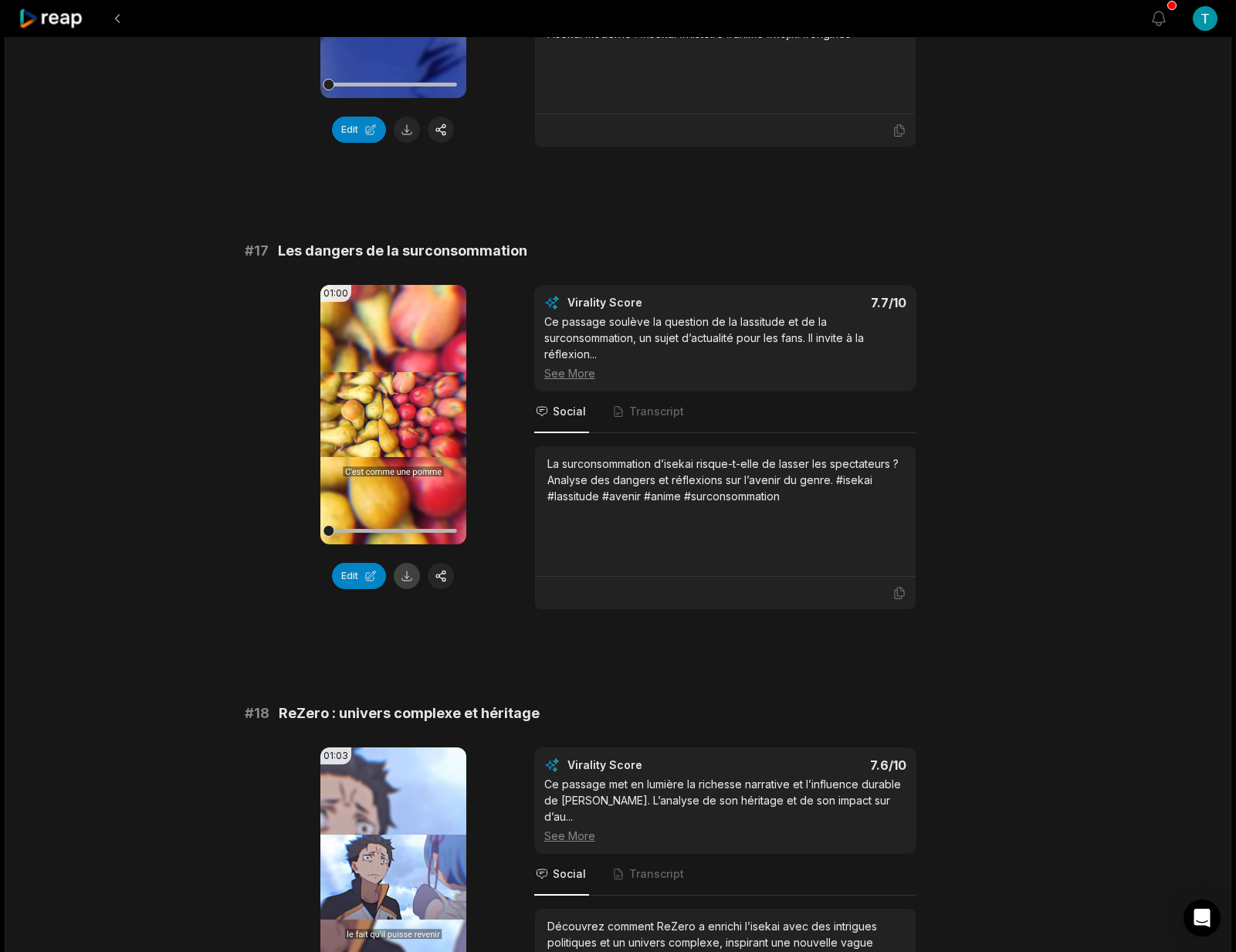
click at [411, 581] on button at bounding box center [407, 576] width 27 height 27
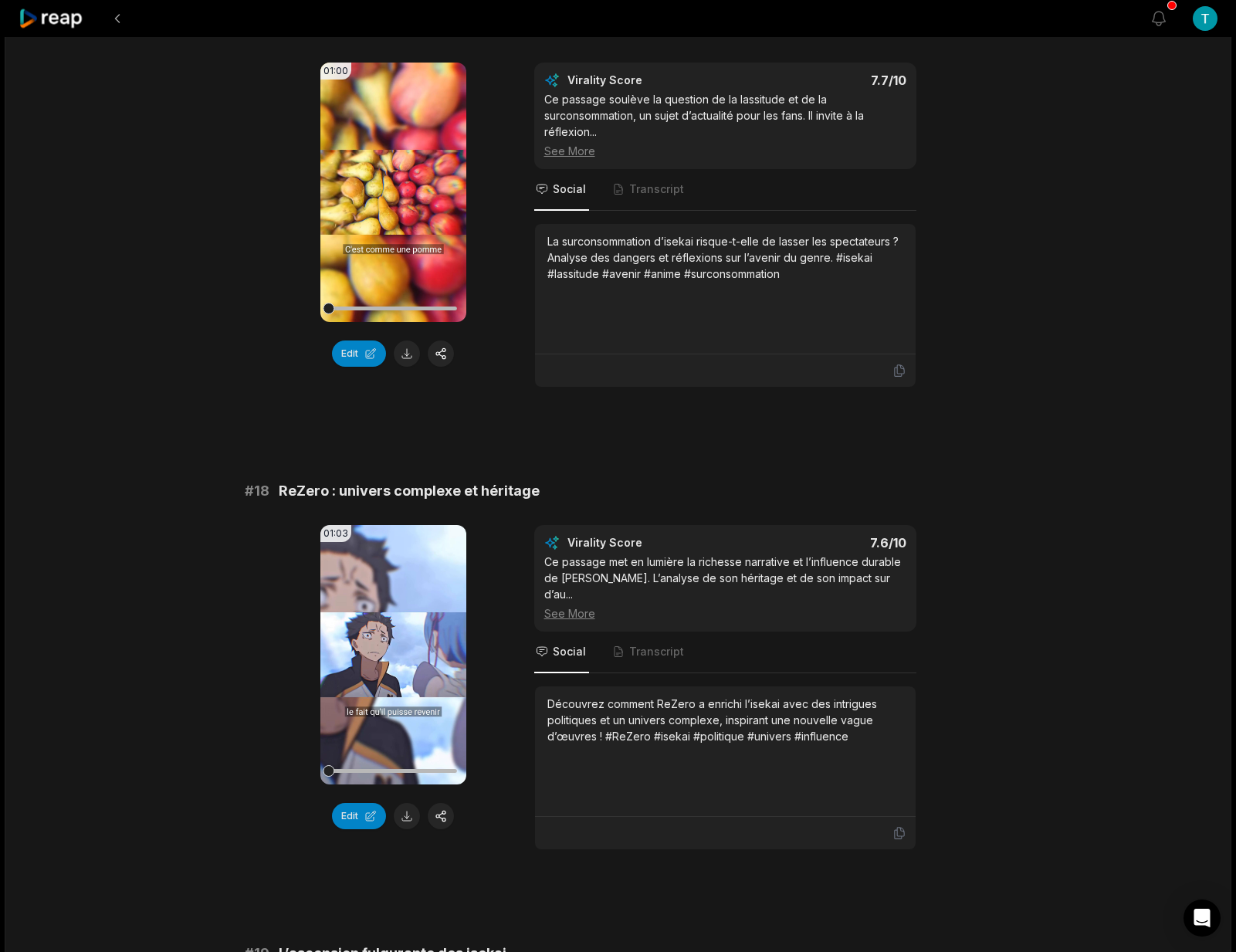
scroll to position [3027, 0]
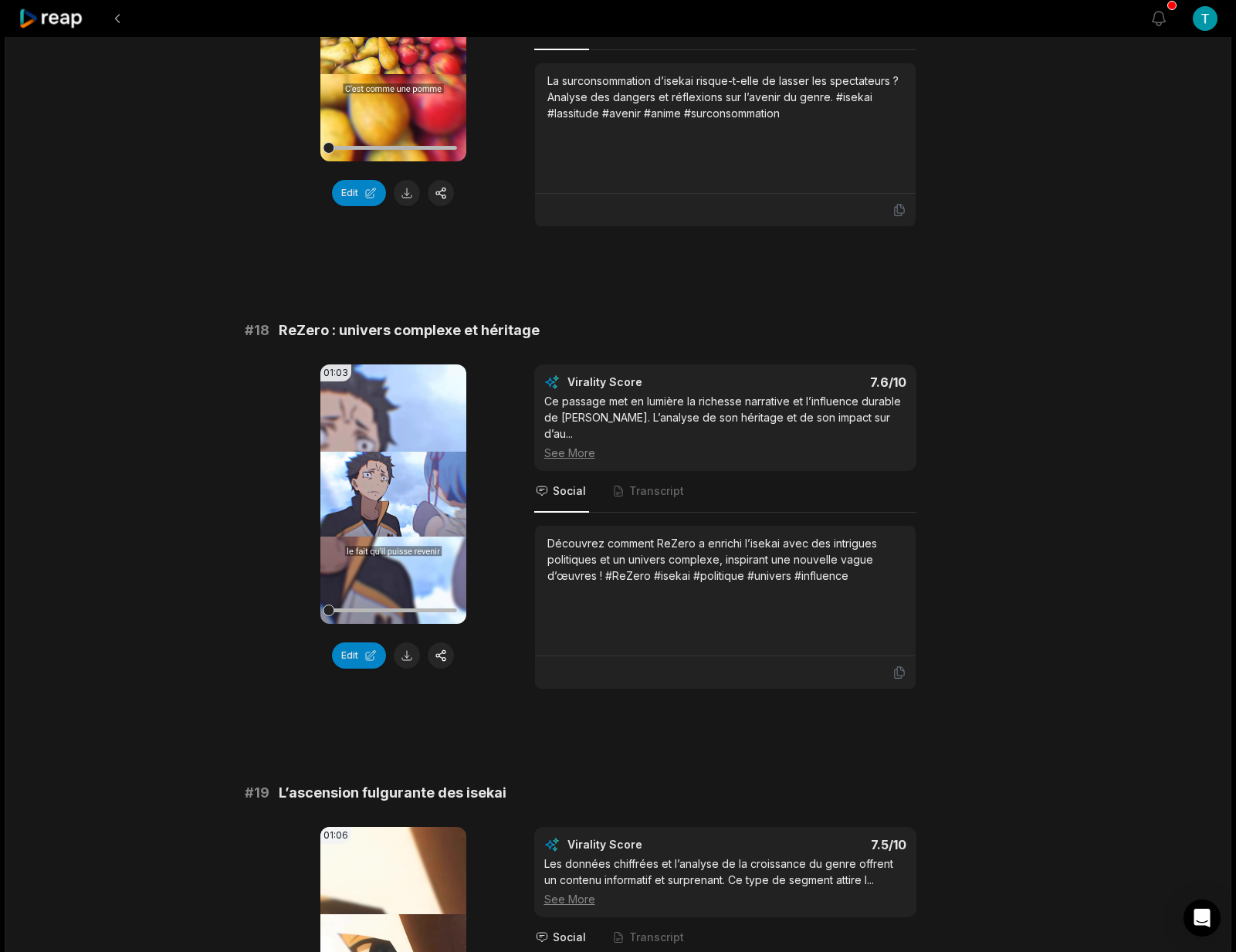
click at [410, 656] on button at bounding box center [407, 655] width 27 height 27
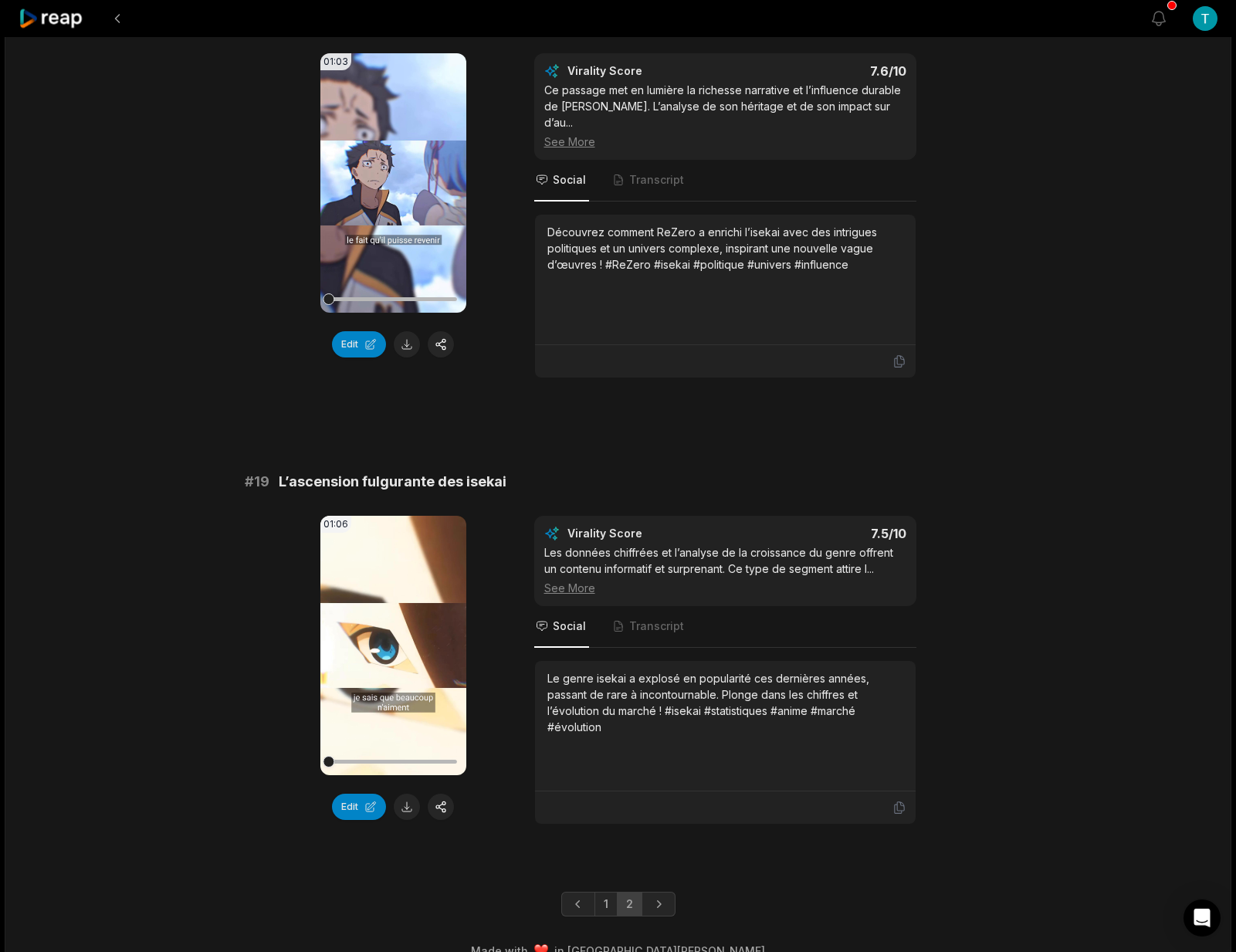
scroll to position [3349, 0]
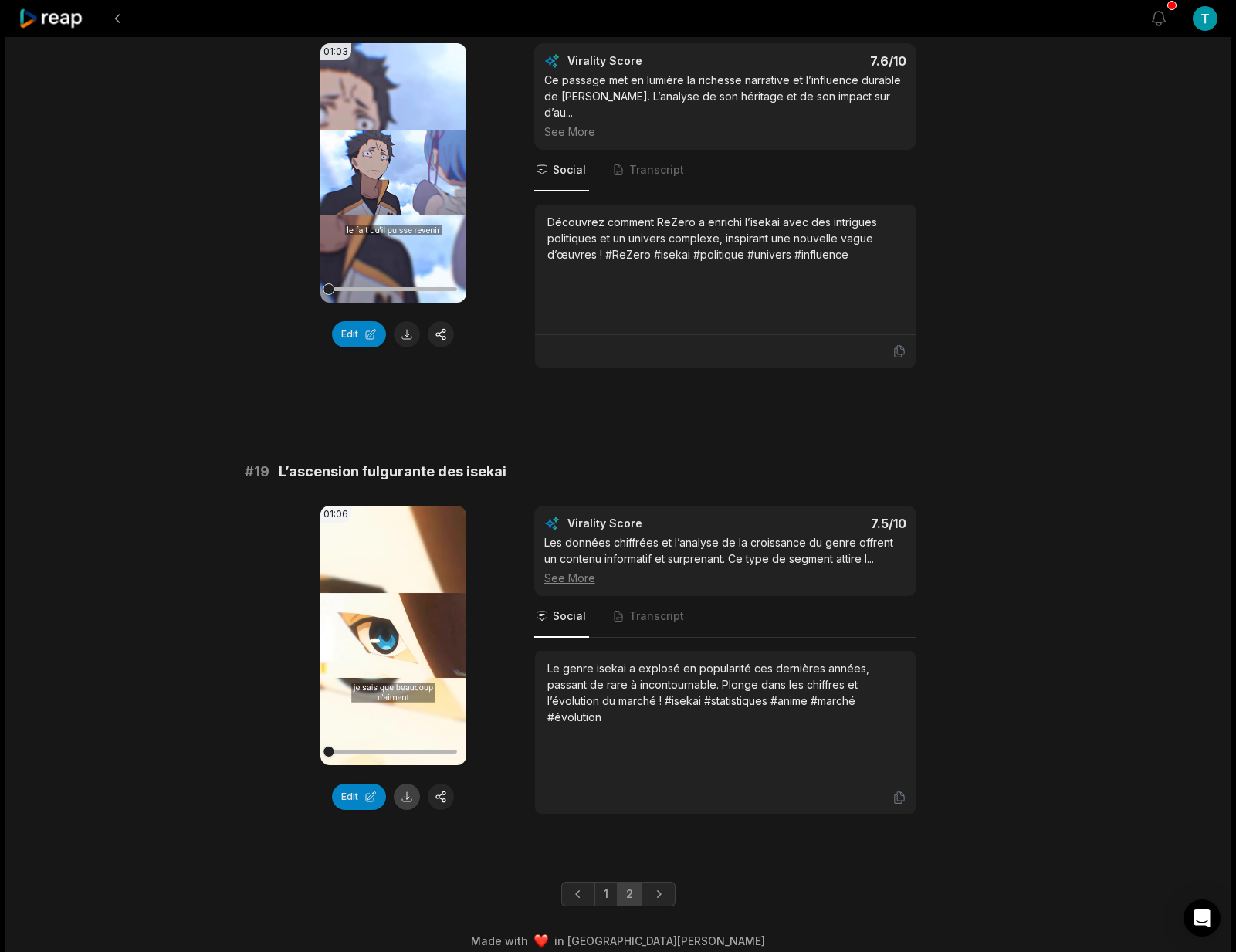
click at [406, 785] on button at bounding box center [407, 796] width 27 height 27
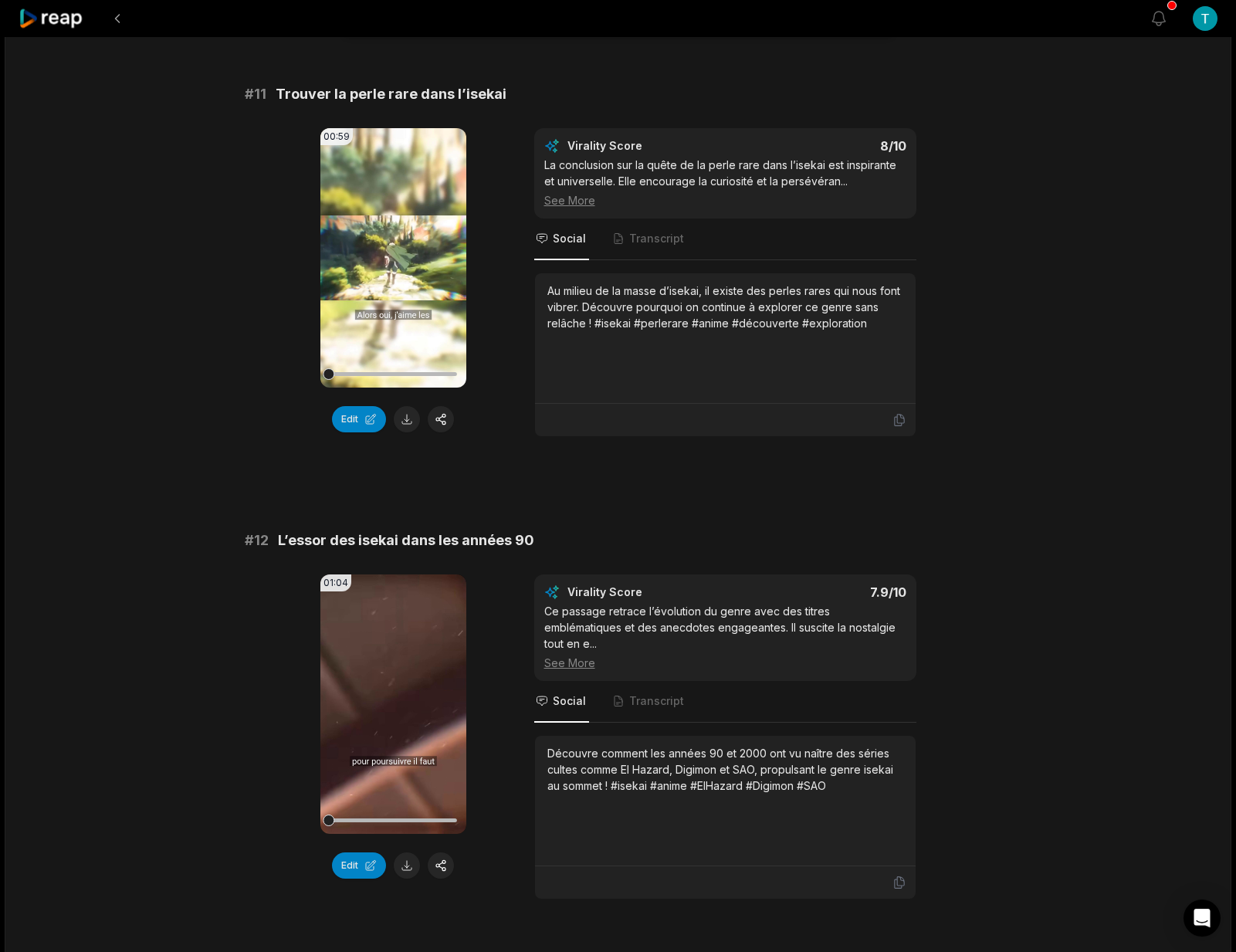
scroll to position [0, 0]
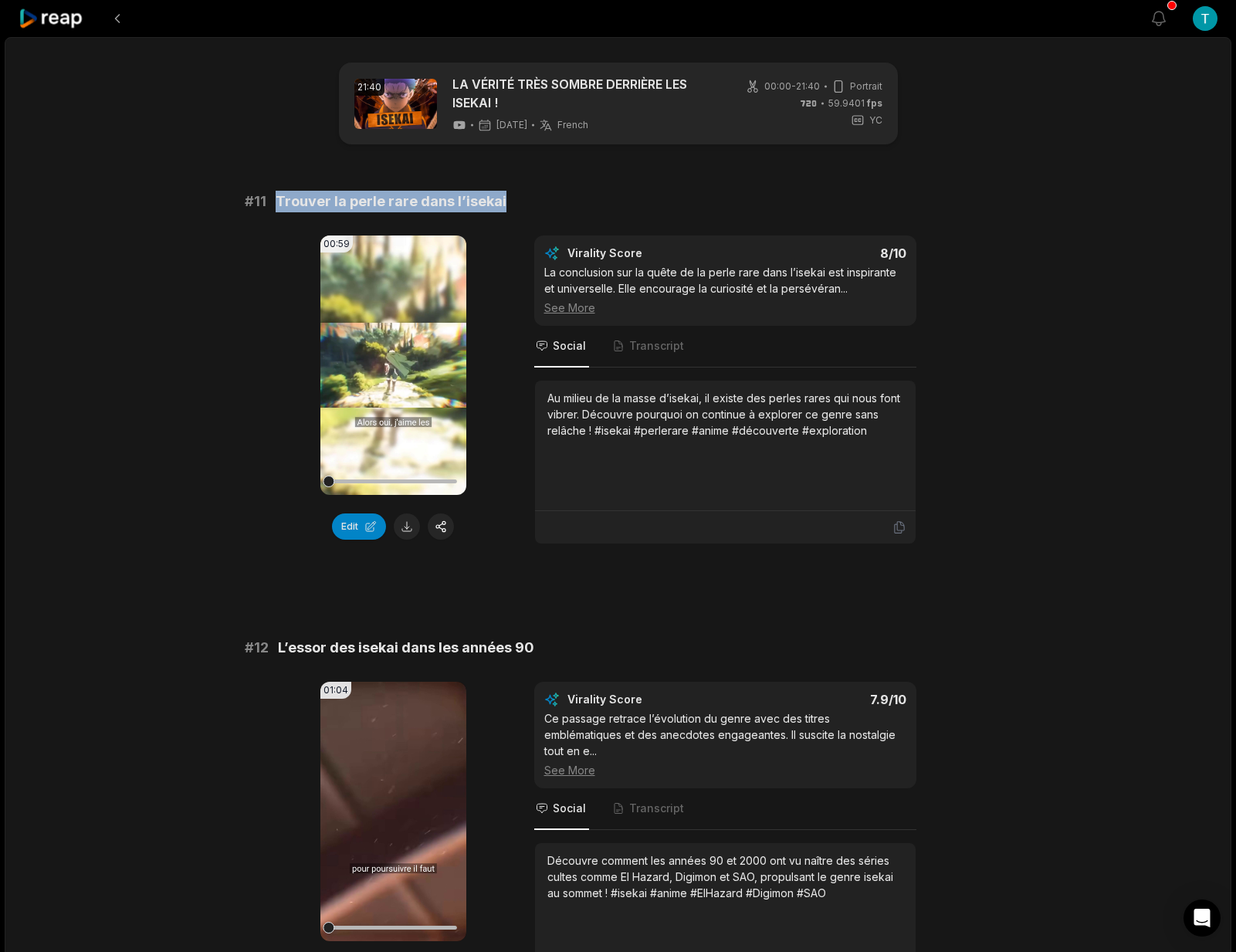
drag, startPoint x: 512, startPoint y: 201, endPoint x: 275, endPoint y: 201, distance: 237.0
click at [275, 201] on div "# 11 Trouver la perle rare dans l’isekai" at bounding box center [618, 202] width 747 height 22
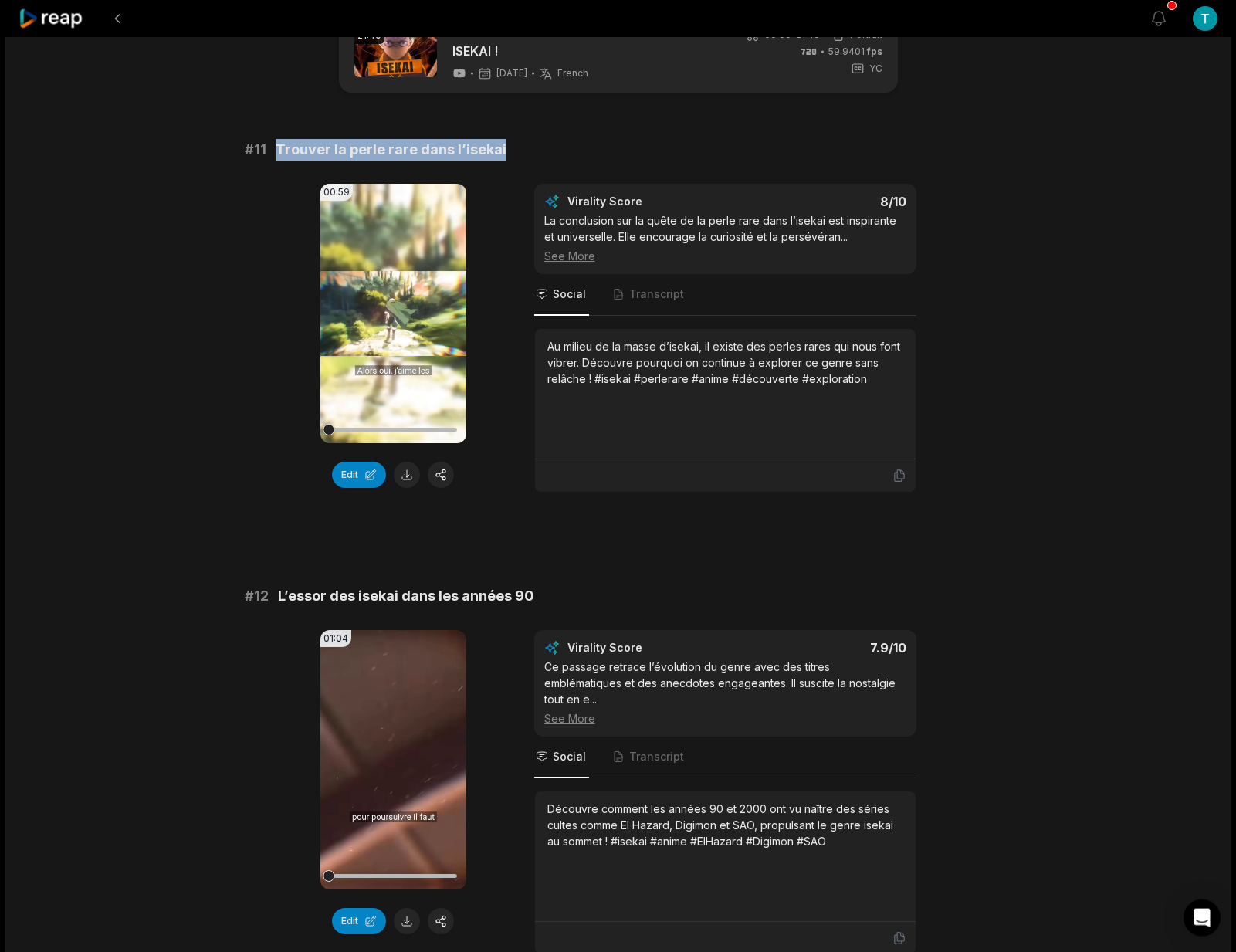
scroll to position [74, 0]
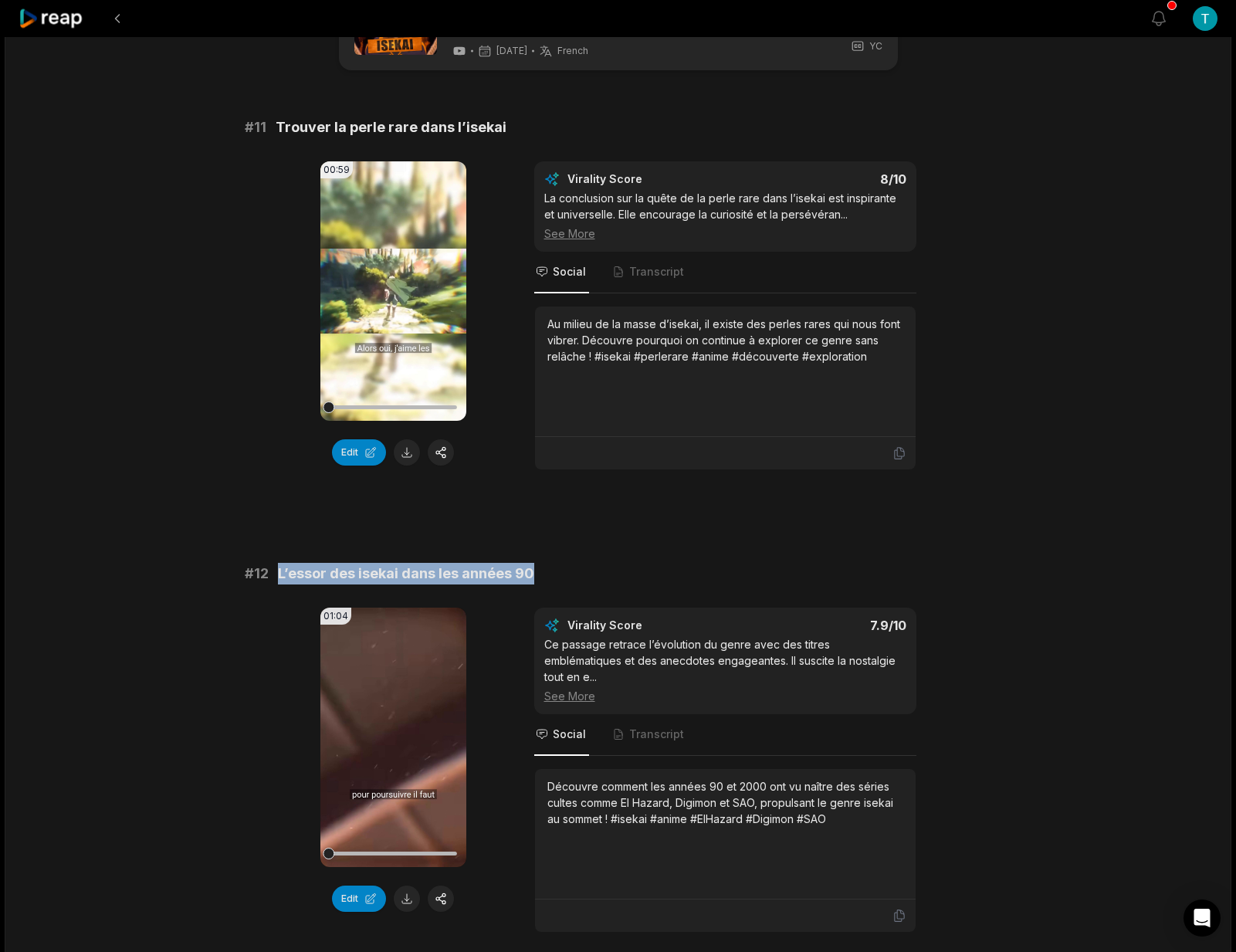
drag, startPoint x: 523, startPoint y: 573, endPoint x: 312, endPoint y: 578, distance: 211.1
click at [270, 576] on div "# 12 L’essor des isekai dans les années 90" at bounding box center [618, 574] width 747 height 22
copy div "L’essor des isekai dans les années 90"
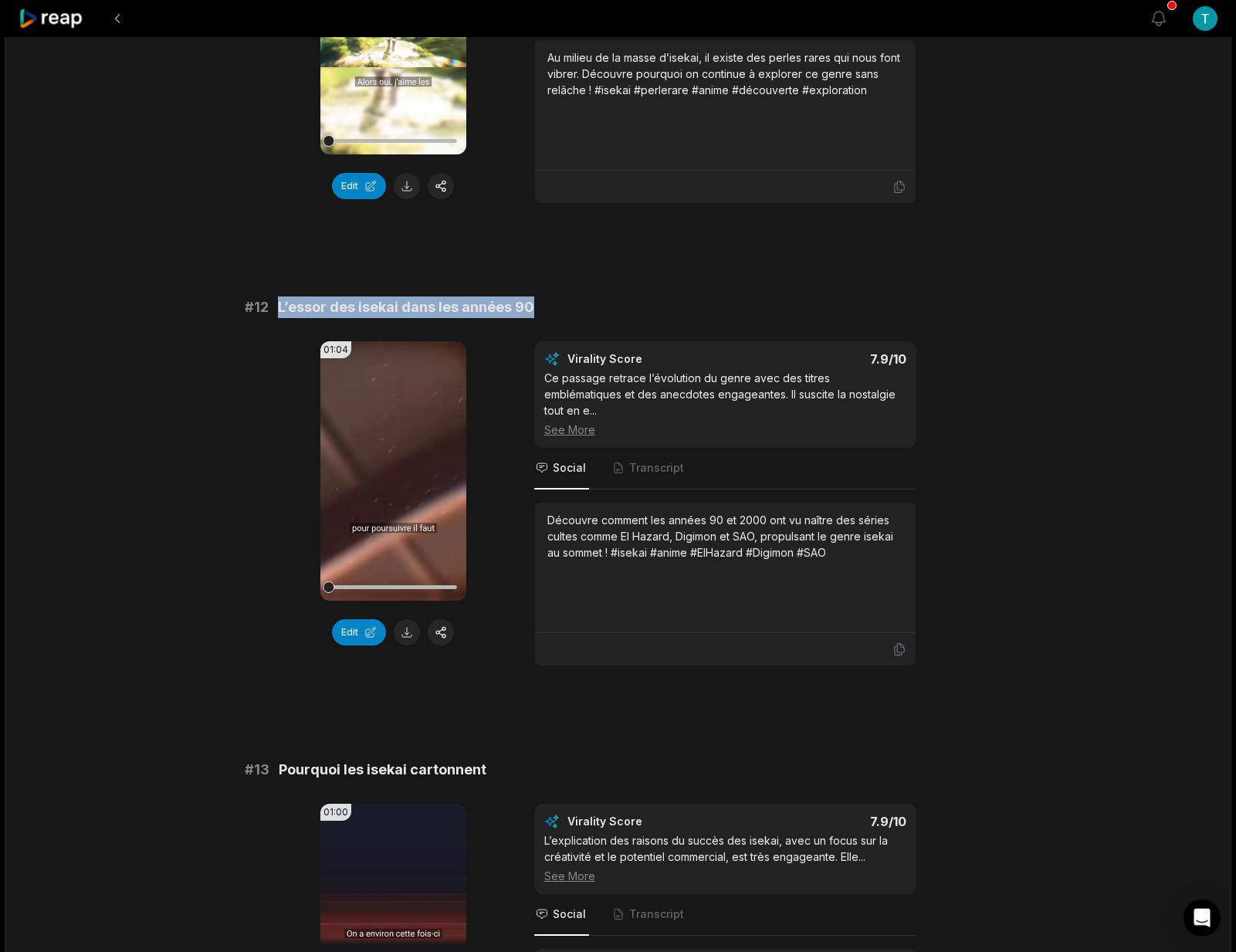
scroll to position [420, 0]
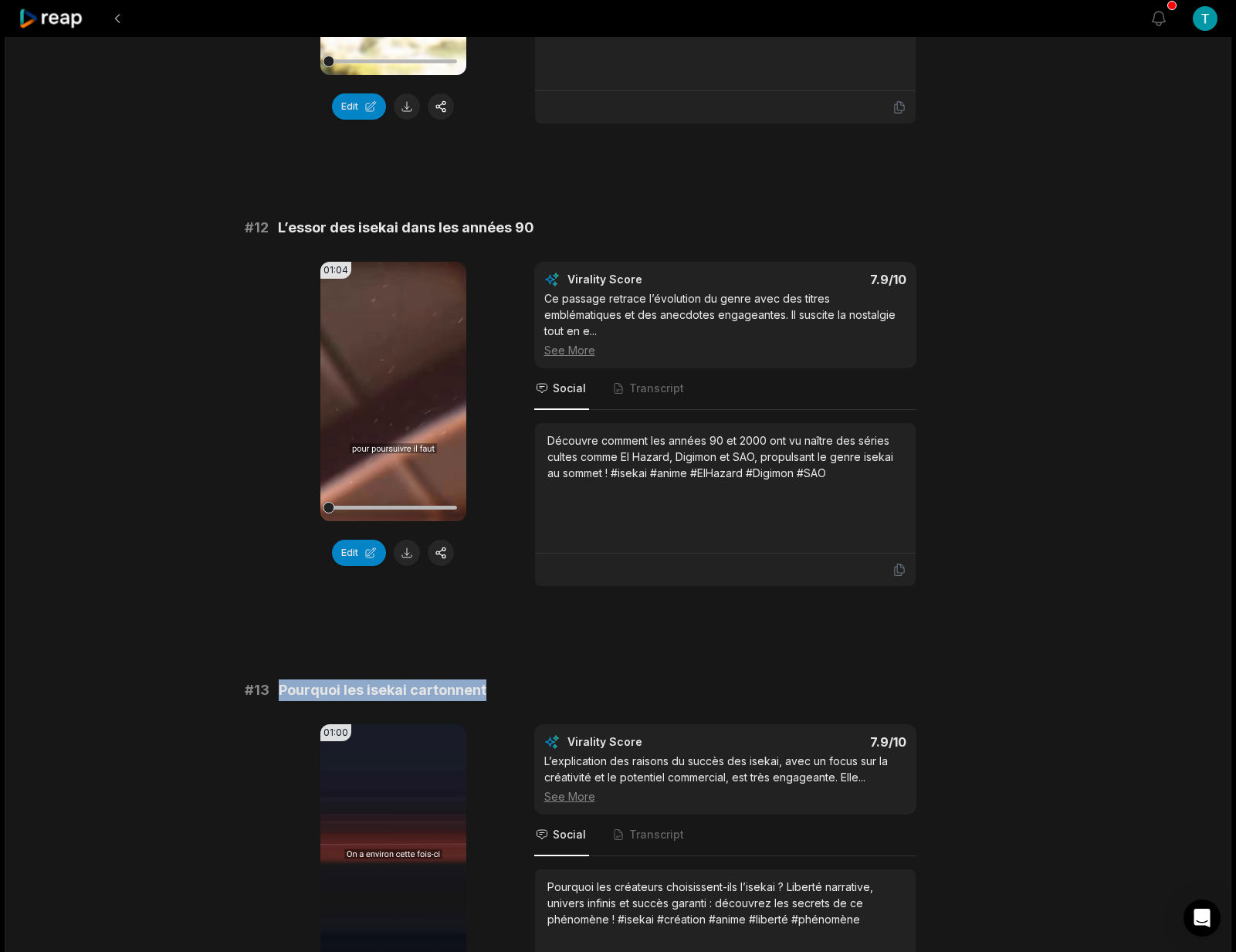
drag, startPoint x: 497, startPoint y: 672, endPoint x: 277, endPoint y: 675, distance: 220.0
click at [277, 679] on div "# 13 Pourquoi les isekai cartonnent" at bounding box center [618, 690] width 747 height 22
copy span "Pourquoi les isekai cartonnent"
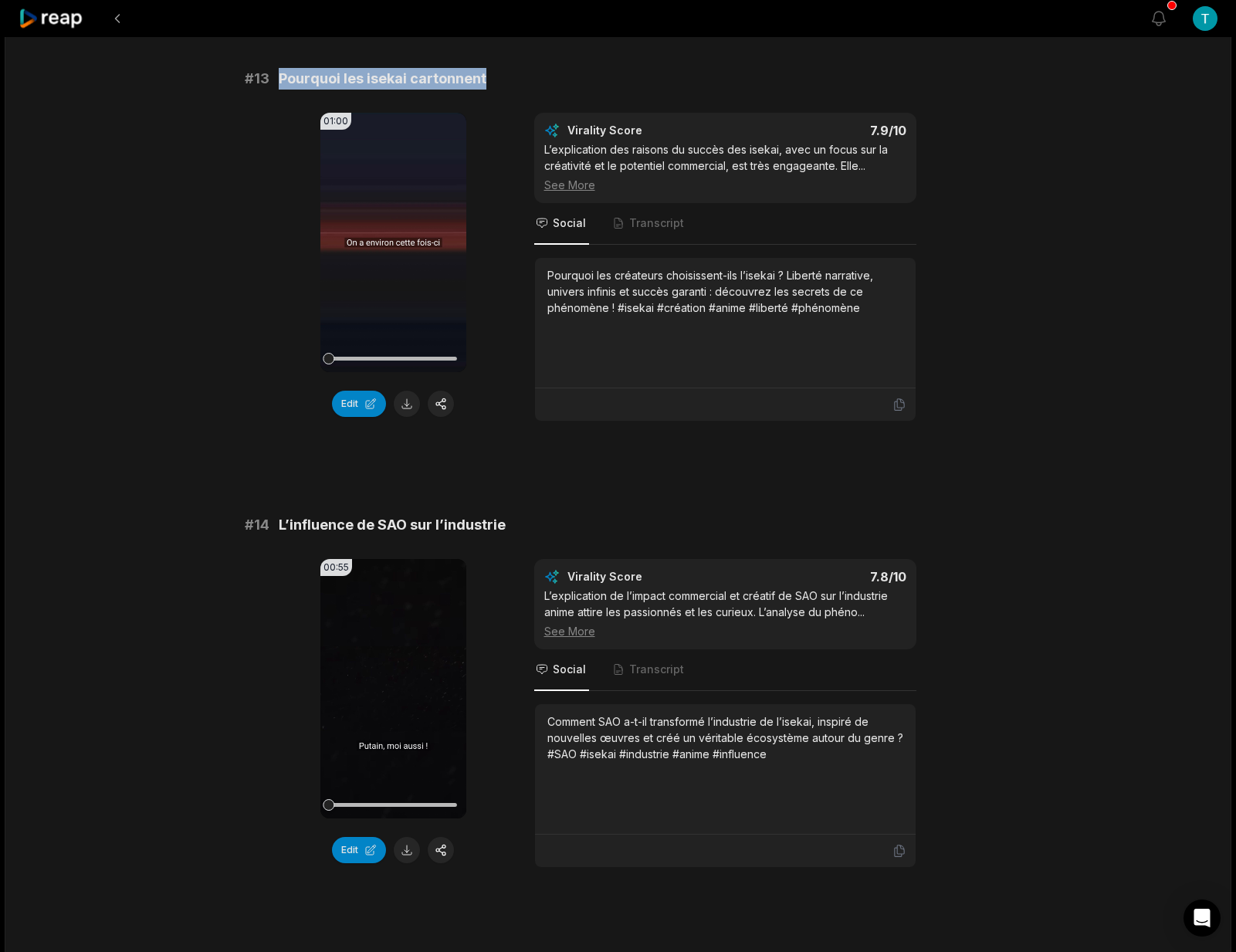
scroll to position [1050, 0]
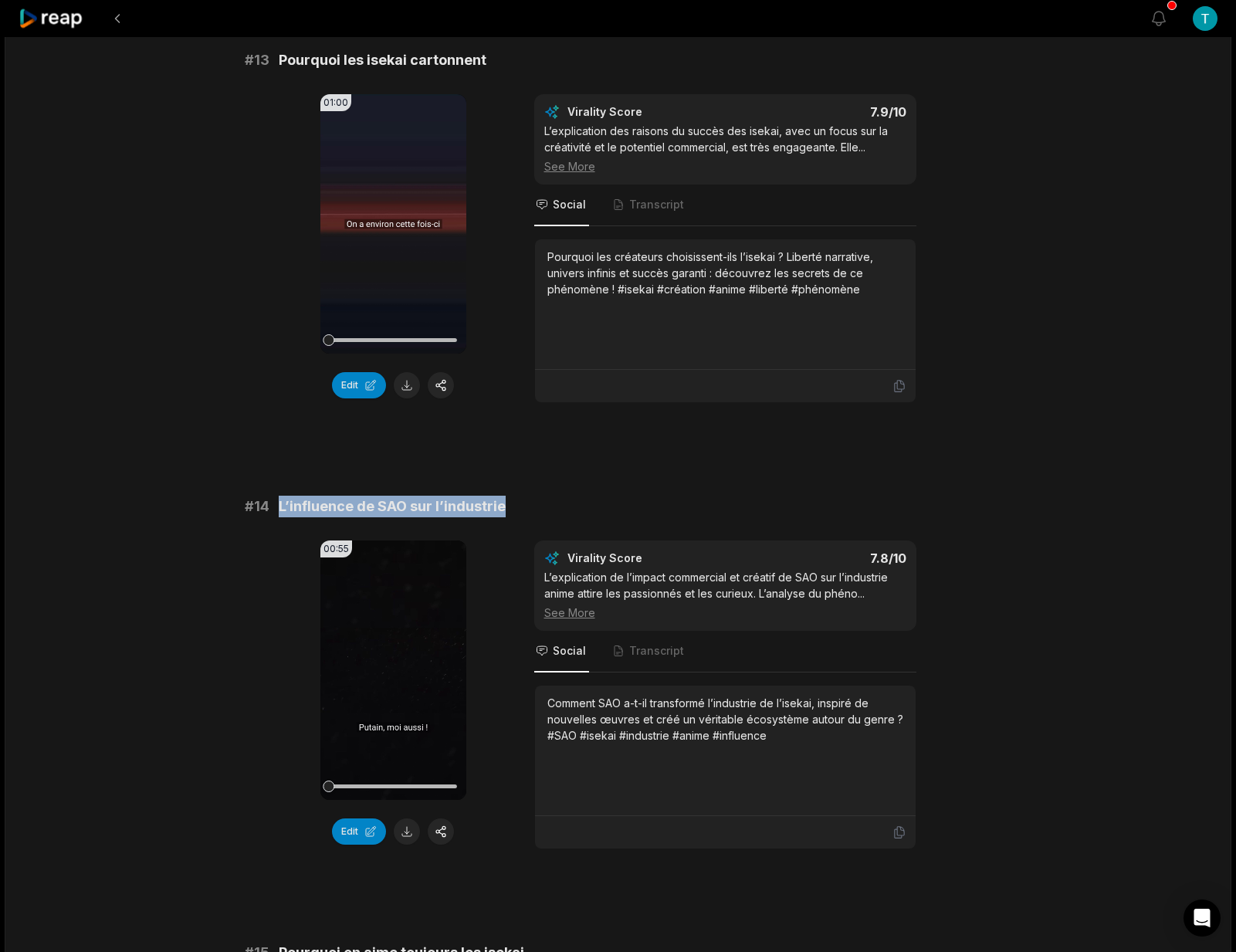
drag, startPoint x: 510, startPoint y: 492, endPoint x: 275, endPoint y: 492, distance: 235.0
click at [275, 496] on div "# 14 L’influence de SAO sur l’industrie" at bounding box center [618, 507] width 747 height 22
copy span "L’influence de SAO sur l’industrie"
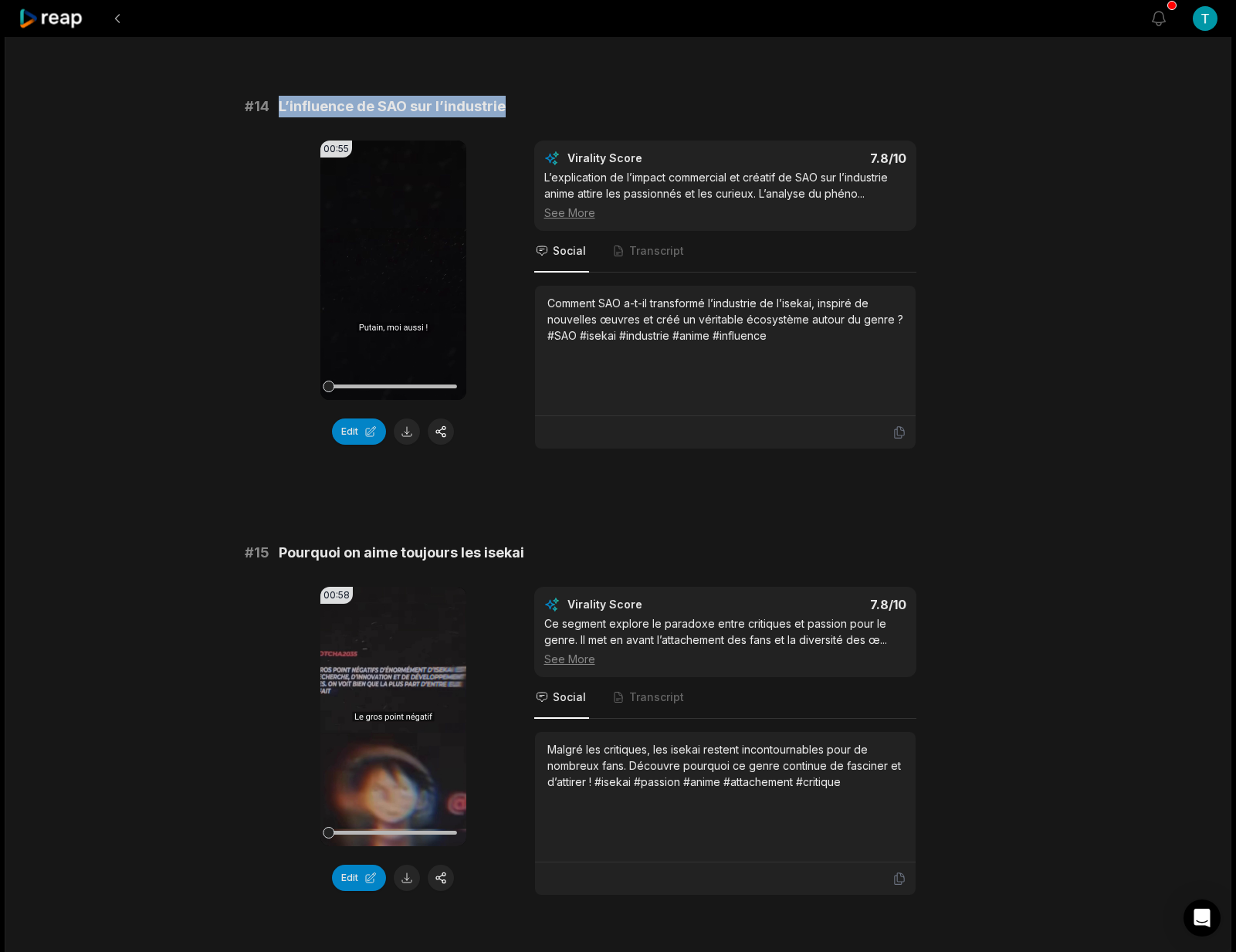
scroll to position [1470, 0]
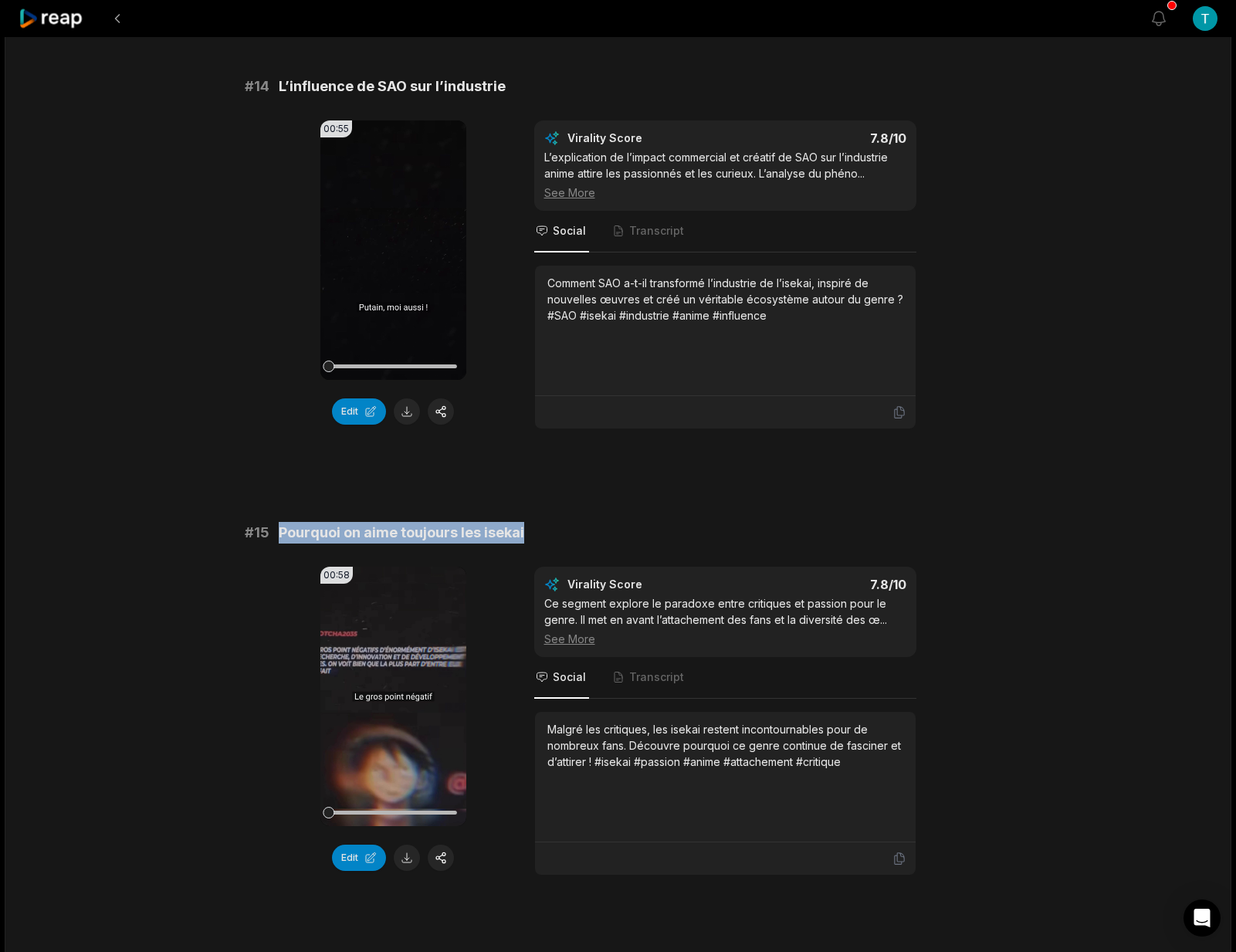
drag, startPoint x: 535, startPoint y: 517, endPoint x: 270, endPoint y: 522, distance: 265.0
click at [270, 522] on div "# 15 Pourquoi on aime toujours les isekai" at bounding box center [618, 533] width 747 height 22
copy div "Pourquoi on aime toujours les isekai"
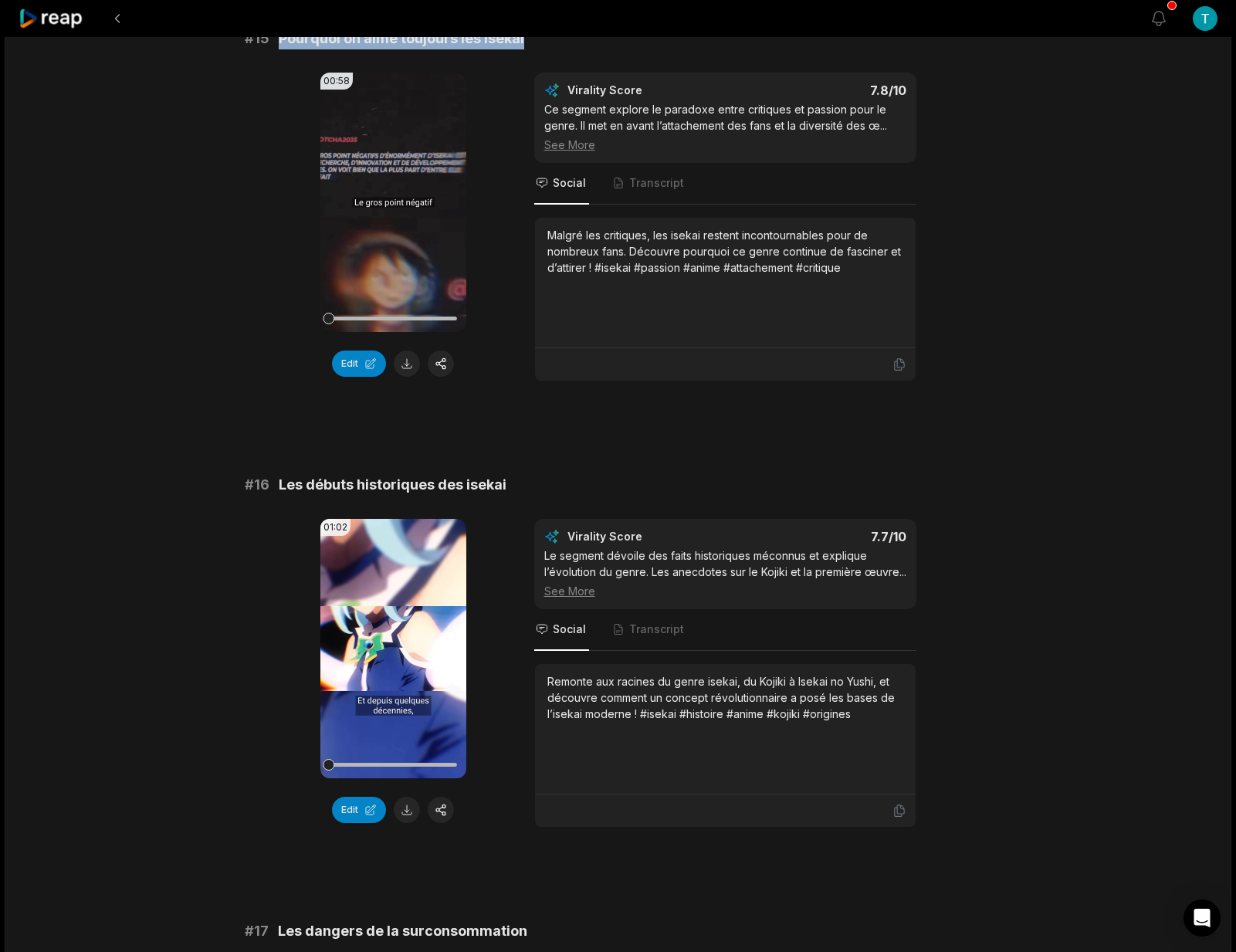
scroll to position [1939, 0]
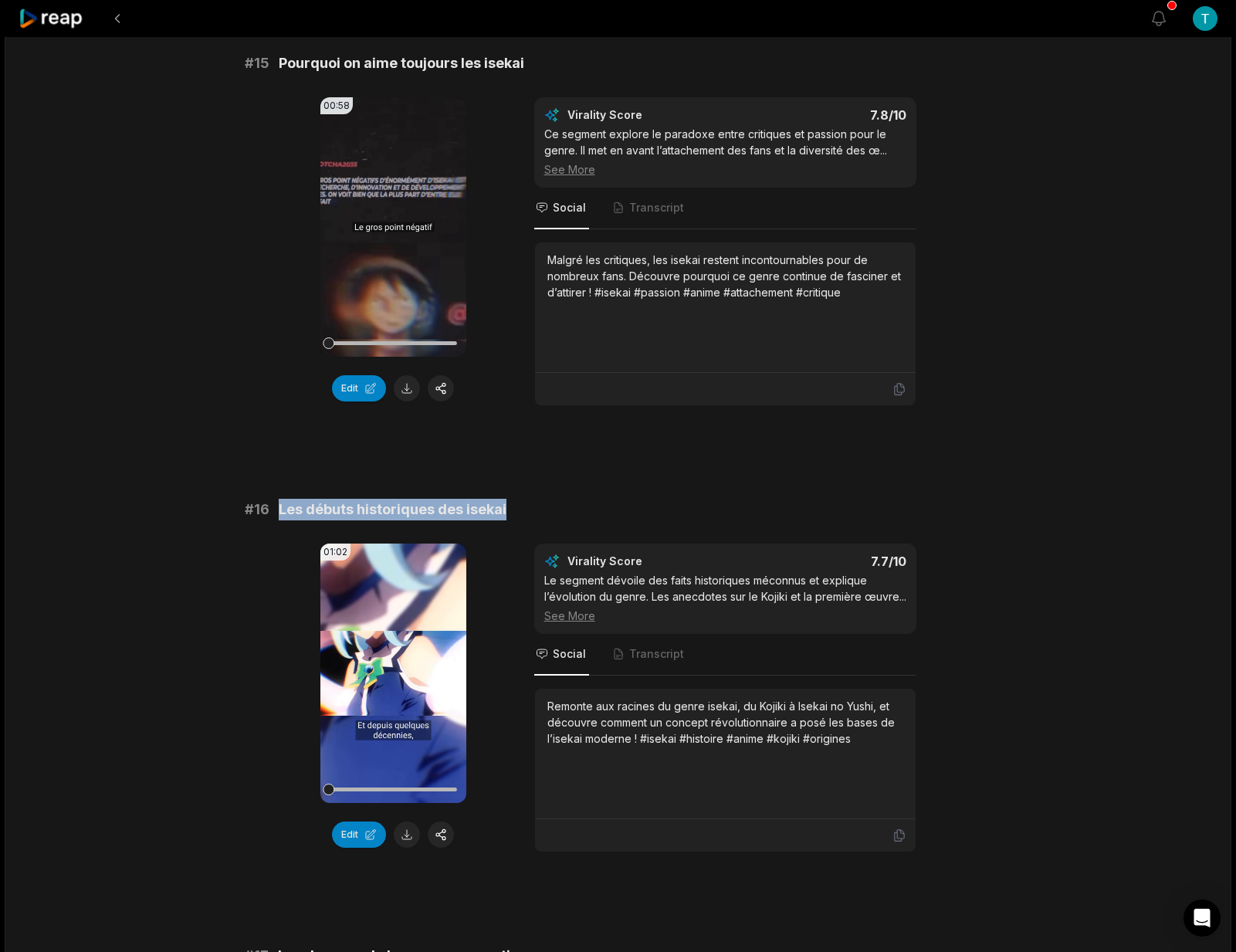
drag, startPoint x: 509, startPoint y: 498, endPoint x: 280, endPoint y: 494, distance: 229.0
click at [280, 499] on div "# 16 Les débuts historiques des isekai" at bounding box center [618, 510] width 747 height 22
copy span "Les débuts historiques des isekai"
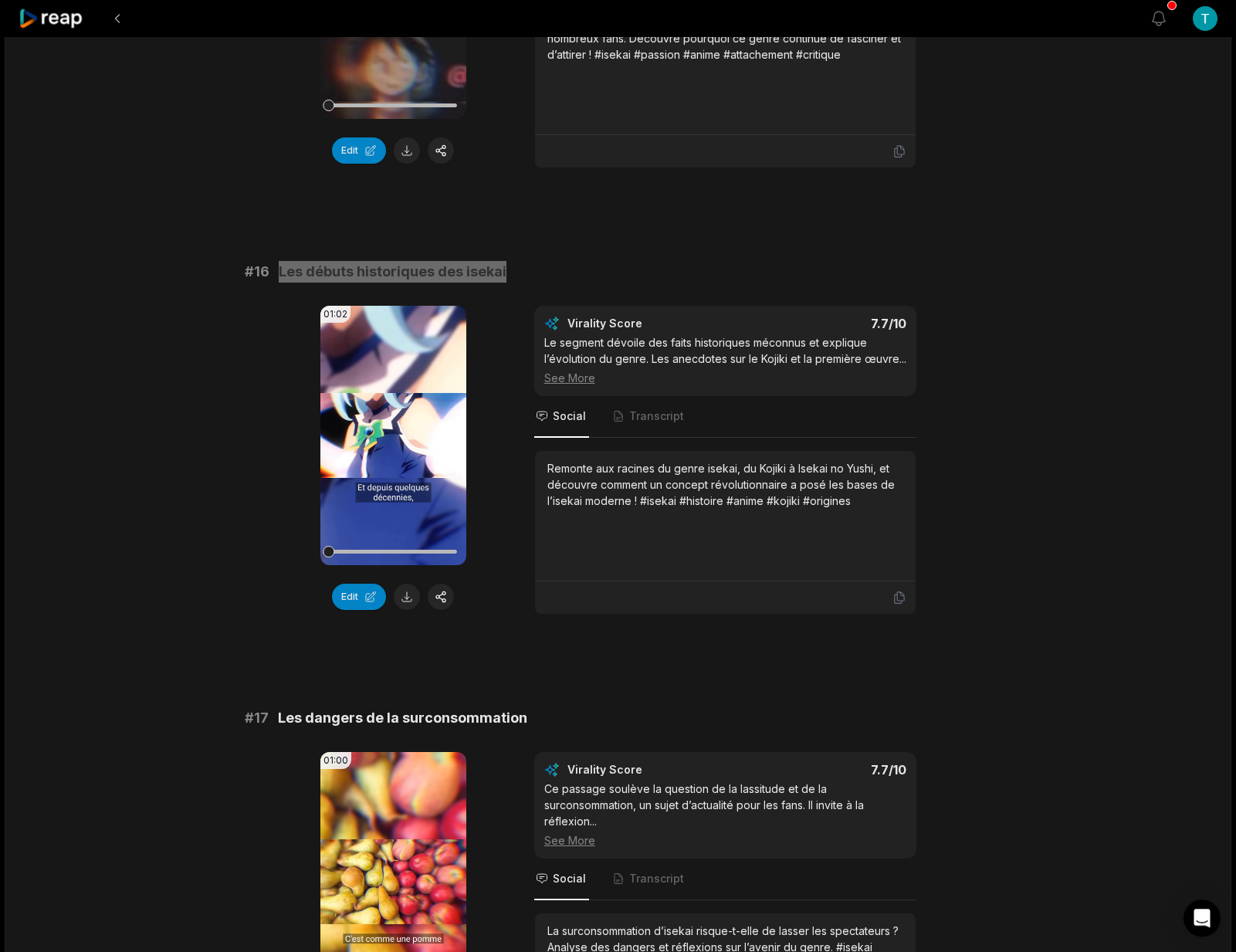
scroll to position [2187, 0]
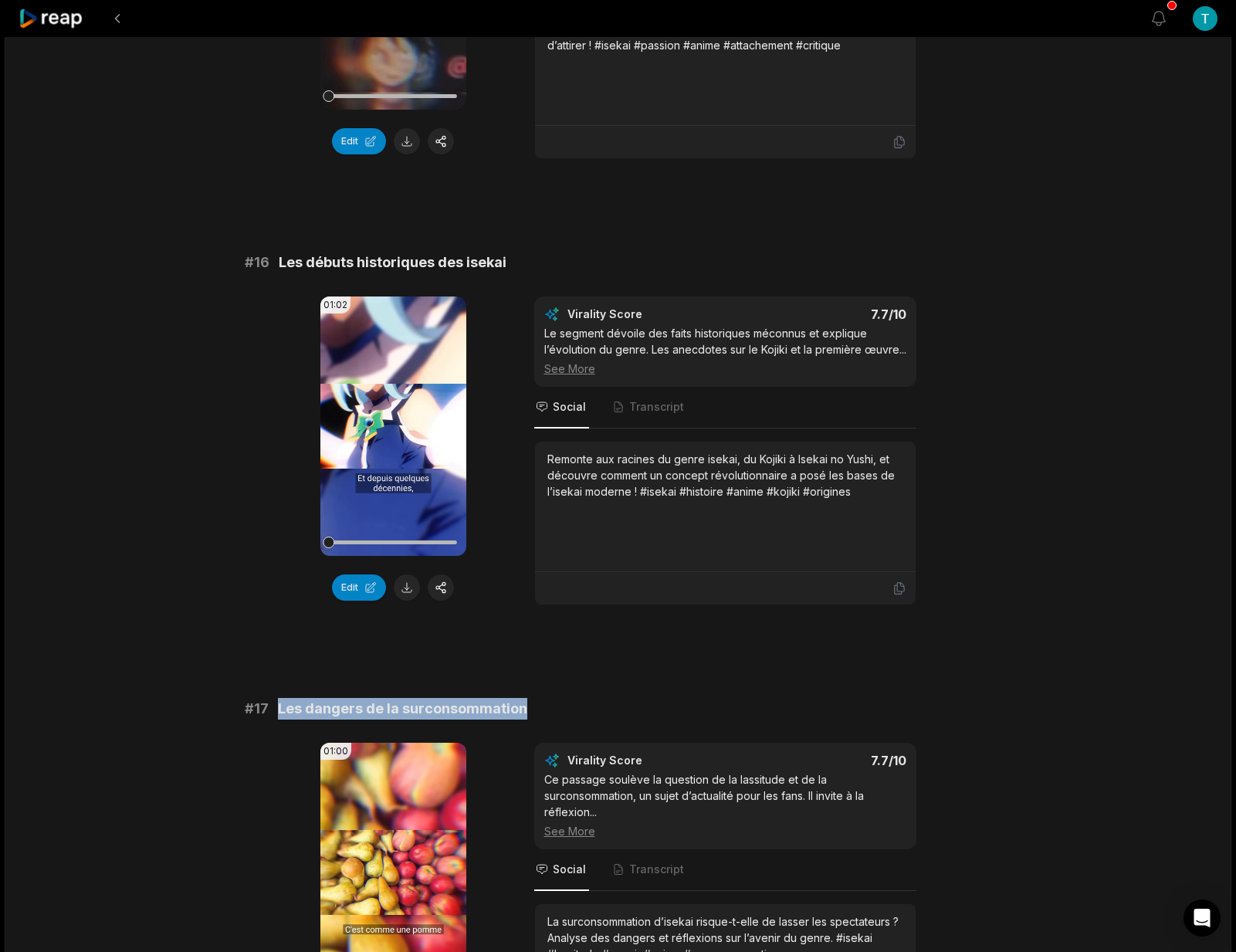
drag, startPoint x: 280, startPoint y: 712, endPoint x: 520, endPoint y: 712, distance: 240.0
click at [520, 712] on span "Les dangers de la surconsommation" at bounding box center [402, 709] width 249 height 22
copy span "Les dangers de la surconsommation"
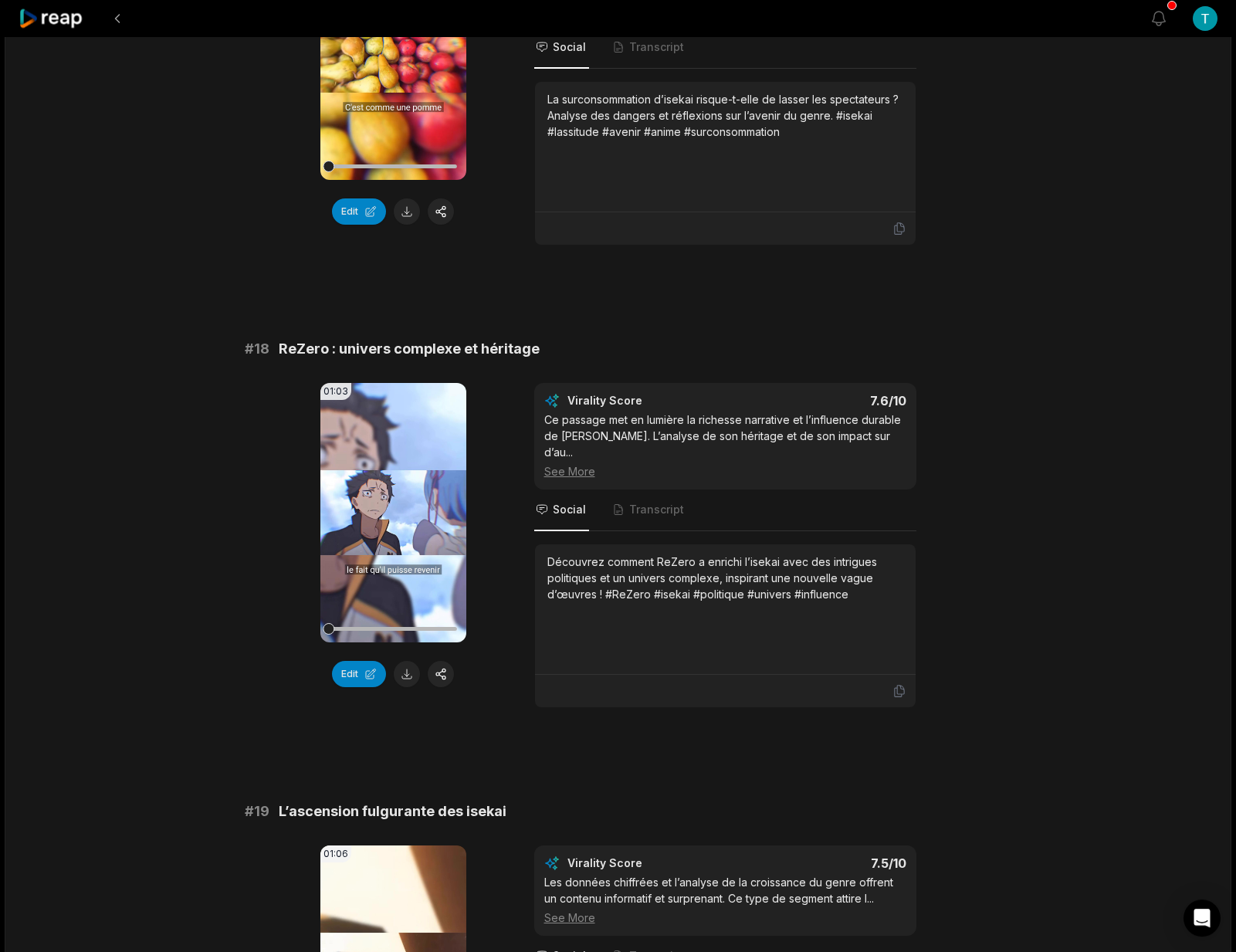
scroll to position [3015, 0]
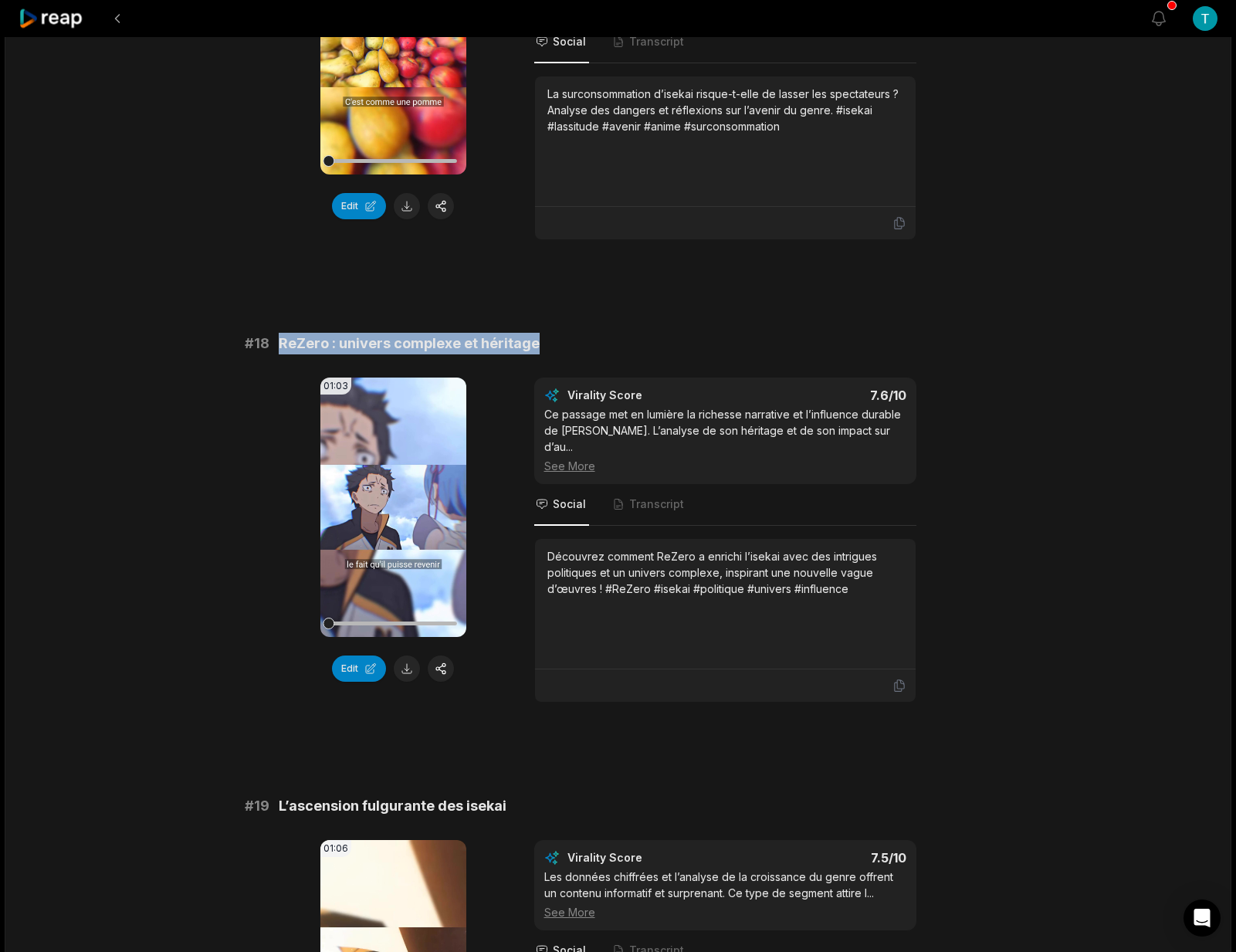
drag, startPoint x: 534, startPoint y: 346, endPoint x: 270, endPoint y: 345, distance: 264.0
click at [270, 345] on div "# 18 ReZero : univers complexe et héritage" at bounding box center [618, 344] width 747 height 22
copy div "ReZero : univers complexe et héritage"
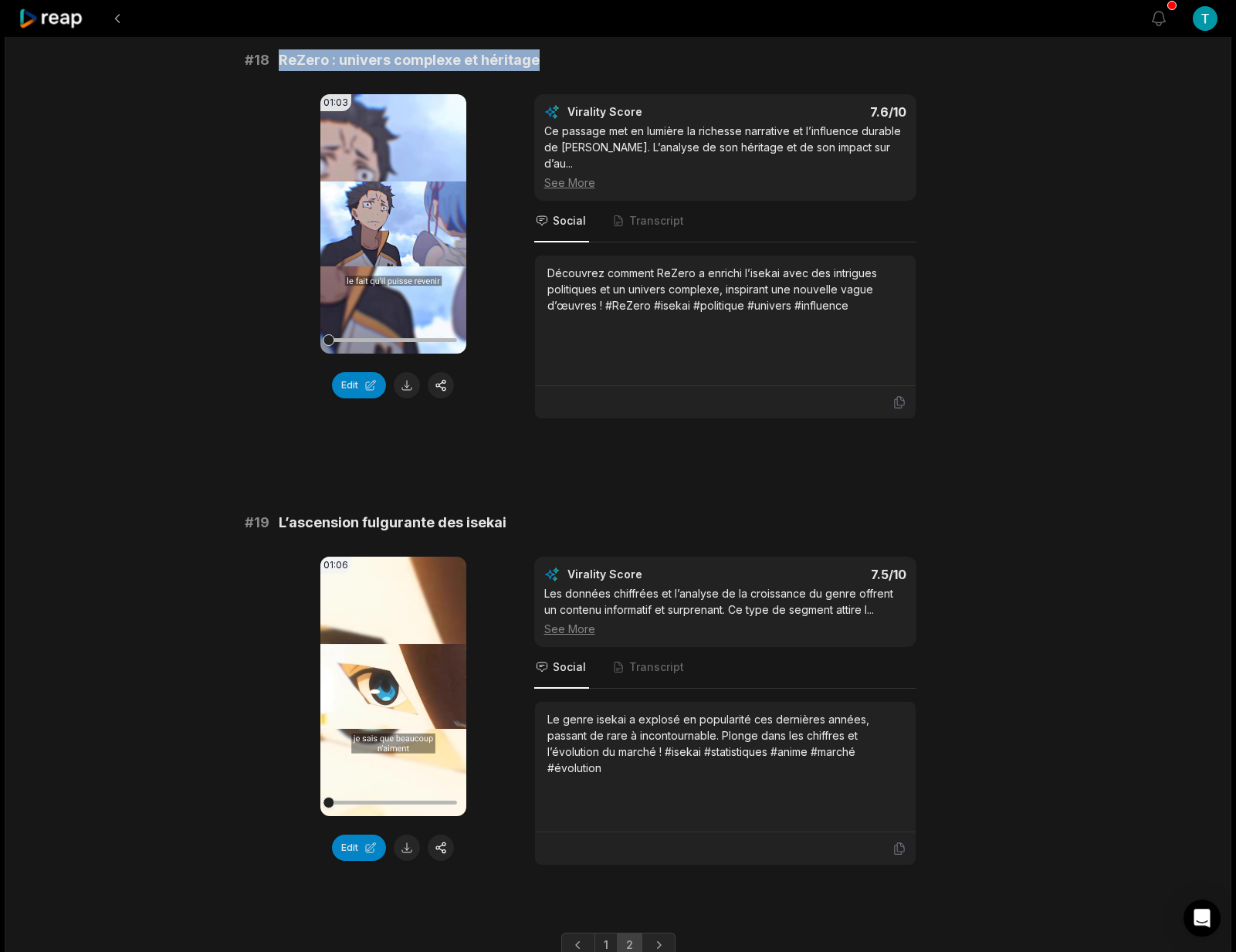
scroll to position [3298, 0]
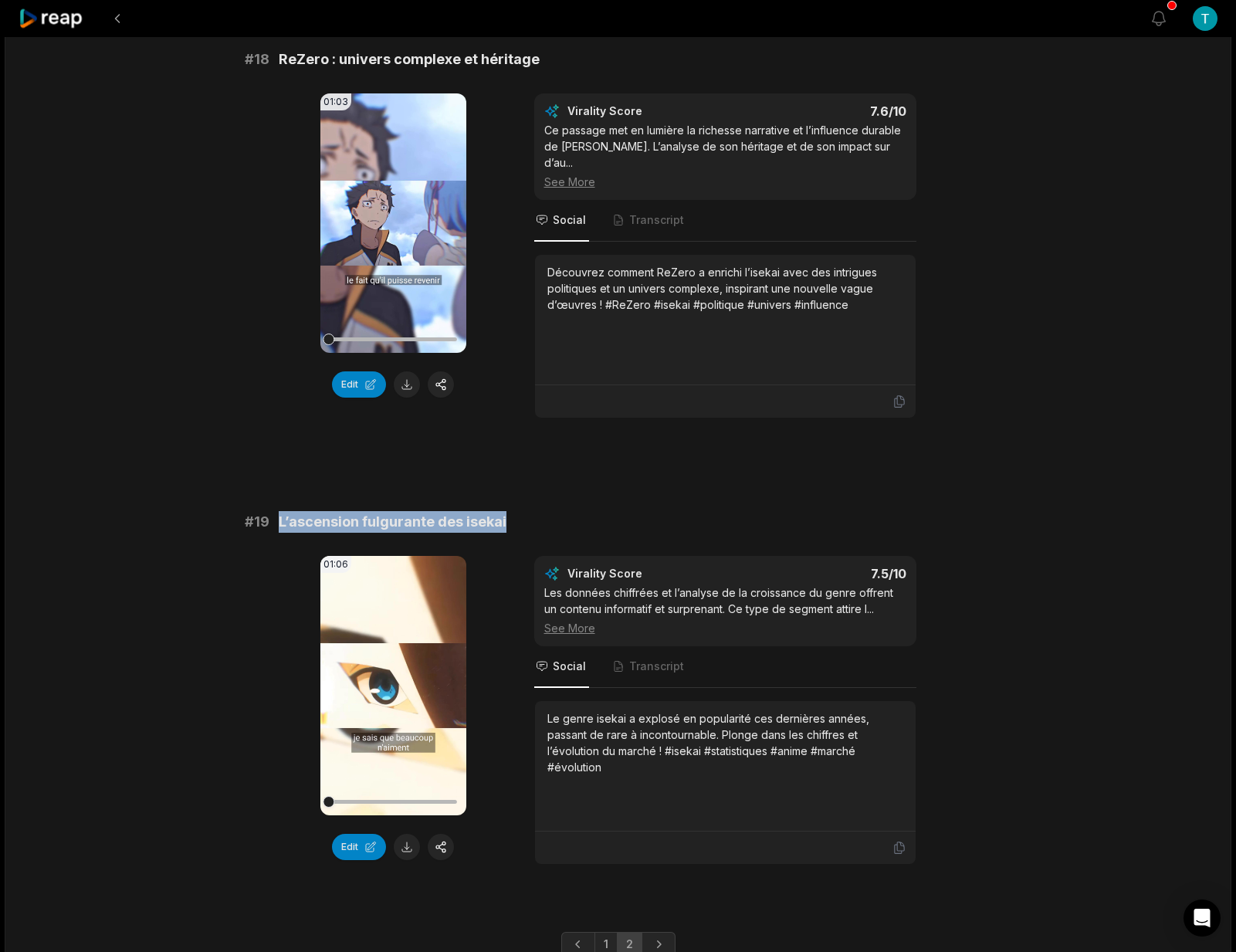
drag, startPoint x: 280, startPoint y: 505, endPoint x: 507, endPoint y: 510, distance: 227.1
click at [507, 511] on div "# 19 L’ascension fulgurante des isekai" at bounding box center [618, 522] width 747 height 22
copy span "L’ascension fulgurante des isekai"
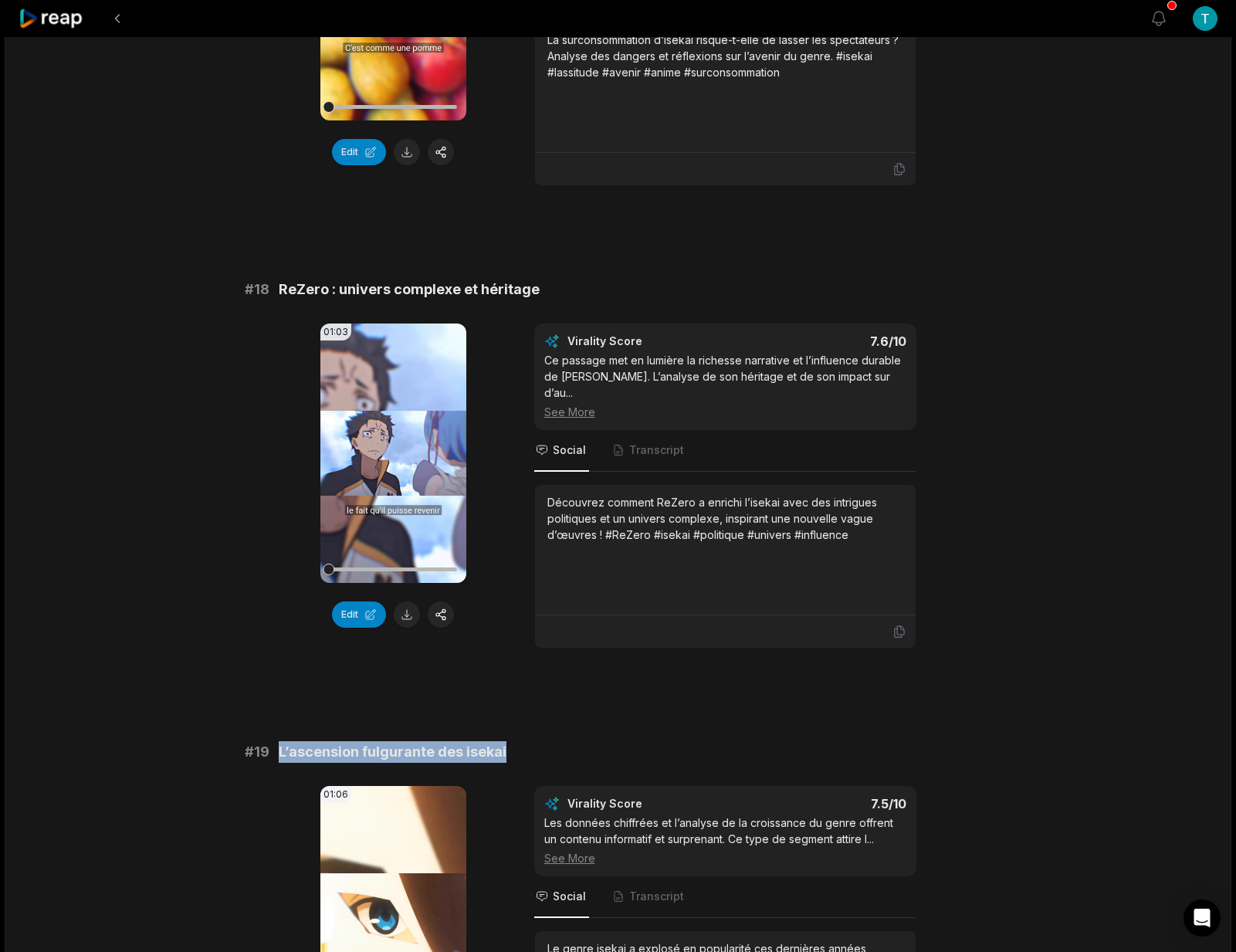
scroll to position [3349, 0]
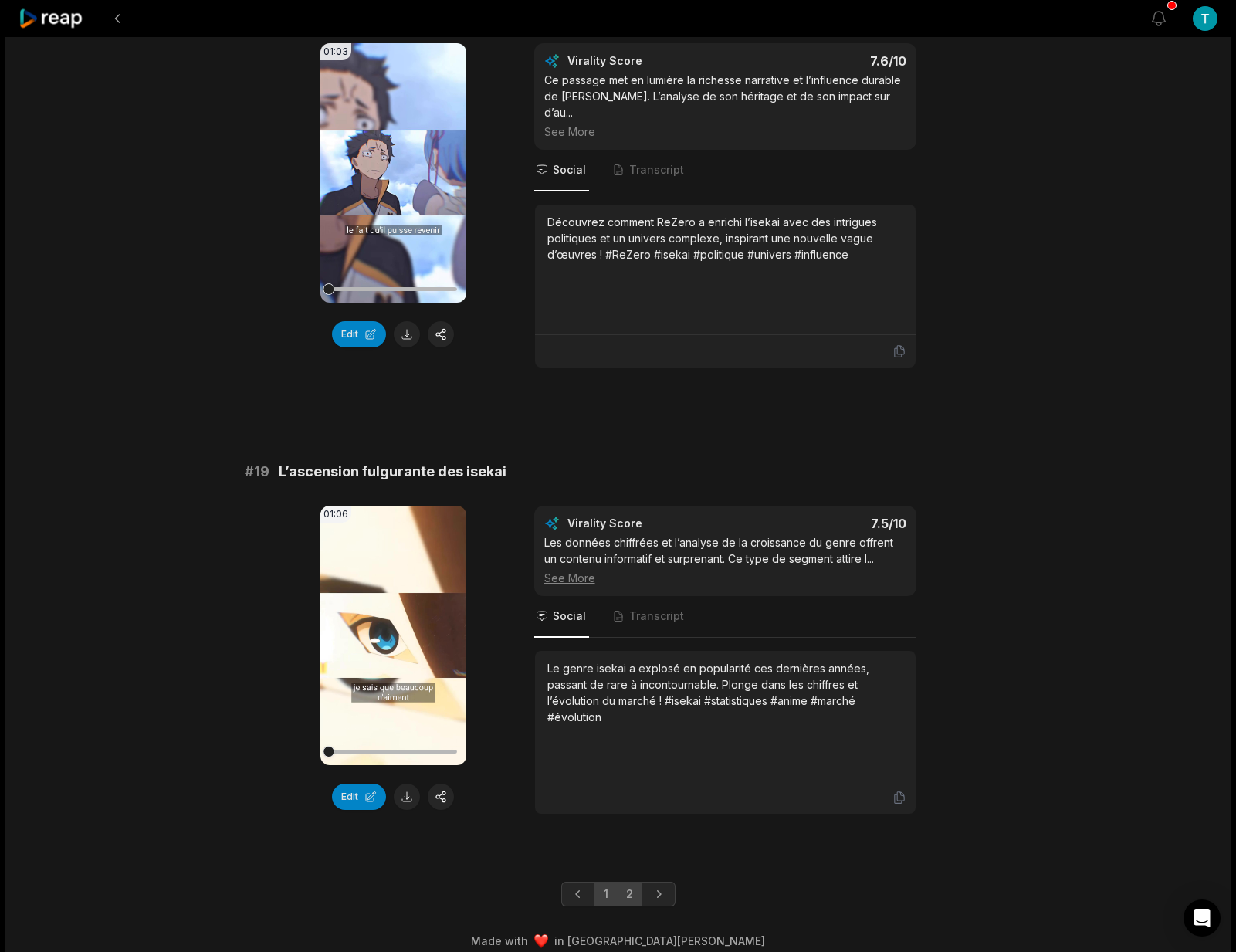
click at [609, 882] on link "1" at bounding box center [606, 894] width 24 height 25
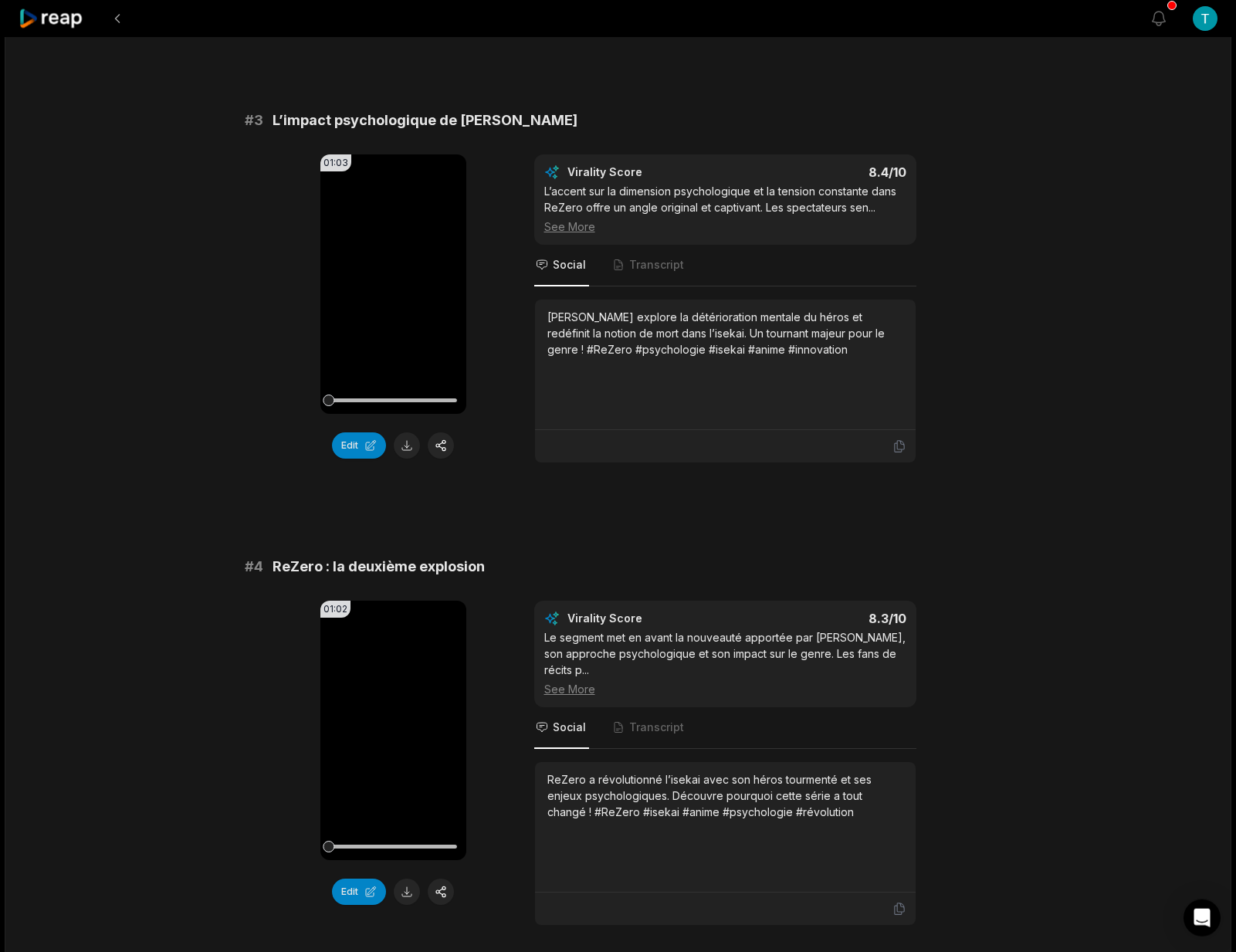
scroll to position [0, 0]
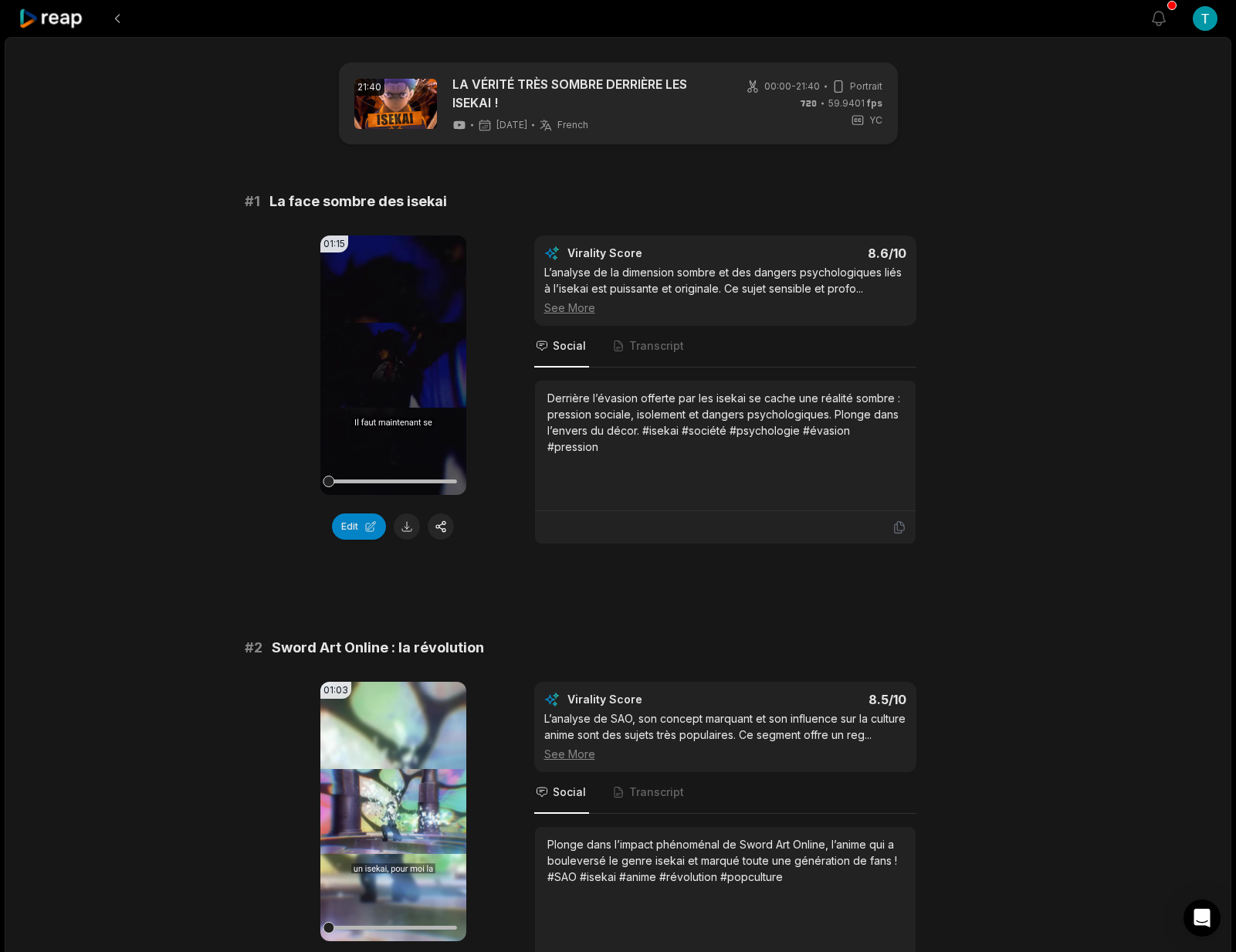
scroll to position [62, 0]
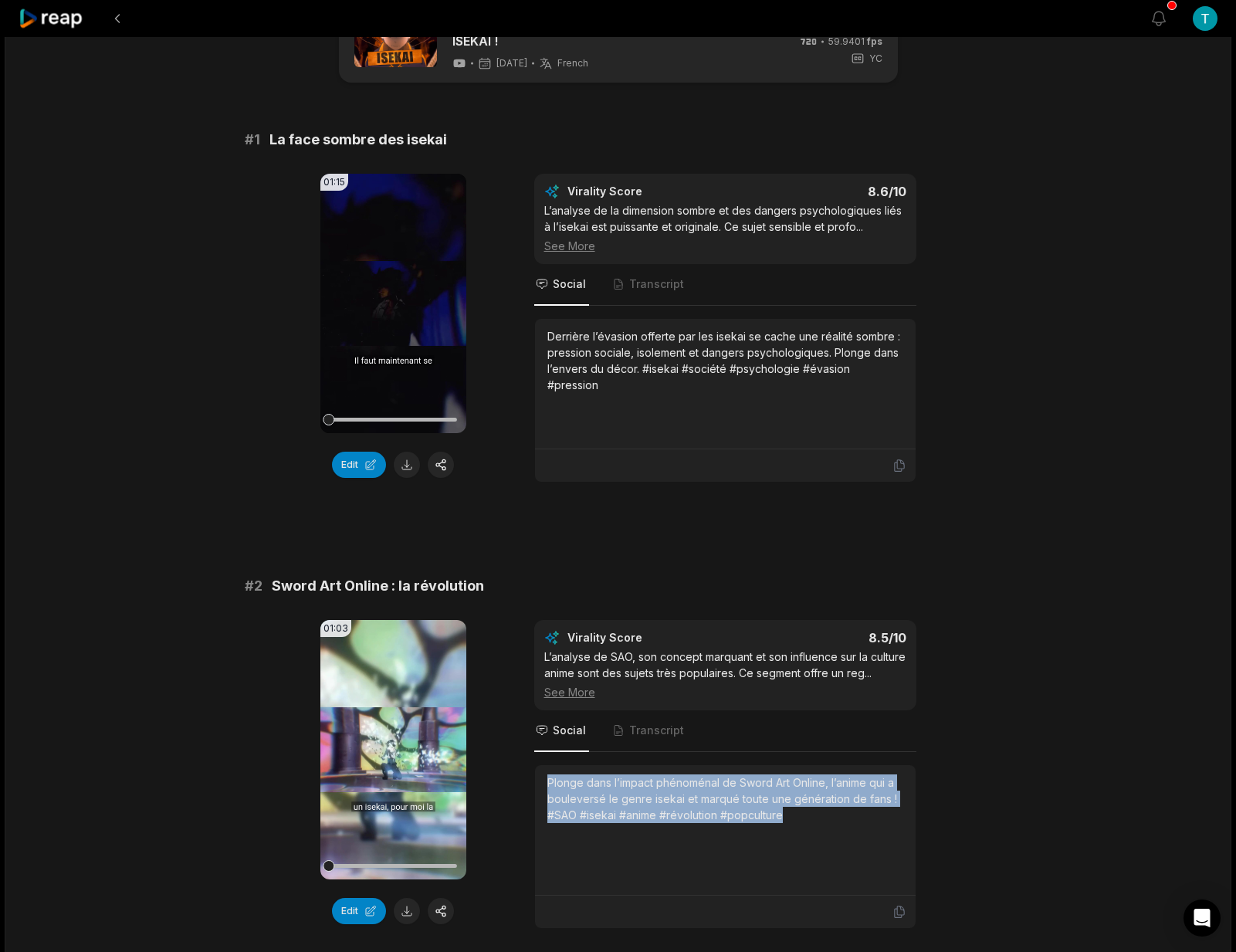
drag, startPoint x: 797, startPoint y: 833, endPoint x: 547, endPoint y: 798, distance: 252.4
click at [547, 798] on div "Plonge dans l’impact phénoménal de Sword Art Online, l’anime qui a bouleversé l…" at bounding box center [725, 830] width 380 height 130
copy div "Plonge dans l’impact phénoménal de Sword Art Online, l’anime qui a bouleversé l…"
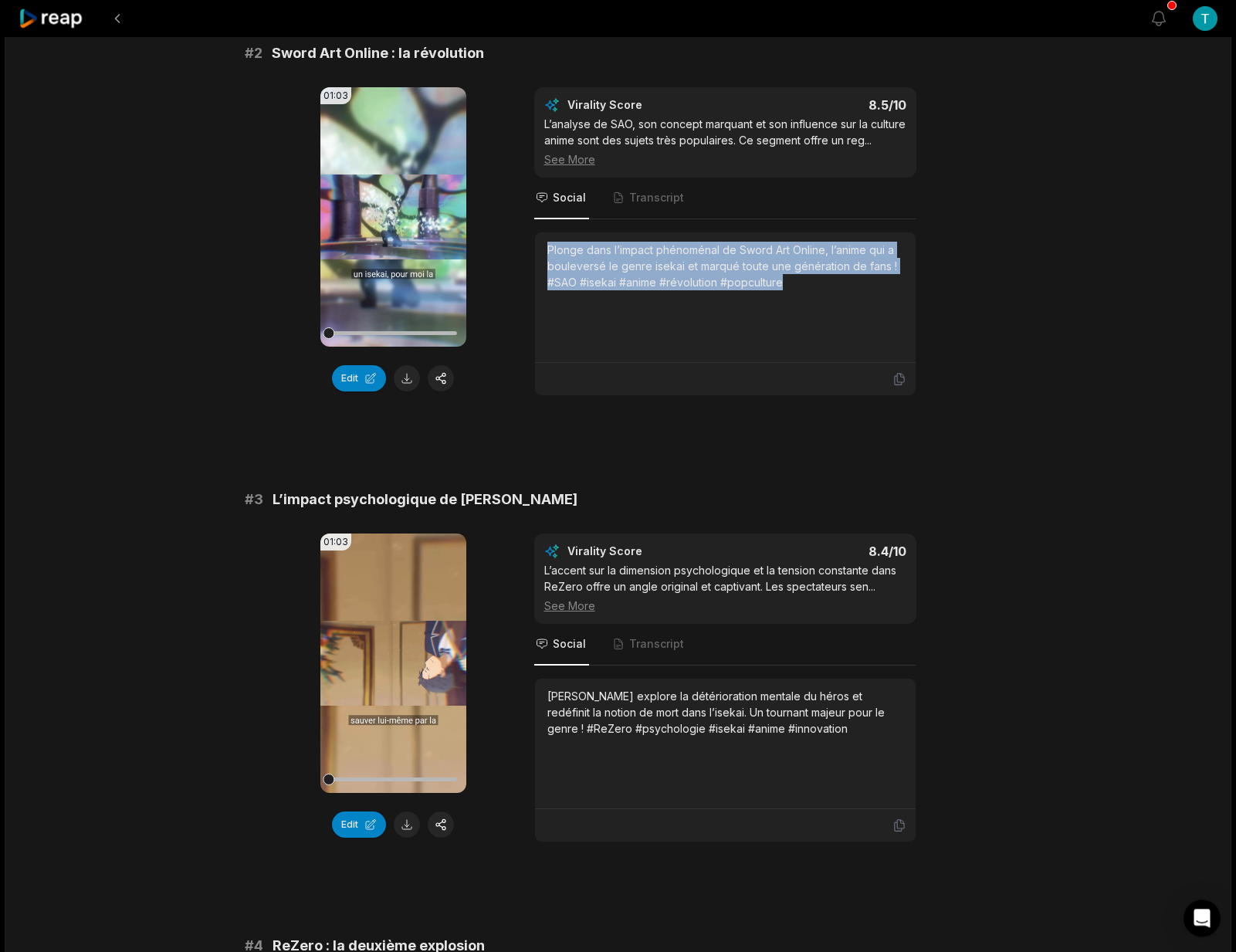
scroll to position [605, 0]
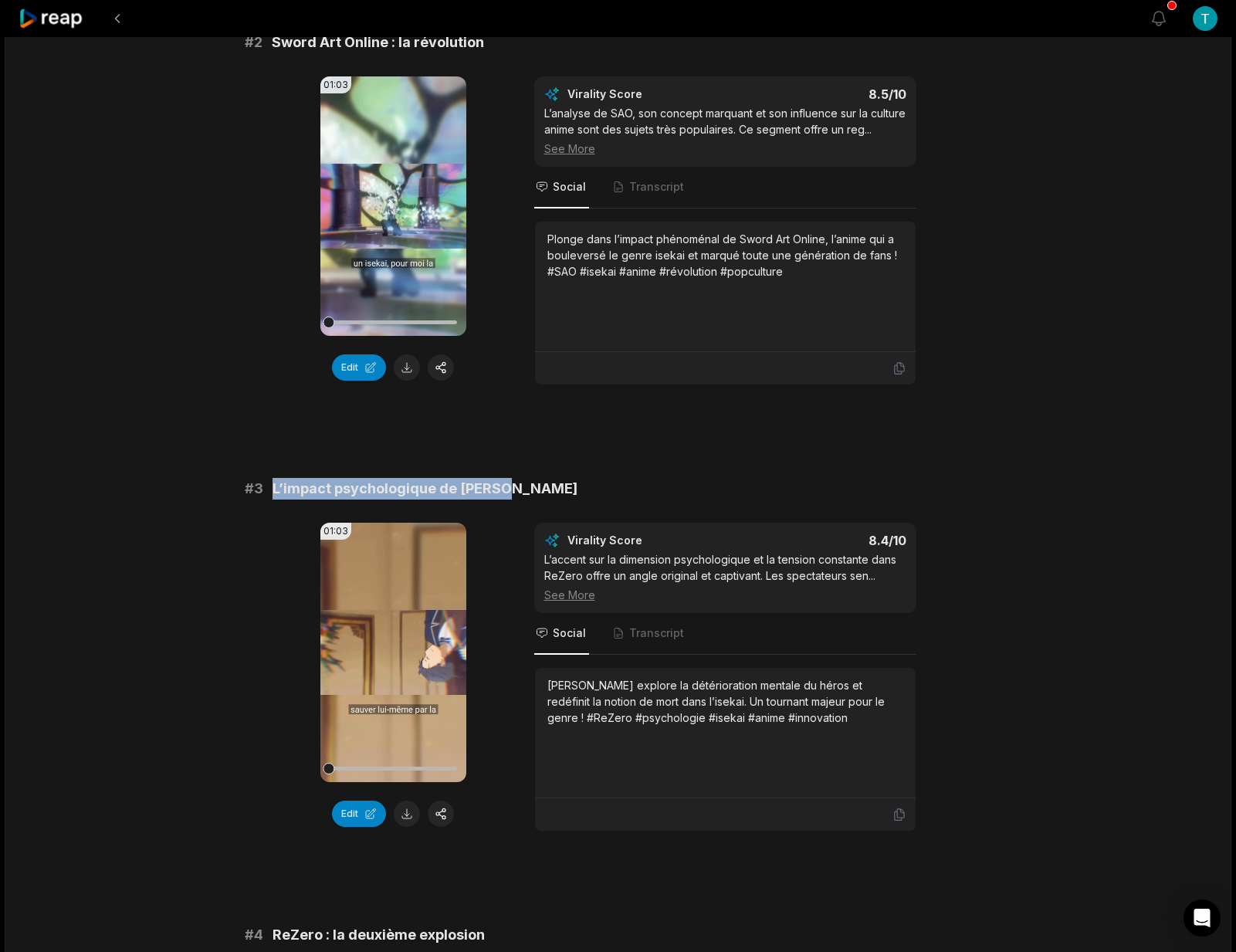
drag, startPoint x: 510, startPoint y: 508, endPoint x: 271, endPoint y: 507, distance: 239.0
click at [271, 500] on div "# 3 L’impact psychologique de ReZero" at bounding box center [618, 489] width 747 height 22
copy span "L’impact psychologique de [PERSON_NAME]"
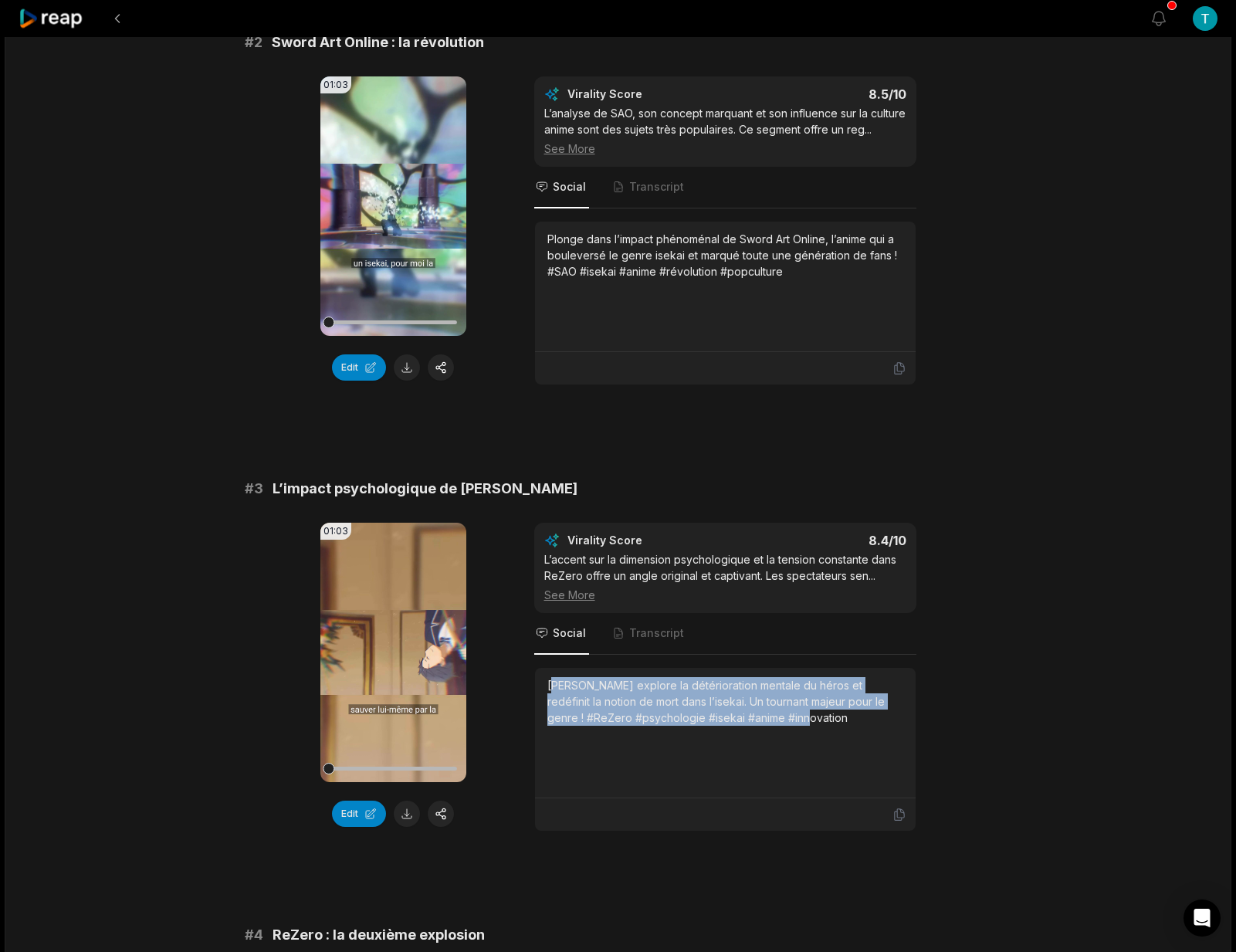
drag, startPoint x: 551, startPoint y: 705, endPoint x: 761, endPoint y: 754, distance: 215.6
click at [751, 753] on div "[PERSON_NAME] explore la détérioration mentale du héros et redéfinit la notion …" at bounding box center [724, 732] width 356 height 111
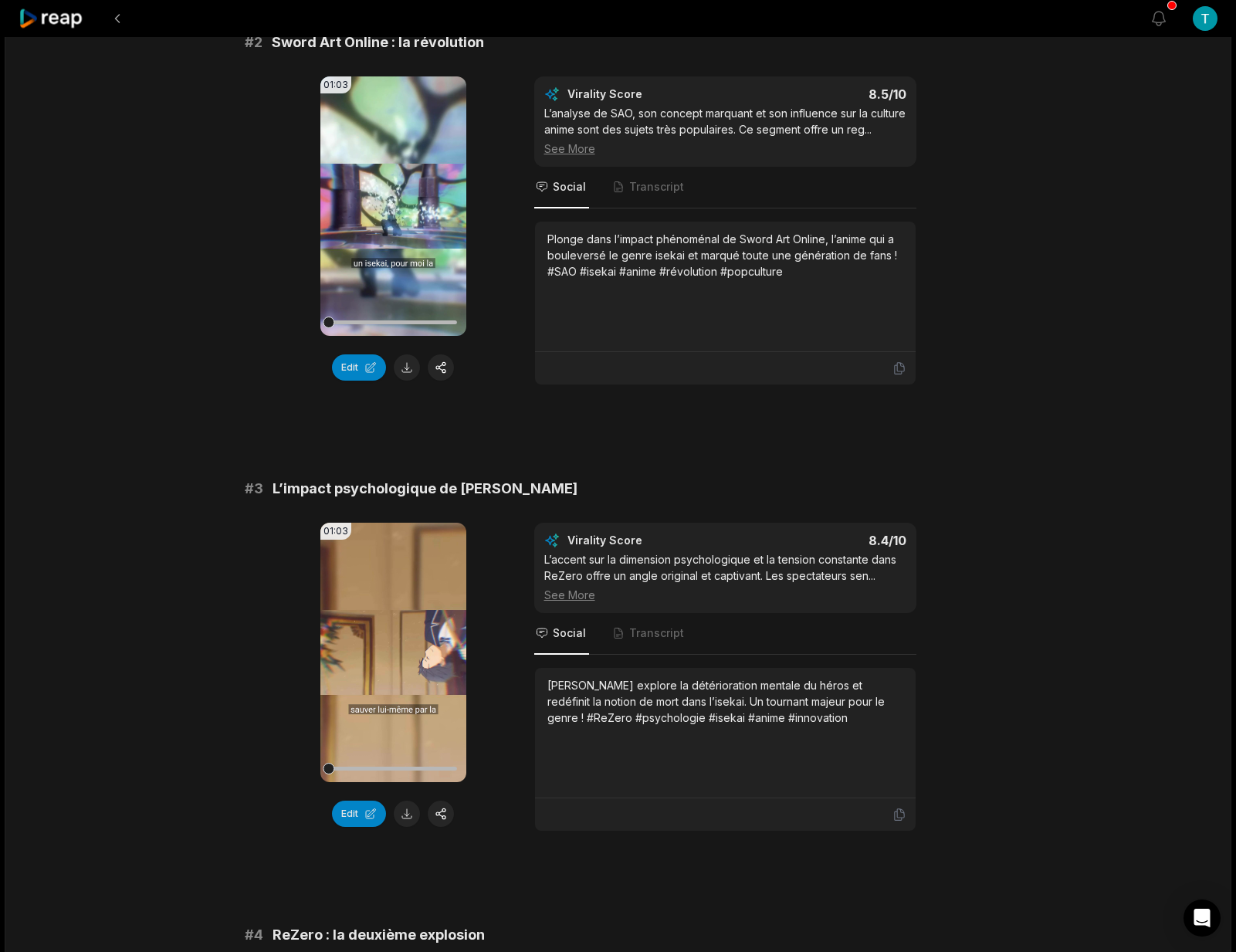
click at [769, 742] on div "[PERSON_NAME] explore la détérioration mentale du héros et redéfinit la notion …" at bounding box center [724, 732] width 356 height 111
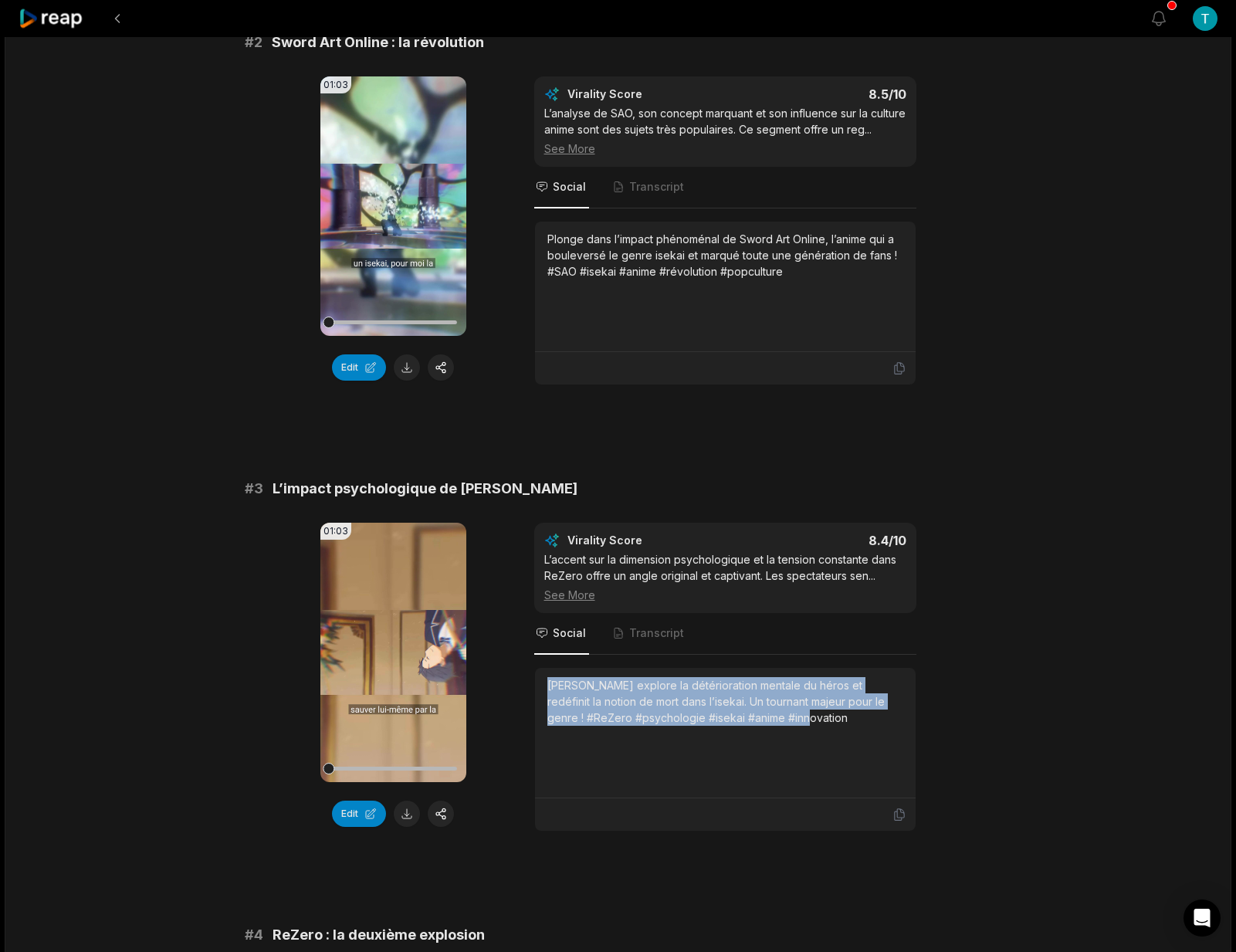
drag, startPoint x: 744, startPoint y: 735, endPoint x: 537, endPoint y: 702, distance: 209.6
click at [537, 702] on div "[PERSON_NAME] explore la détérioration mentale du héros et redéfinit la notion …" at bounding box center [725, 733] width 380 height 130
copy div "[PERSON_NAME] explore la détérioration mentale du héros et redéfinit la notion …"
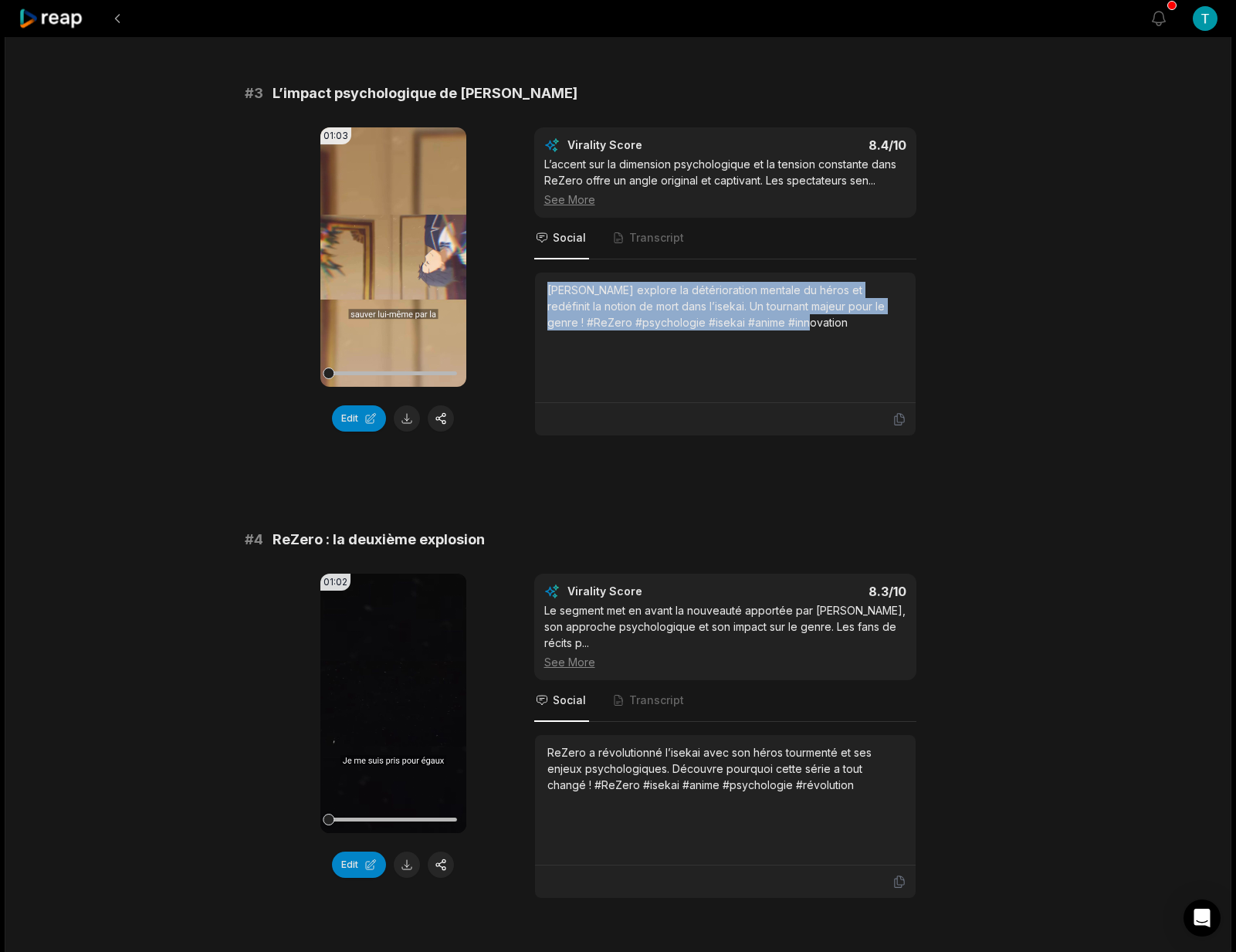
scroll to position [1062, 0]
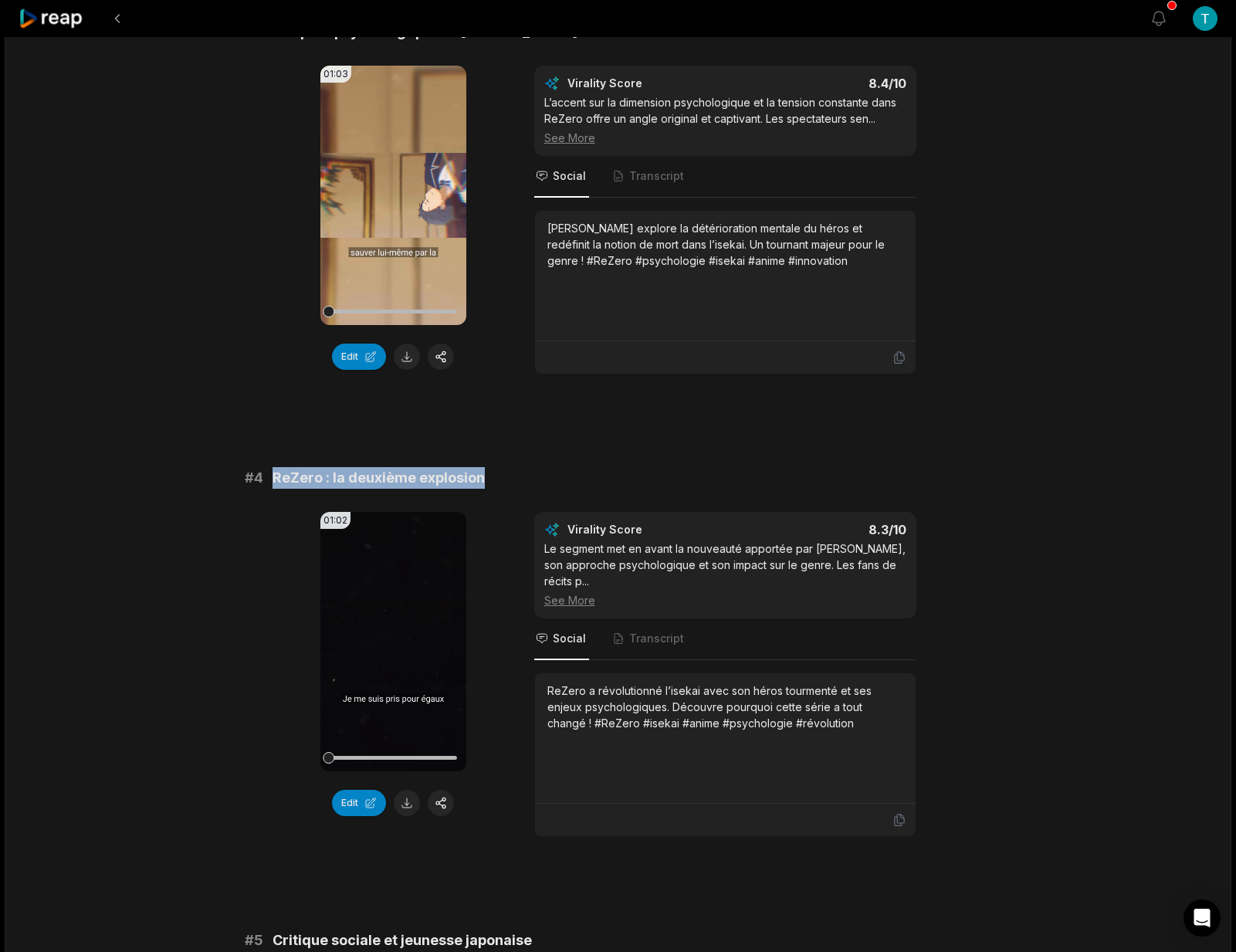
drag, startPoint x: 493, startPoint y: 503, endPoint x: 272, endPoint y: 493, distance: 221.2
click at [272, 489] on div "# 4 ReZero : la deuxième explosion" at bounding box center [618, 478] width 747 height 22
copy span "ReZero : la deuxième explosion"
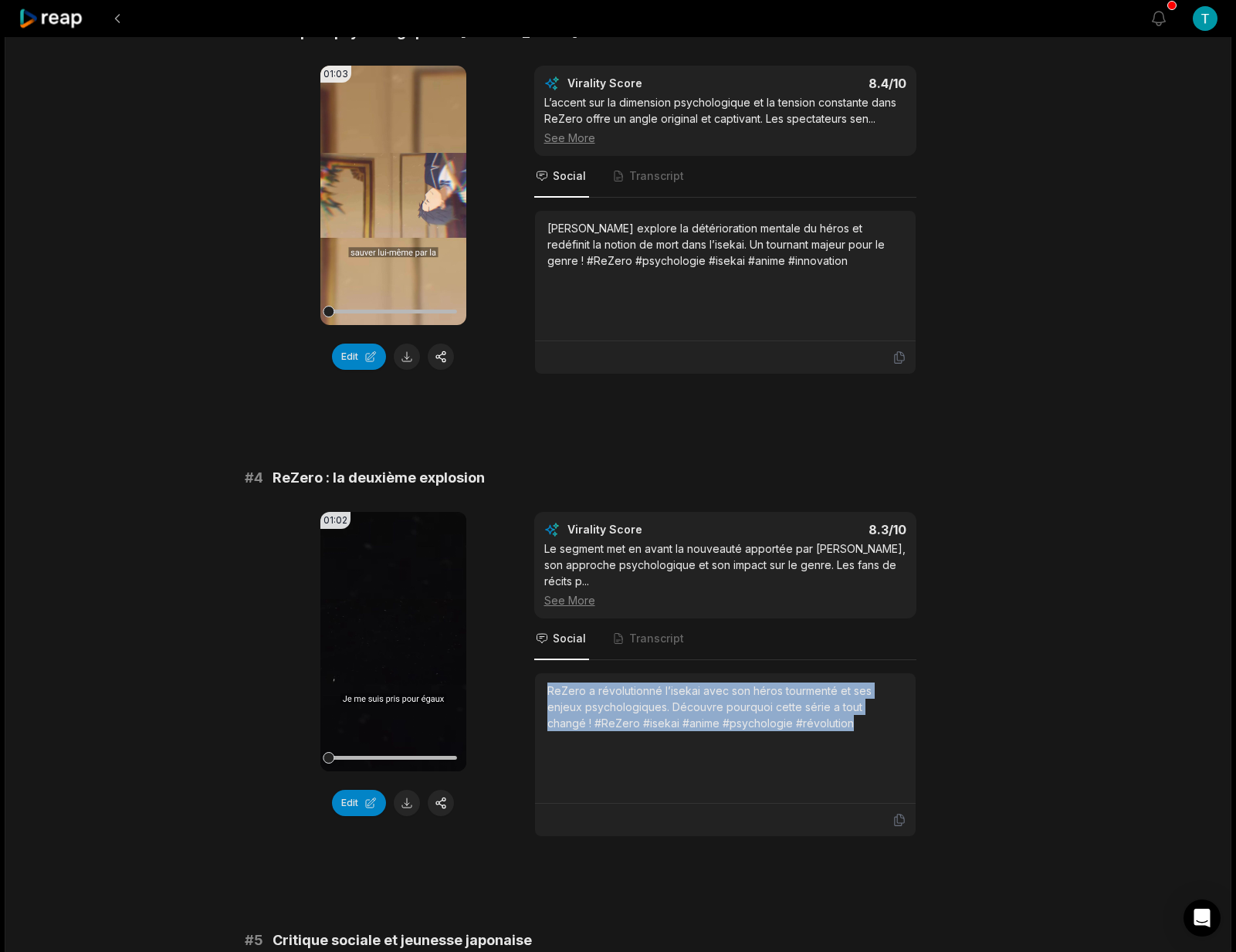
drag, startPoint x: 550, startPoint y: 709, endPoint x: 818, endPoint y: 751, distance: 271.3
click at [818, 751] on div "ReZero a révolutionné l’isekai avec son héros tourmenté et ses enjeux psycholog…" at bounding box center [724, 738] width 356 height 111
copy div "ReZero a révolutionné l’isekai avec son héros tourmenté et ses enjeux psycholog…"
